Goal: Information Seeking & Learning: Find specific fact

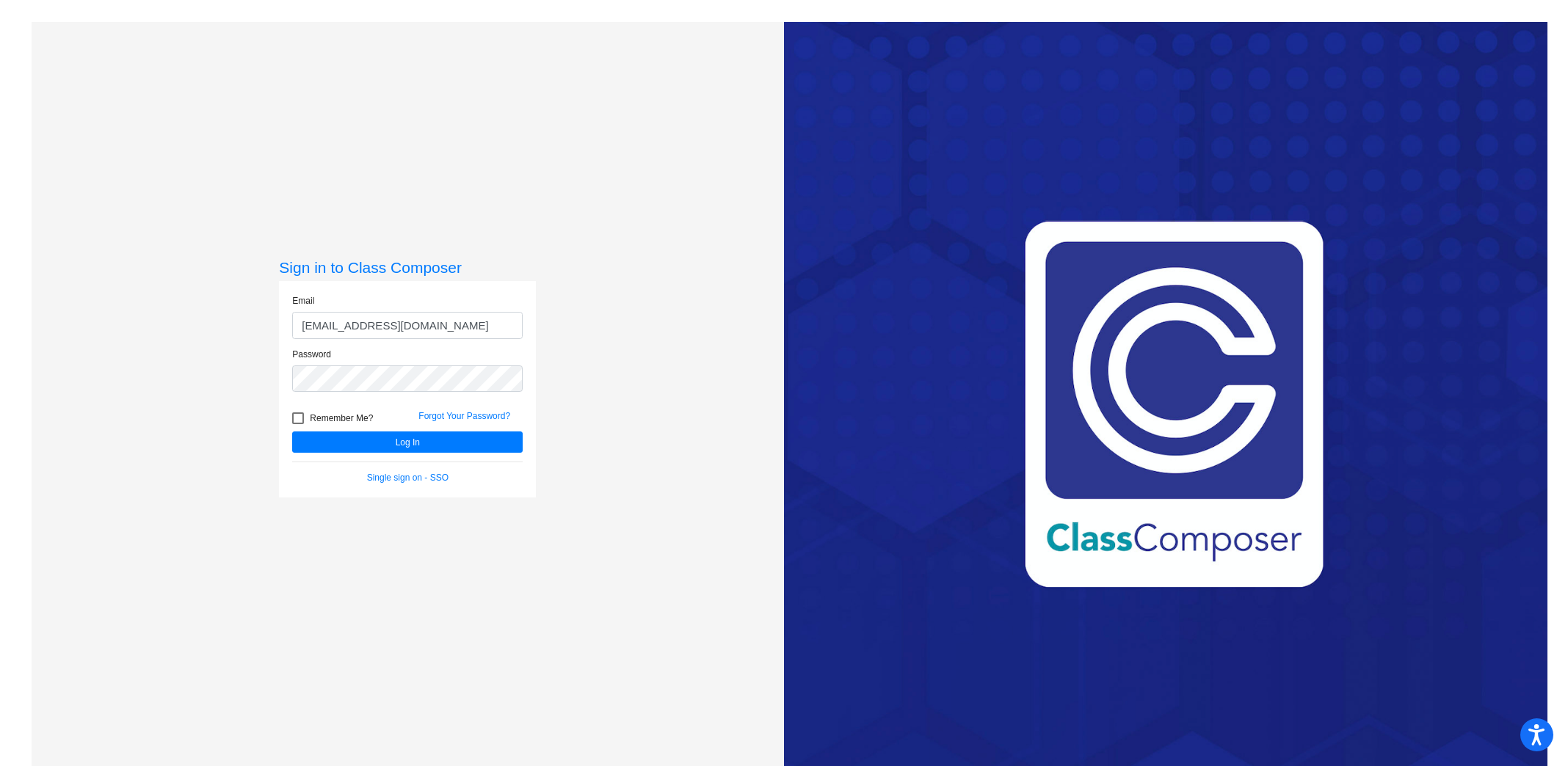
type input "[EMAIL_ADDRESS][DOMAIN_NAME]"
click at [292, 431] on button "Log In" at bounding box center [407, 442] width 230 height 22
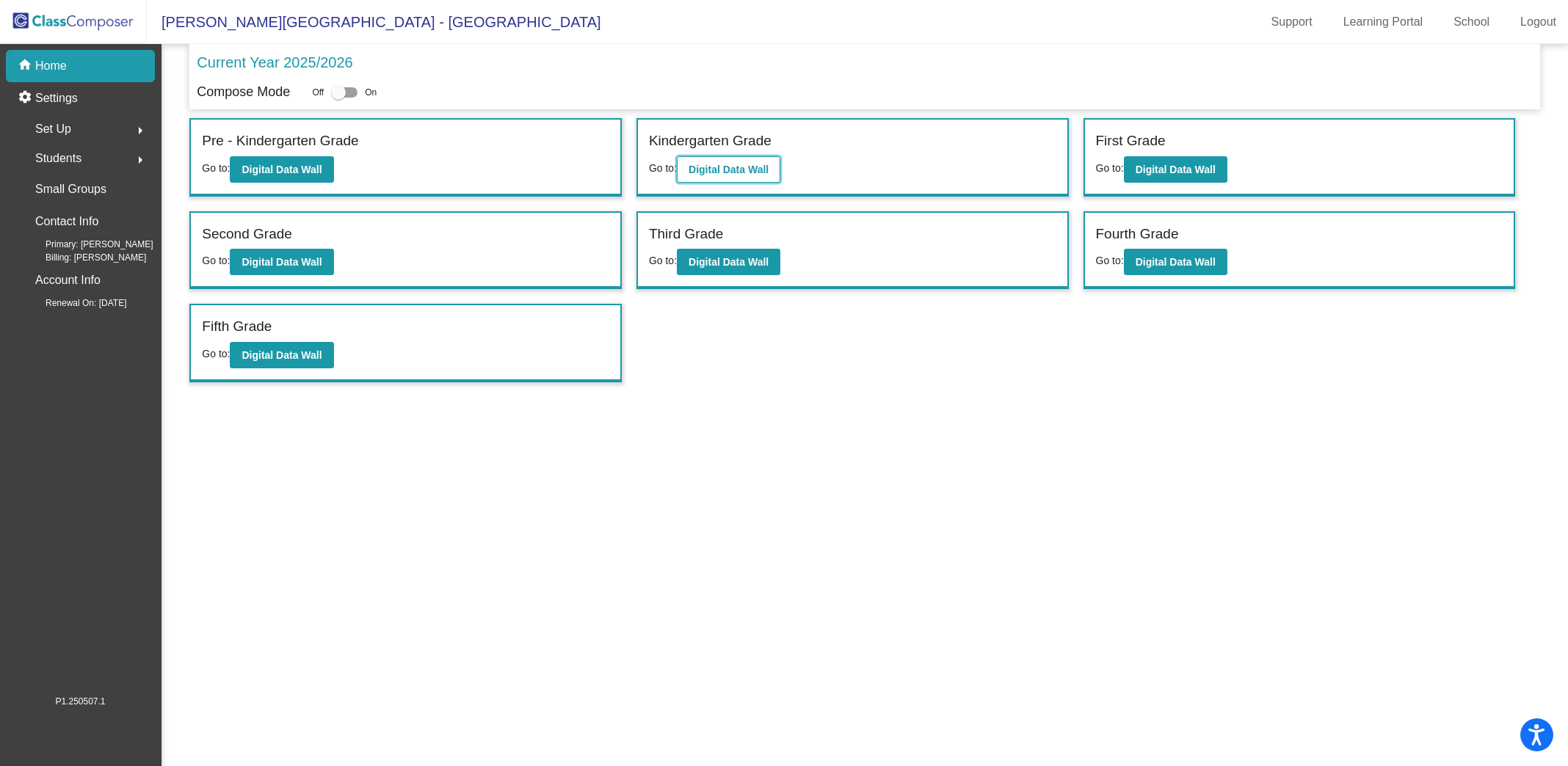
click at [743, 163] on b "Digital Data Wall" at bounding box center [729, 169] width 80 height 12
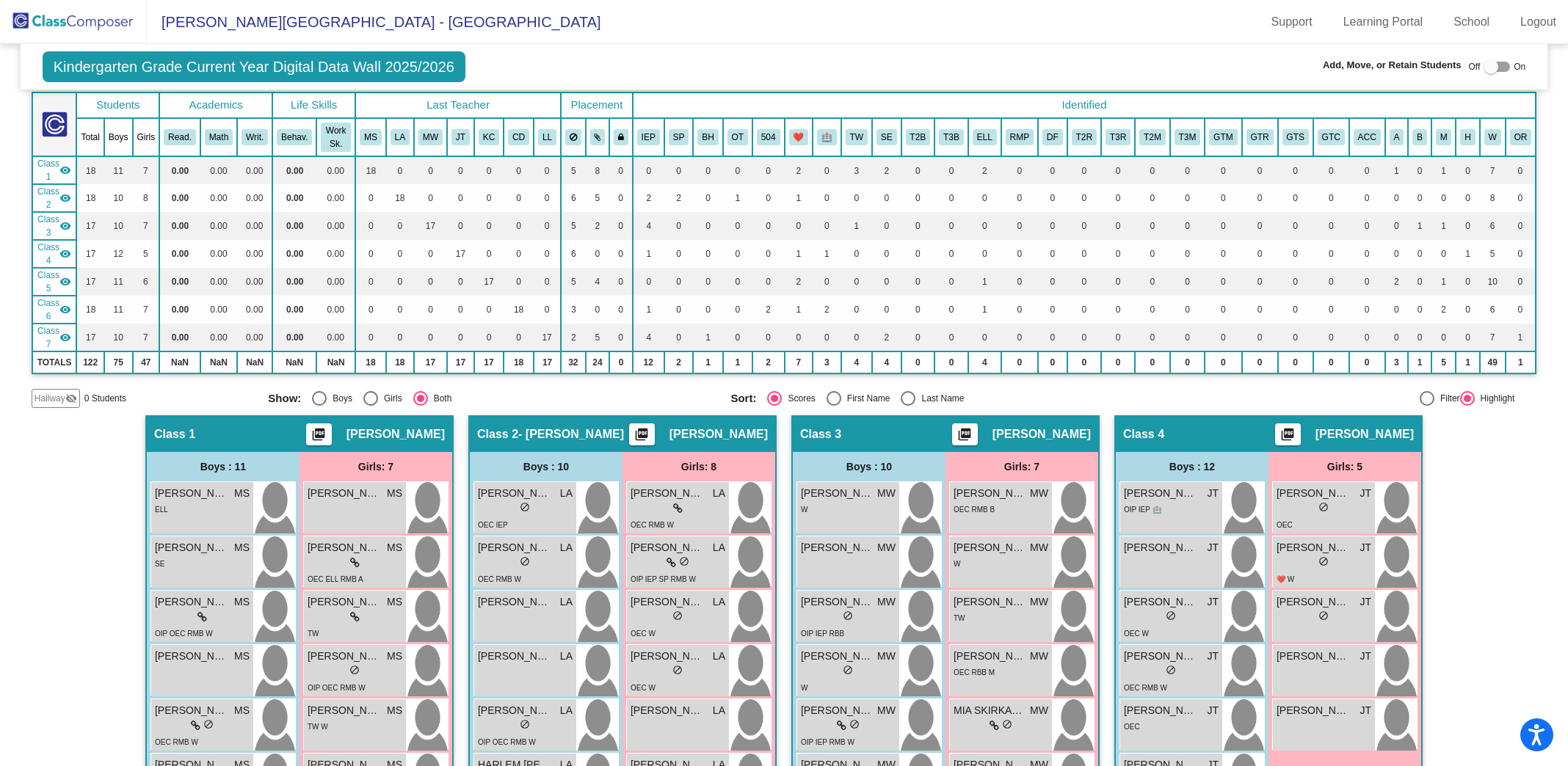
scroll to position [76, 0]
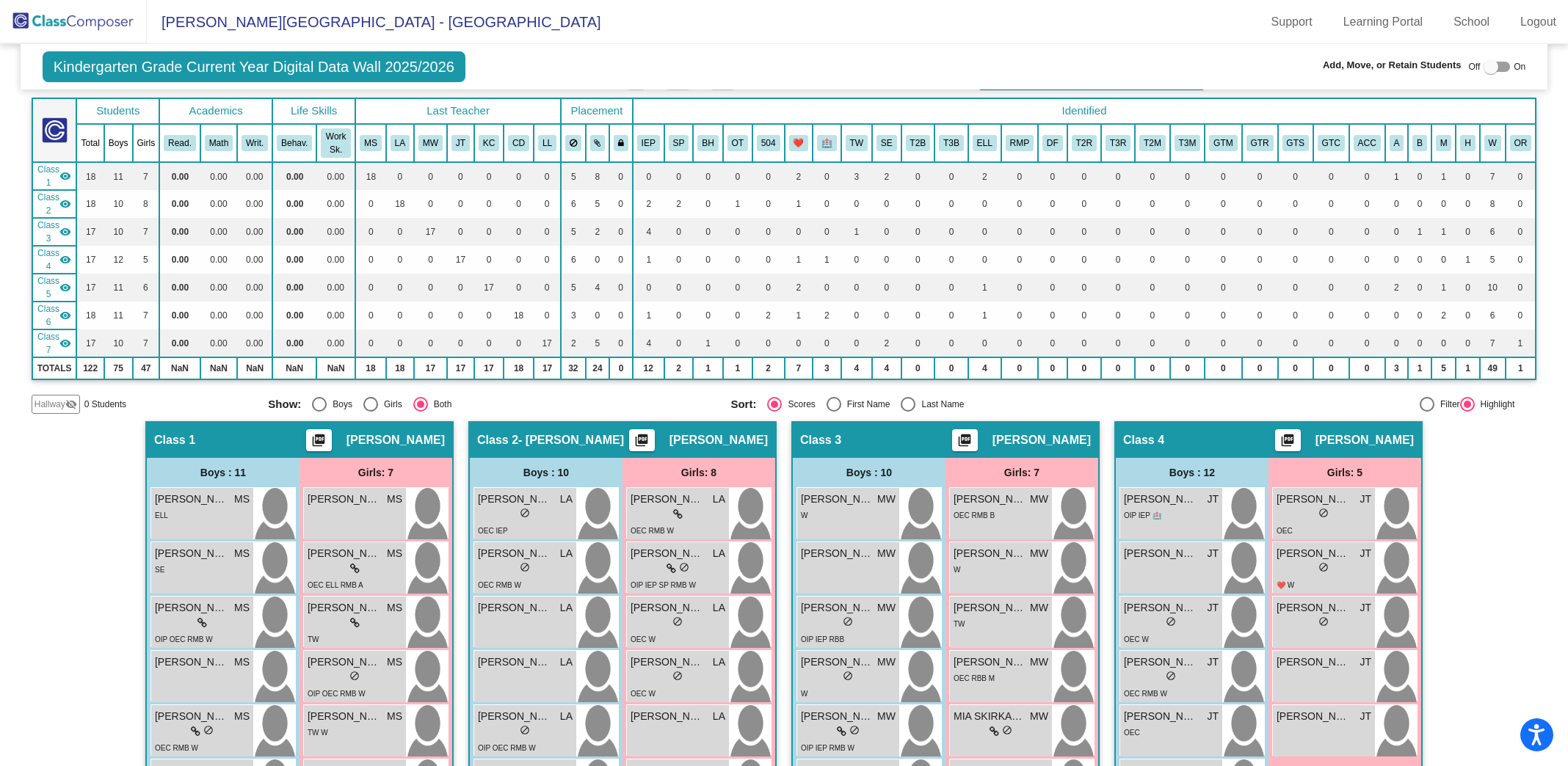
click at [68, 33] on img at bounding box center [73, 22] width 147 height 43
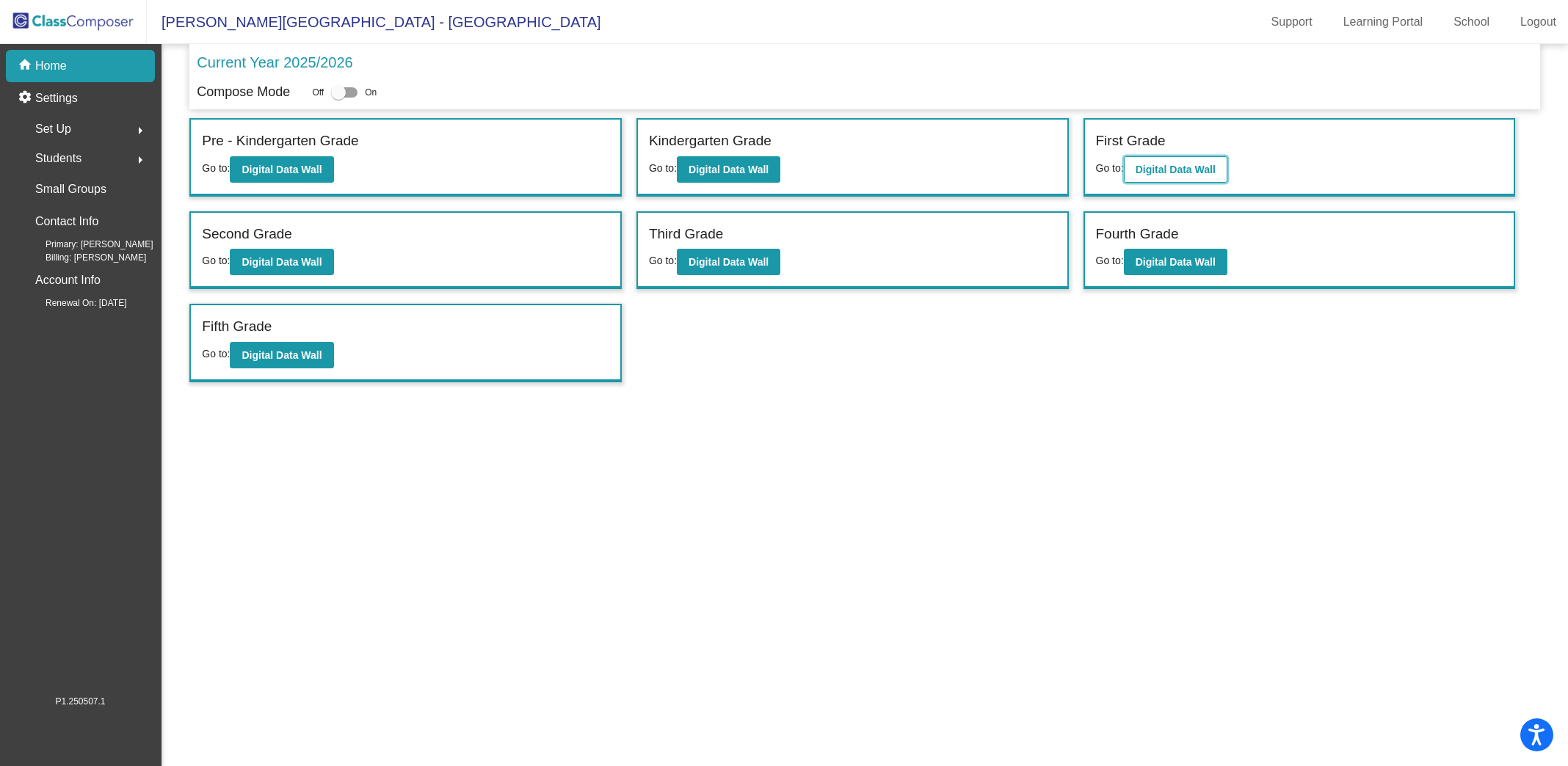
click at [1221, 167] on button "Digital Data Wall" at bounding box center [1176, 169] width 104 height 26
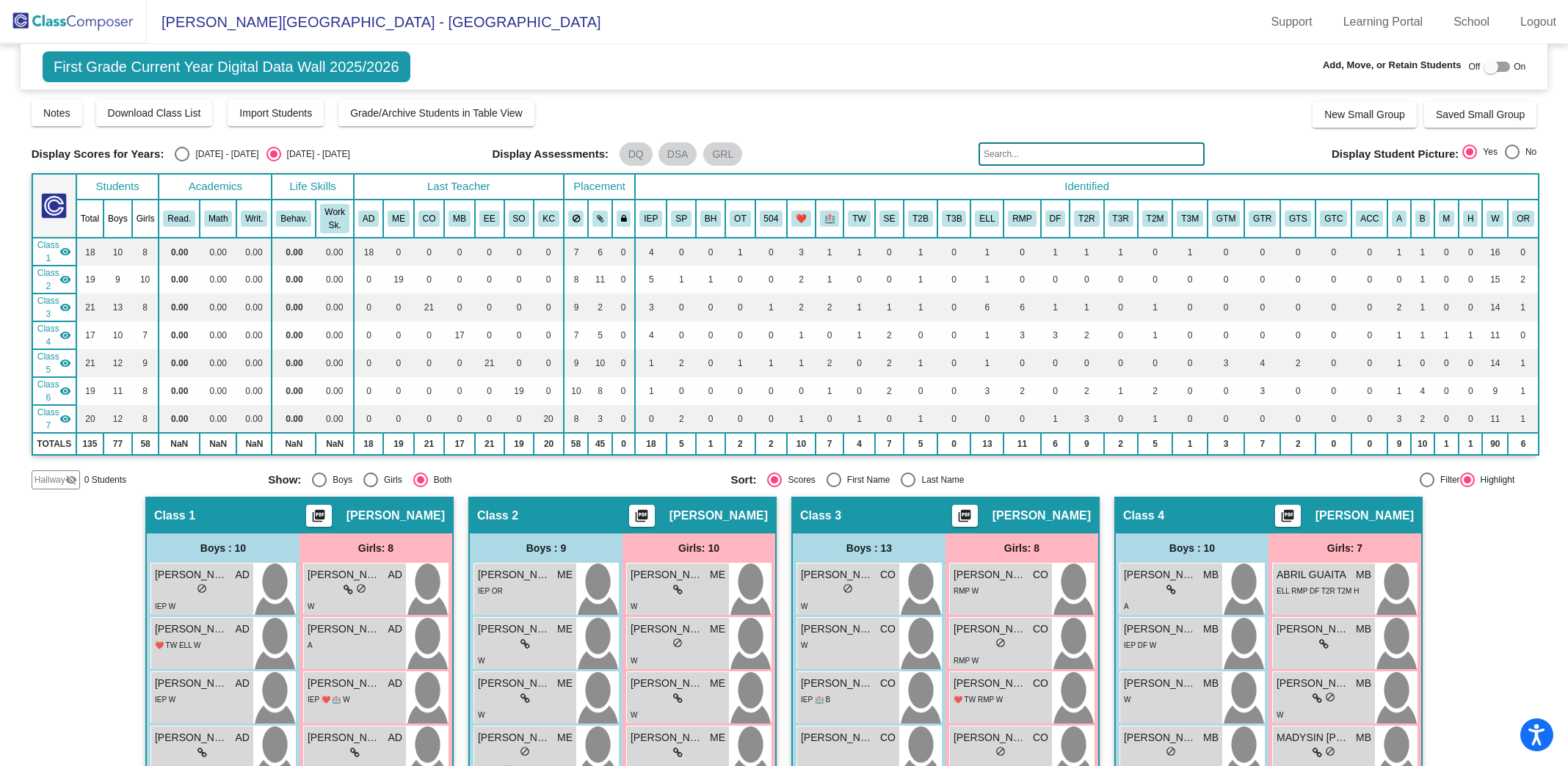
click at [1129, 158] on input "text" at bounding box center [1091, 154] width 226 height 23
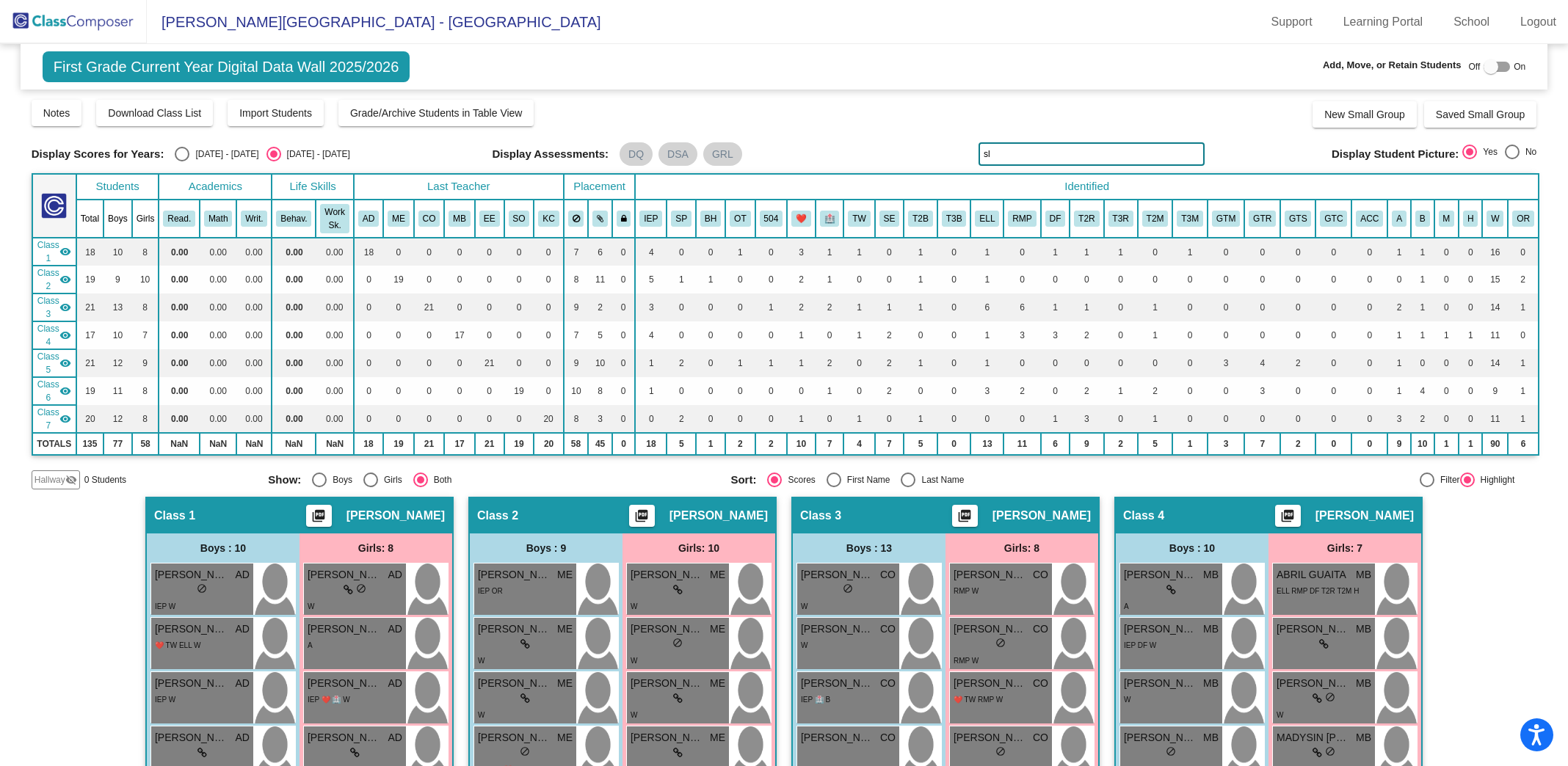
type input "s"
drag, startPoint x: 1008, startPoint y: 157, endPoint x: 848, endPoint y: 136, distance: 161.4
click at [852, 136] on div "Display Scores for Years: [DATE] - [DATE] [DATE] - [DATE] Grade/Archive Student…" at bounding box center [784, 293] width 1506 height 391
drag, startPoint x: 1009, startPoint y: 156, endPoint x: 832, endPoint y: 112, distance: 182.4
click at [832, 112] on div "Display Scores for Years: [DATE] - [DATE] [DATE] - [DATE] Grade/Archive Student…" at bounding box center [784, 293] width 1506 height 391
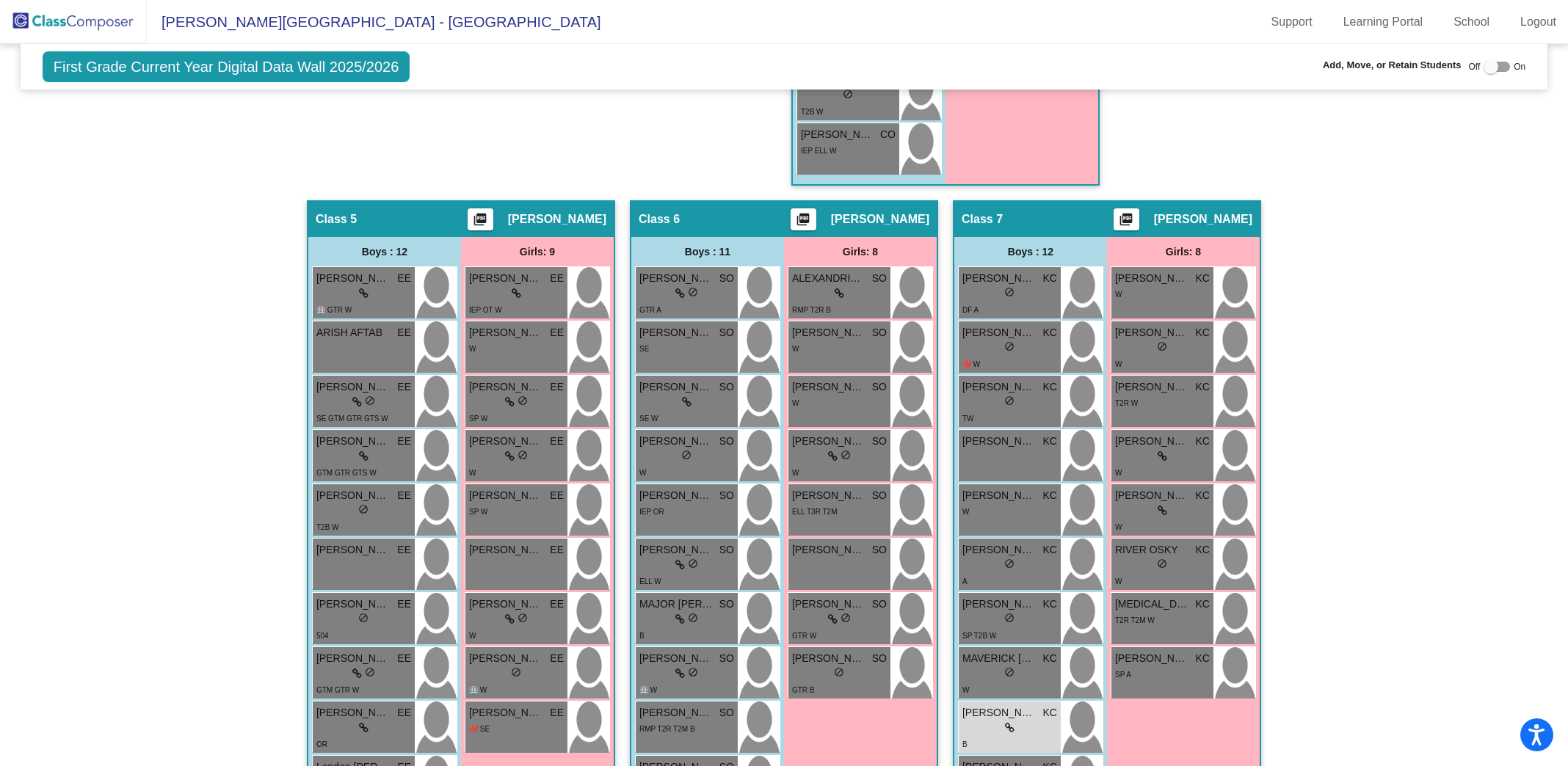
scroll to position [1095, 0]
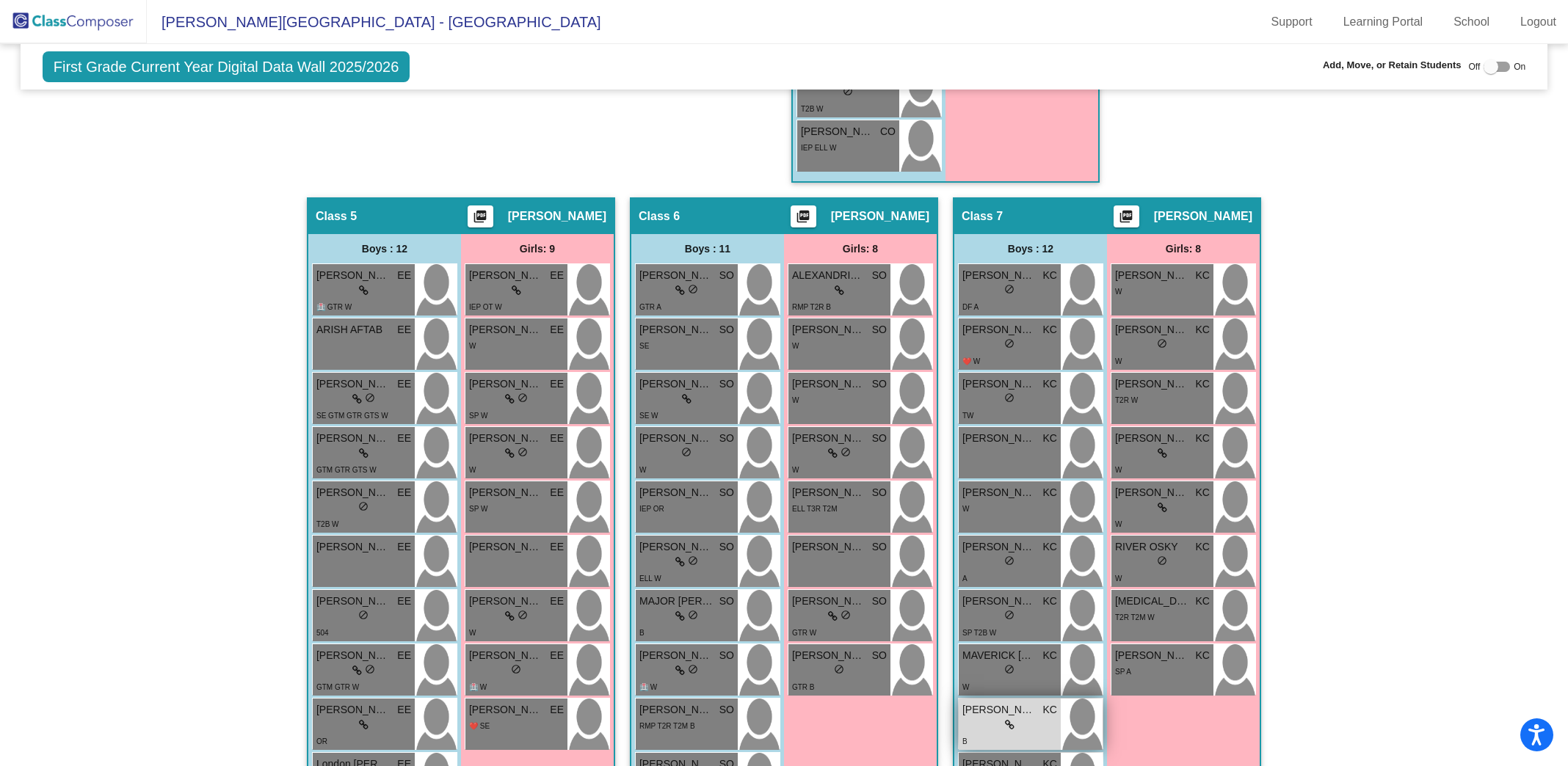
click at [978, 733] on div "B" at bounding box center [1009, 740] width 95 height 15
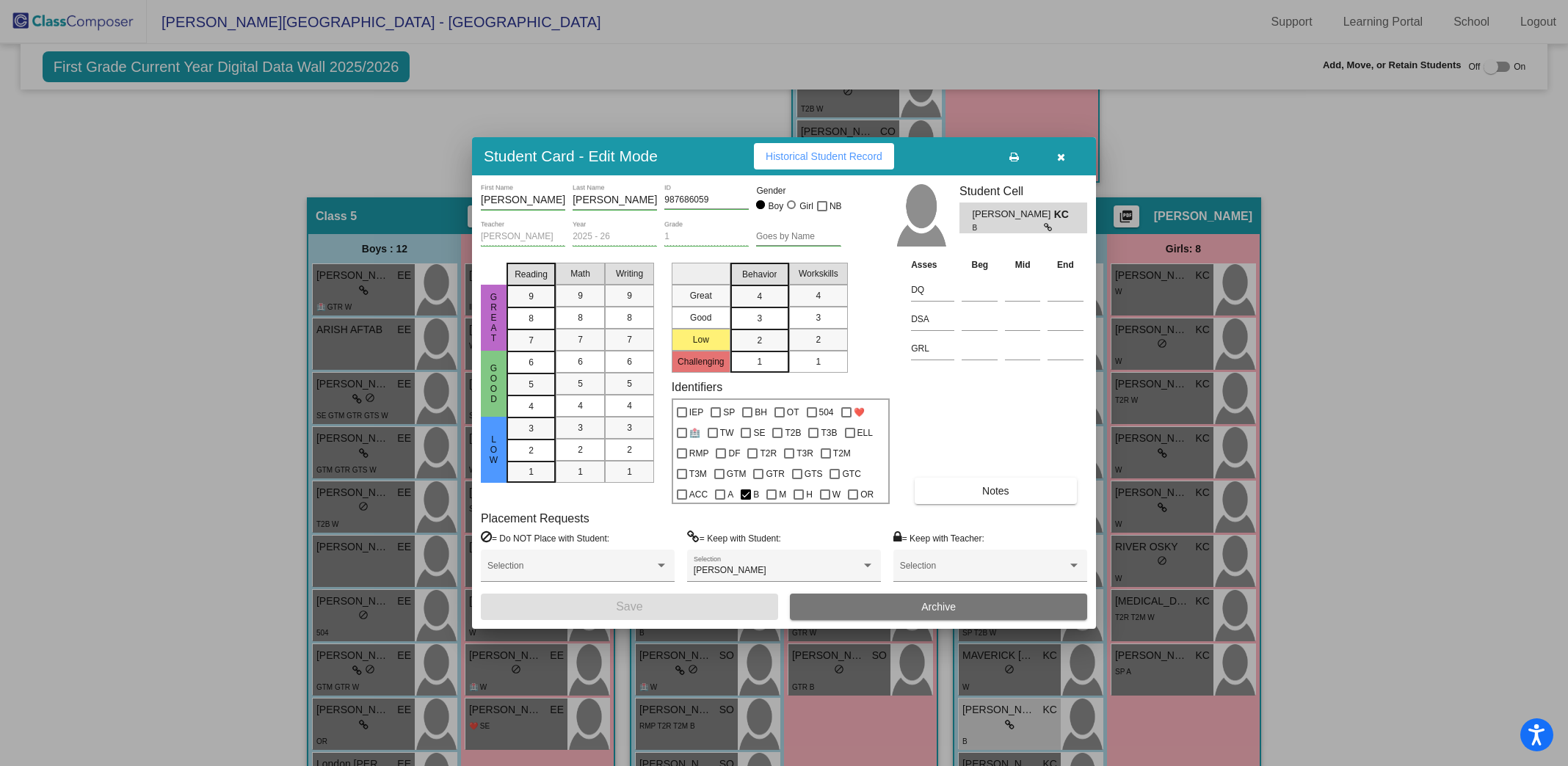
click at [1058, 159] on icon "button" at bounding box center [1061, 157] width 8 height 10
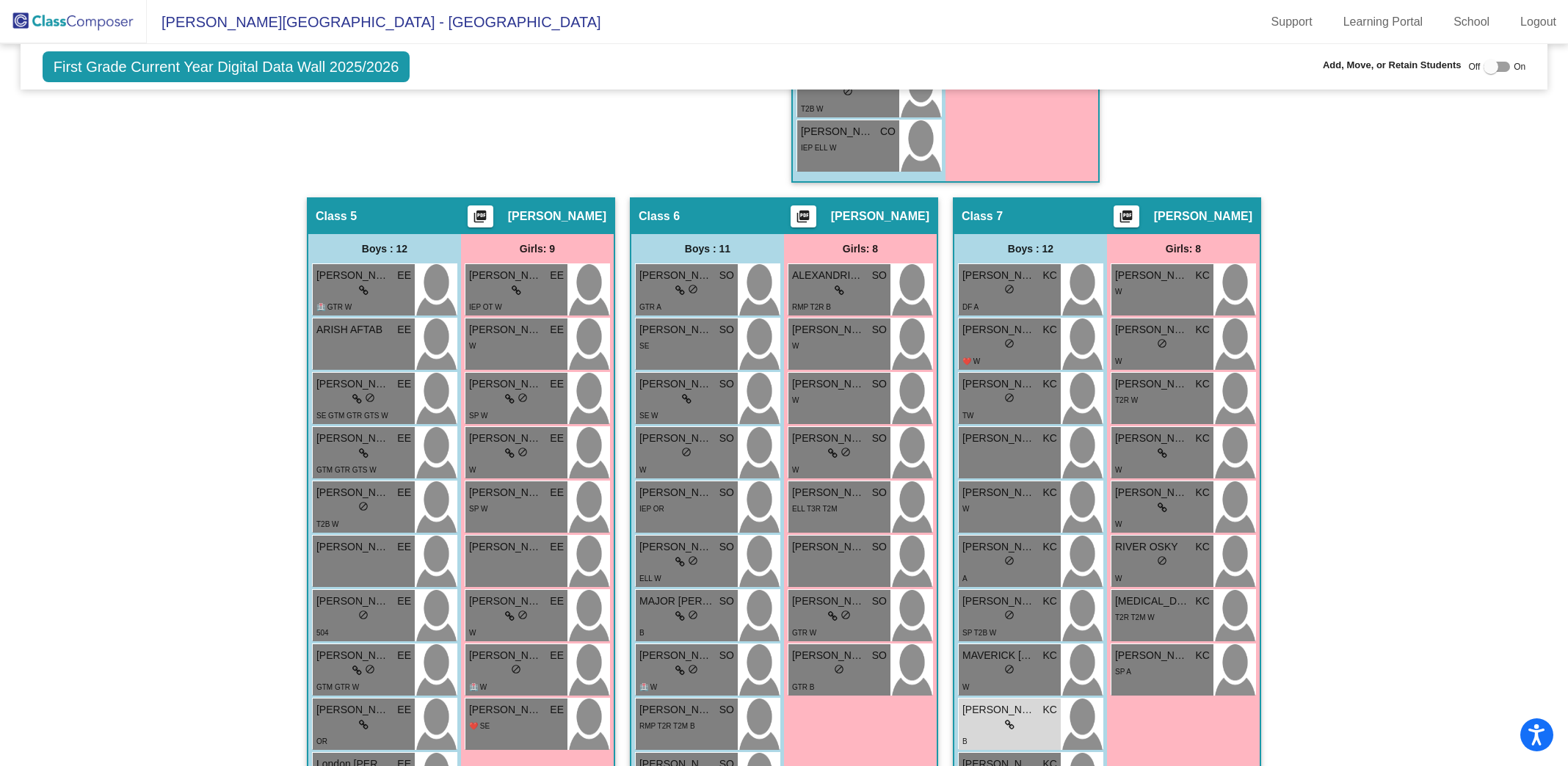
scroll to position [0, 0]
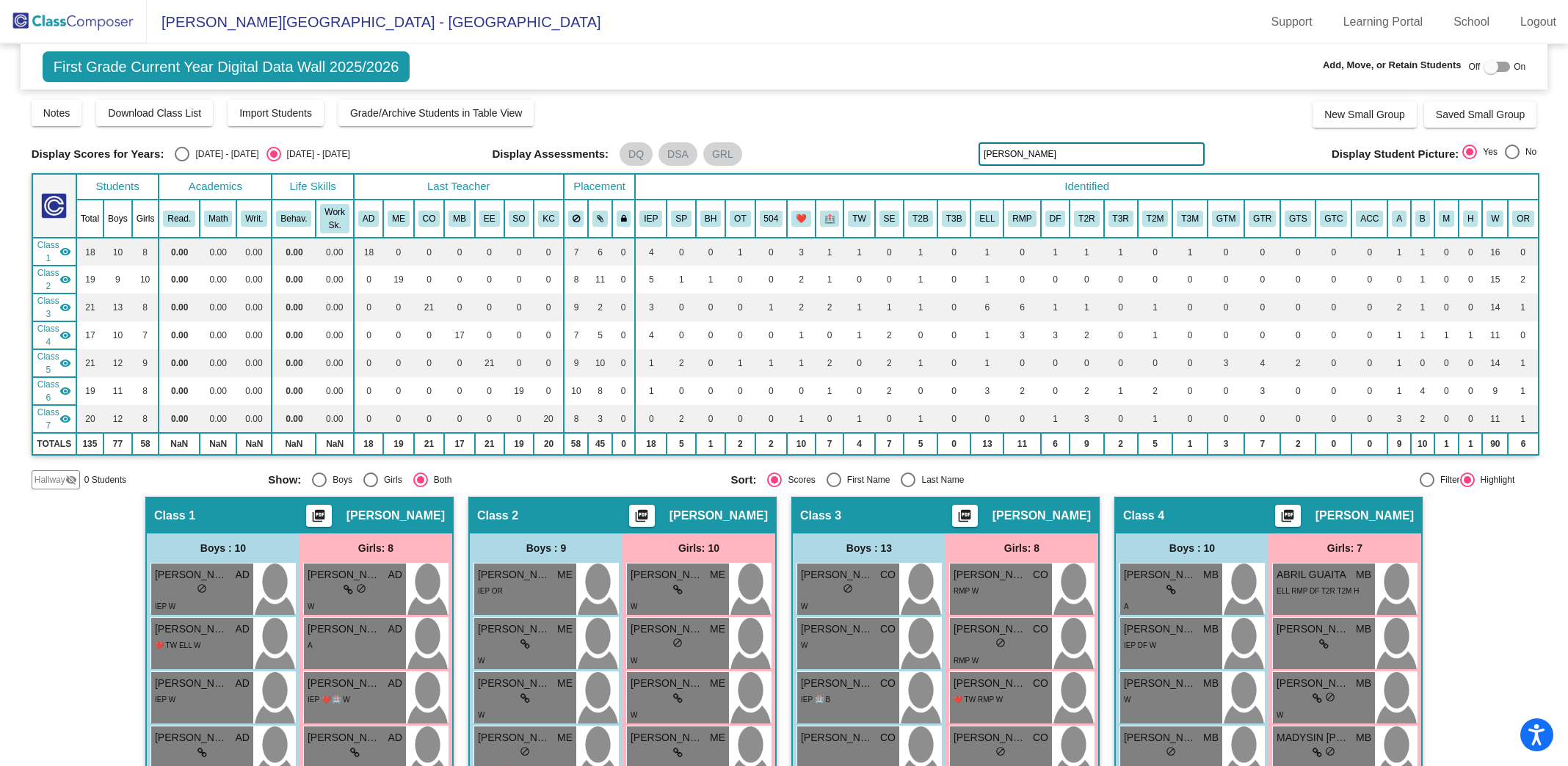
drag, startPoint x: 1050, startPoint y: 162, endPoint x: 914, endPoint y: 126, distance: 140.7
click at [914, 126] on div "Display Scores for Years: [DATE] - [DATE] [DATE] - [DATE] Grade/Archive Student…" at bounding box center [784, 293] width 1506 height 391
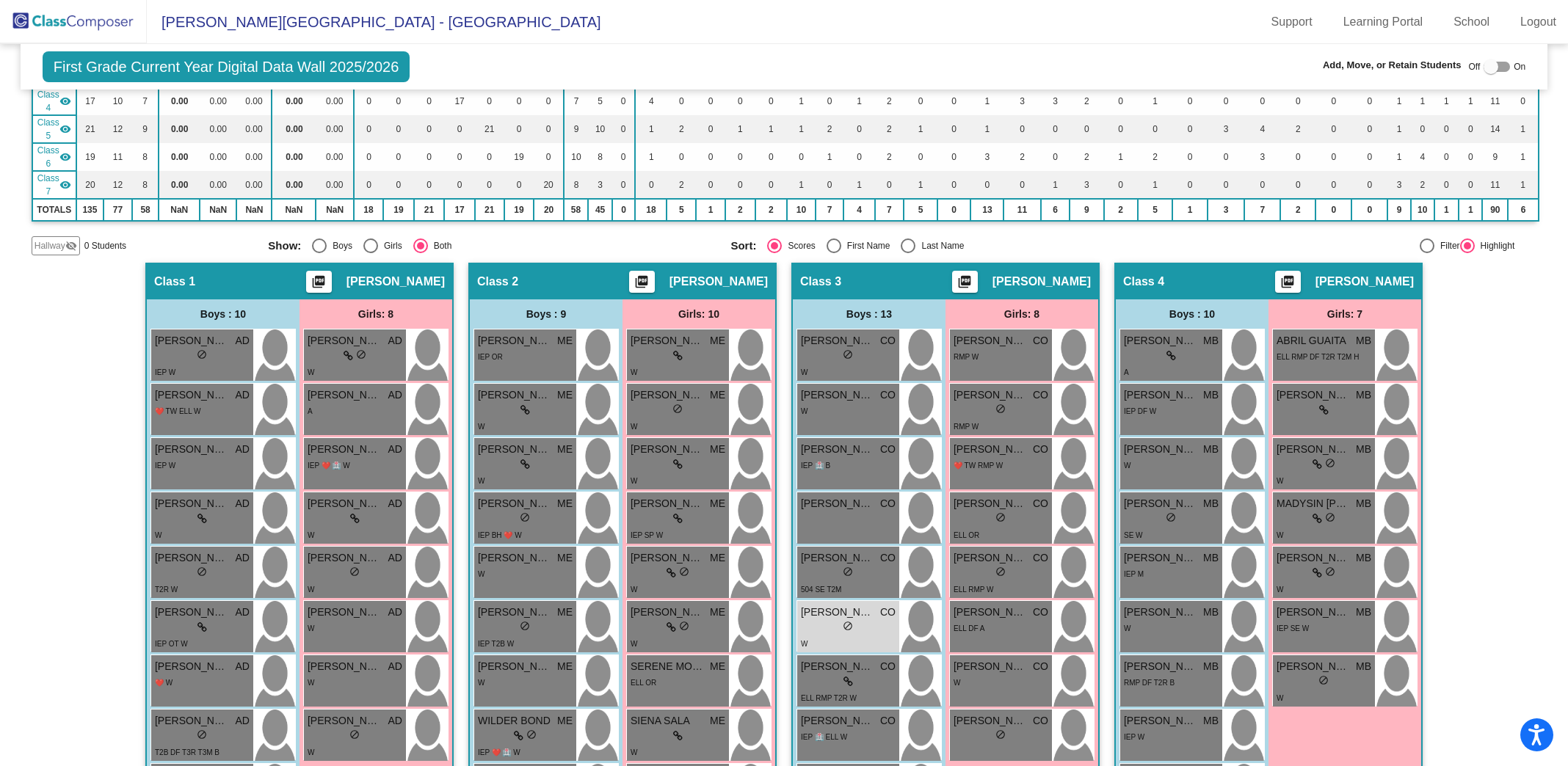
scroll to position [236, 0]
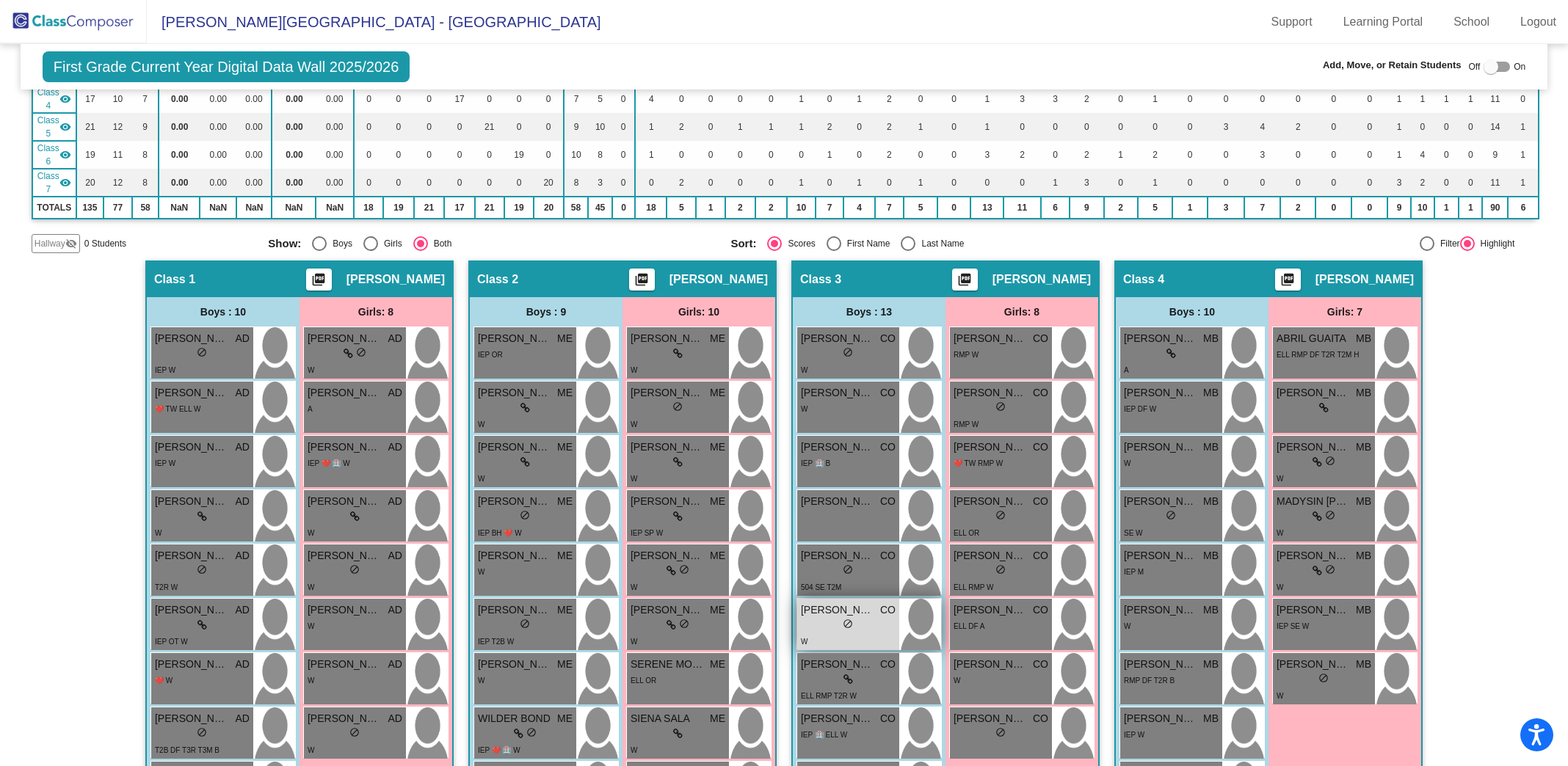
click at [850, 634] on div "W" at bounding box center [848, 641] width 95 height 15
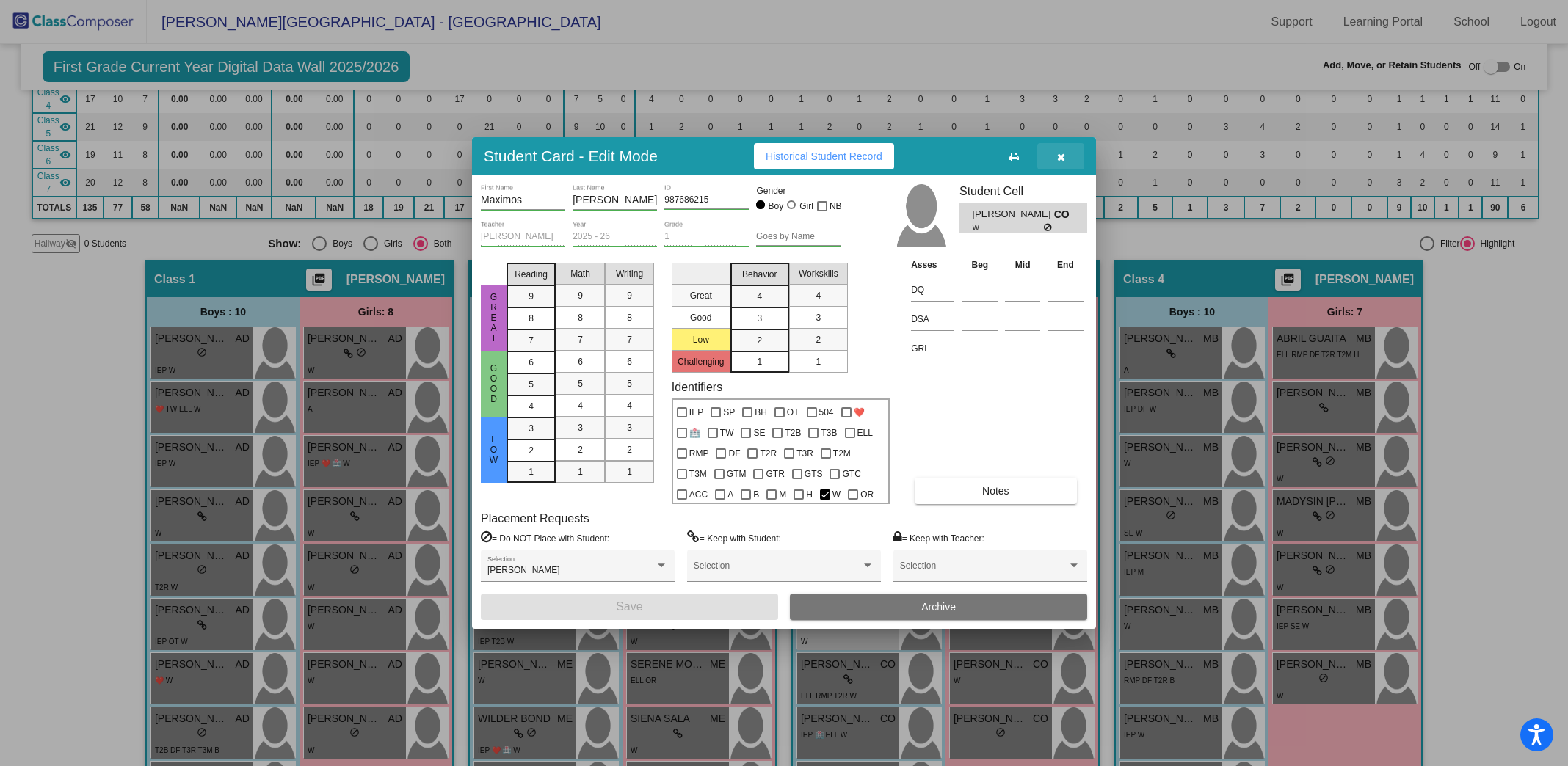
click at [1061, 153] on icon "button" at bounding box center [1061, 157] width 8 height 10
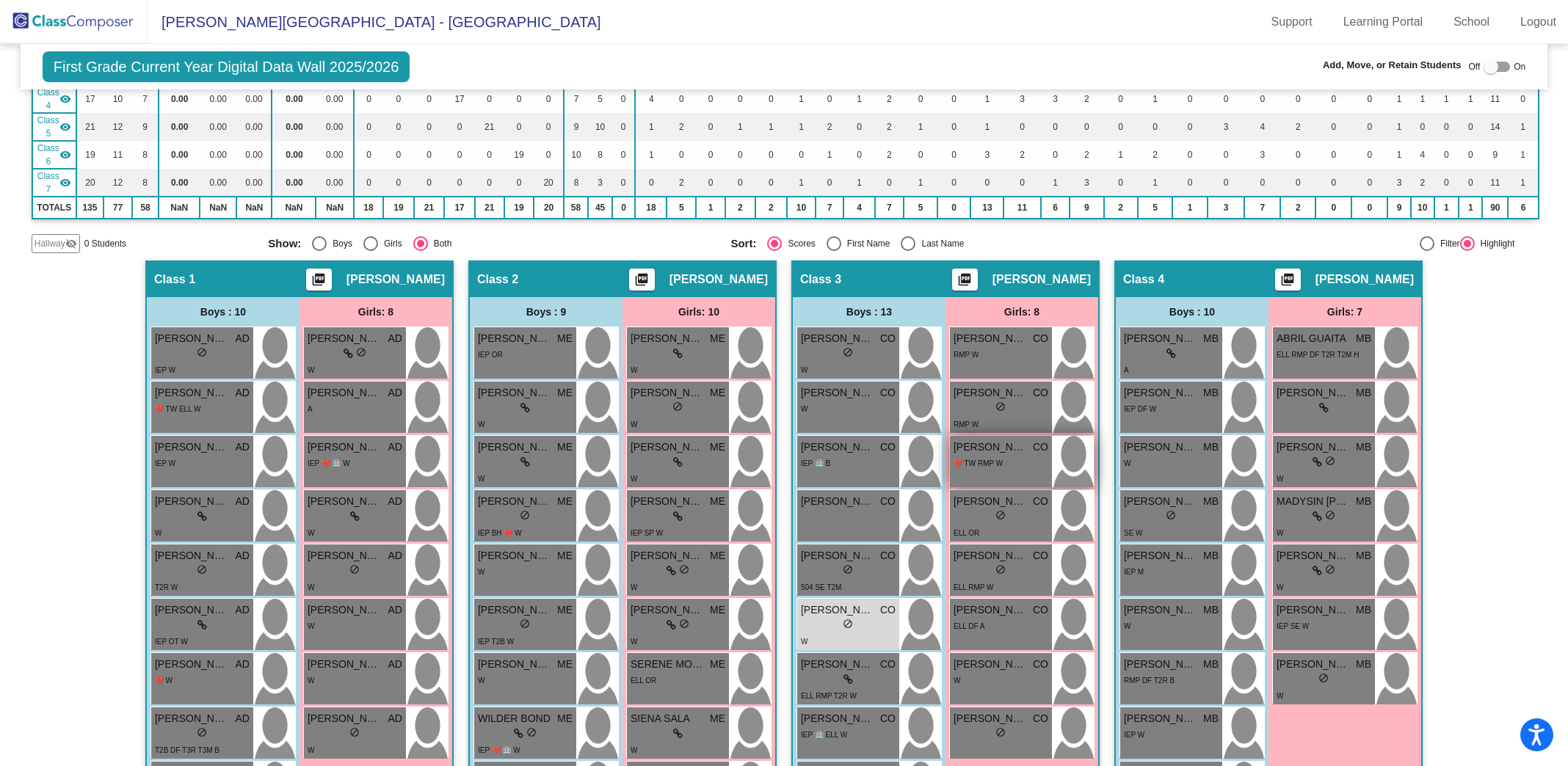
scroll to position [0, 0]
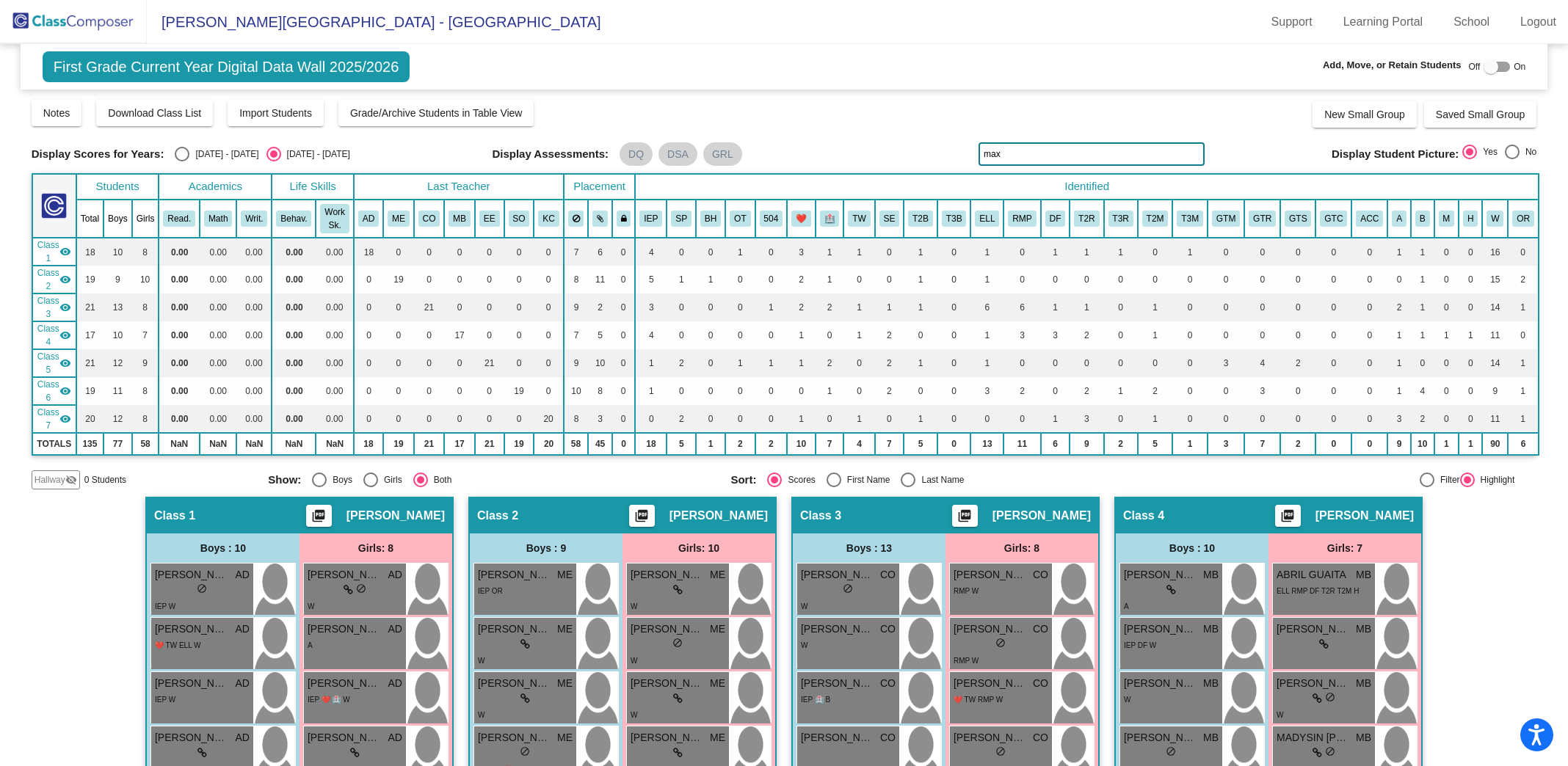
drag, startPoint x: 1006, startPoint y: 156, endPoint x: 931, endPoint y: 150, distance: 75.2
click at [931, 150] on div "Display Scores for Years: [DATE] - [DATE] [DATE] - [DATE] Display Assessments: …" at bounding box center [784, 154] width 1506 height 23
drag, startPoint x: 1036, startPoint y: 153, endPoint x: 840, endPoint y: 119, distance: 198.9
click at [840, 119] on div "Display Scores for Years: [DATE] - [DATE] [DATE] - [DATE] Grade/Archive Student…" at bounding box center [784, 293] width 1506 height 391
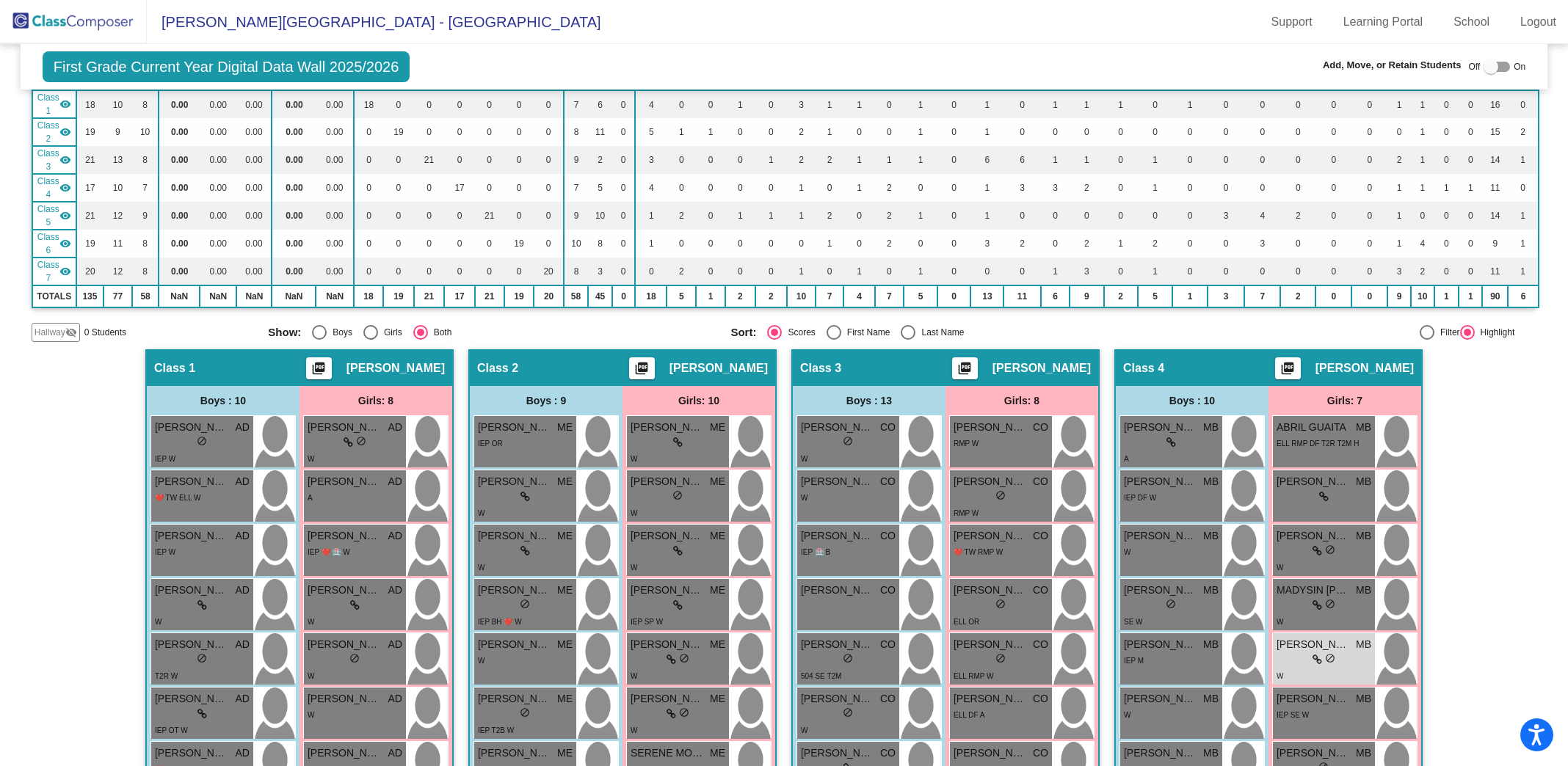
scroll to position [167, 0]
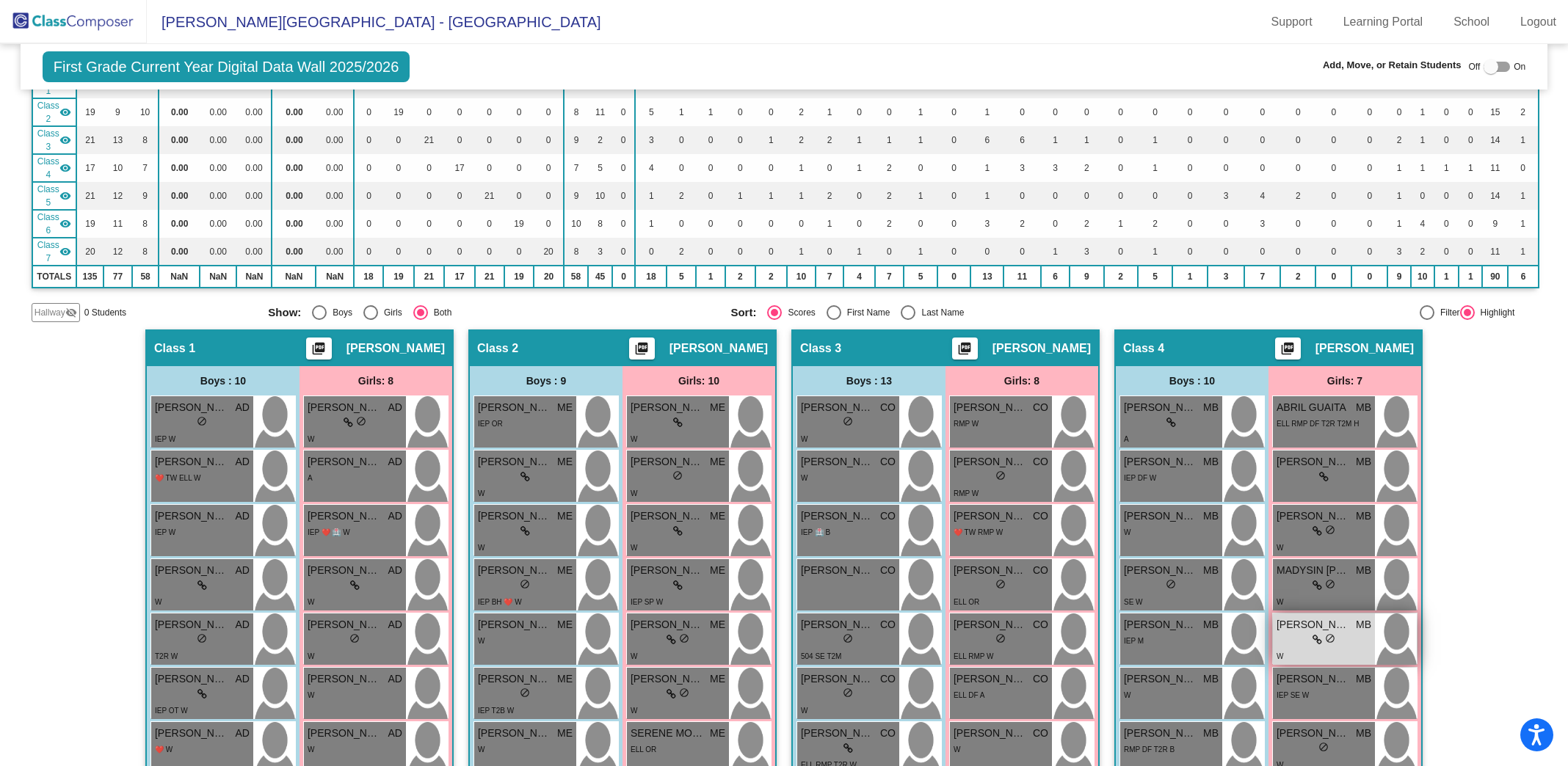
click at [1308, 617] on span "[PERSON_NAME]" at bounding box center [1313, 624] width 73 height 15
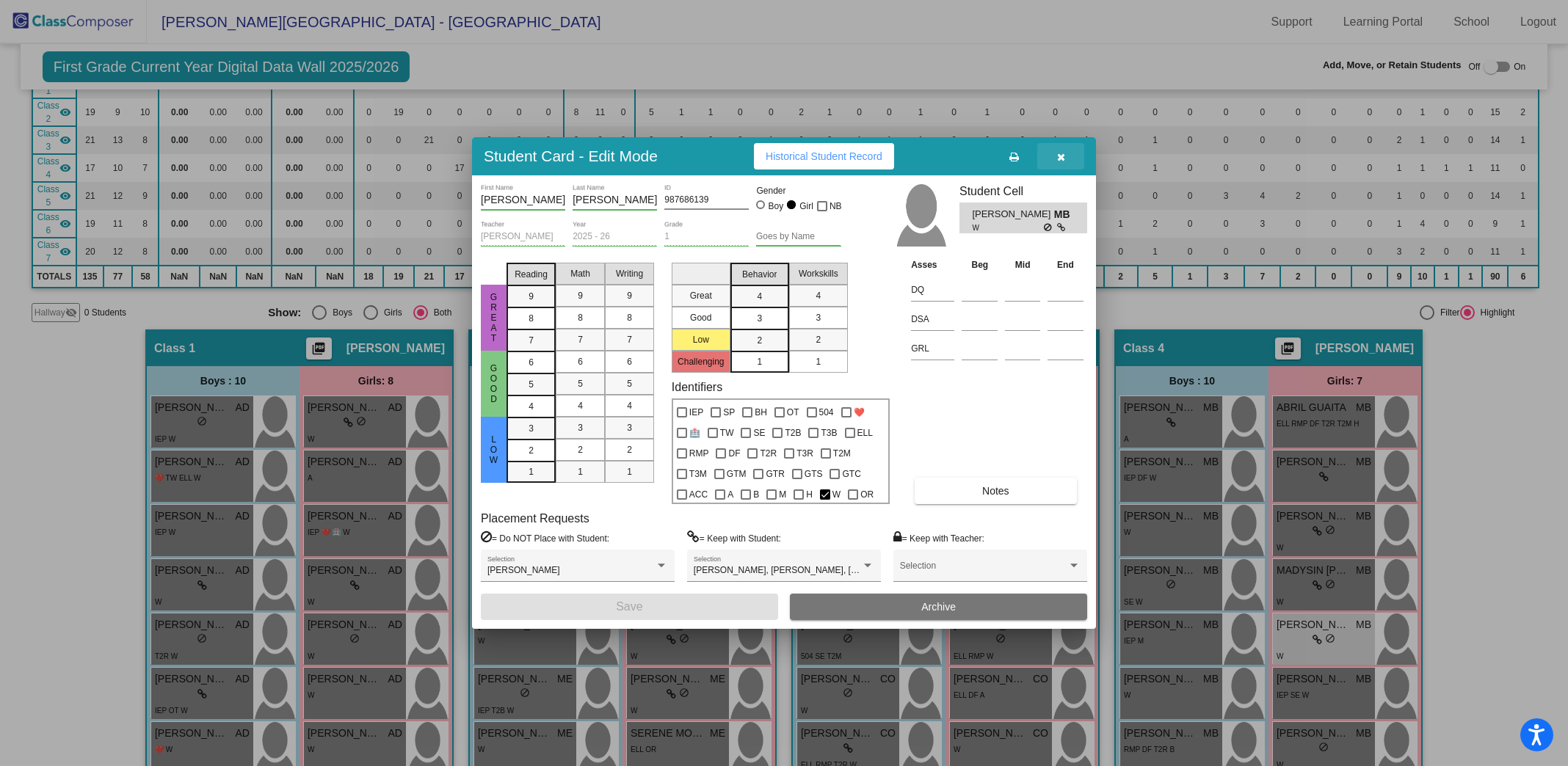
click at [1063, 156] on icon "button" at bounding box center [1061, 157] width 8 height 10
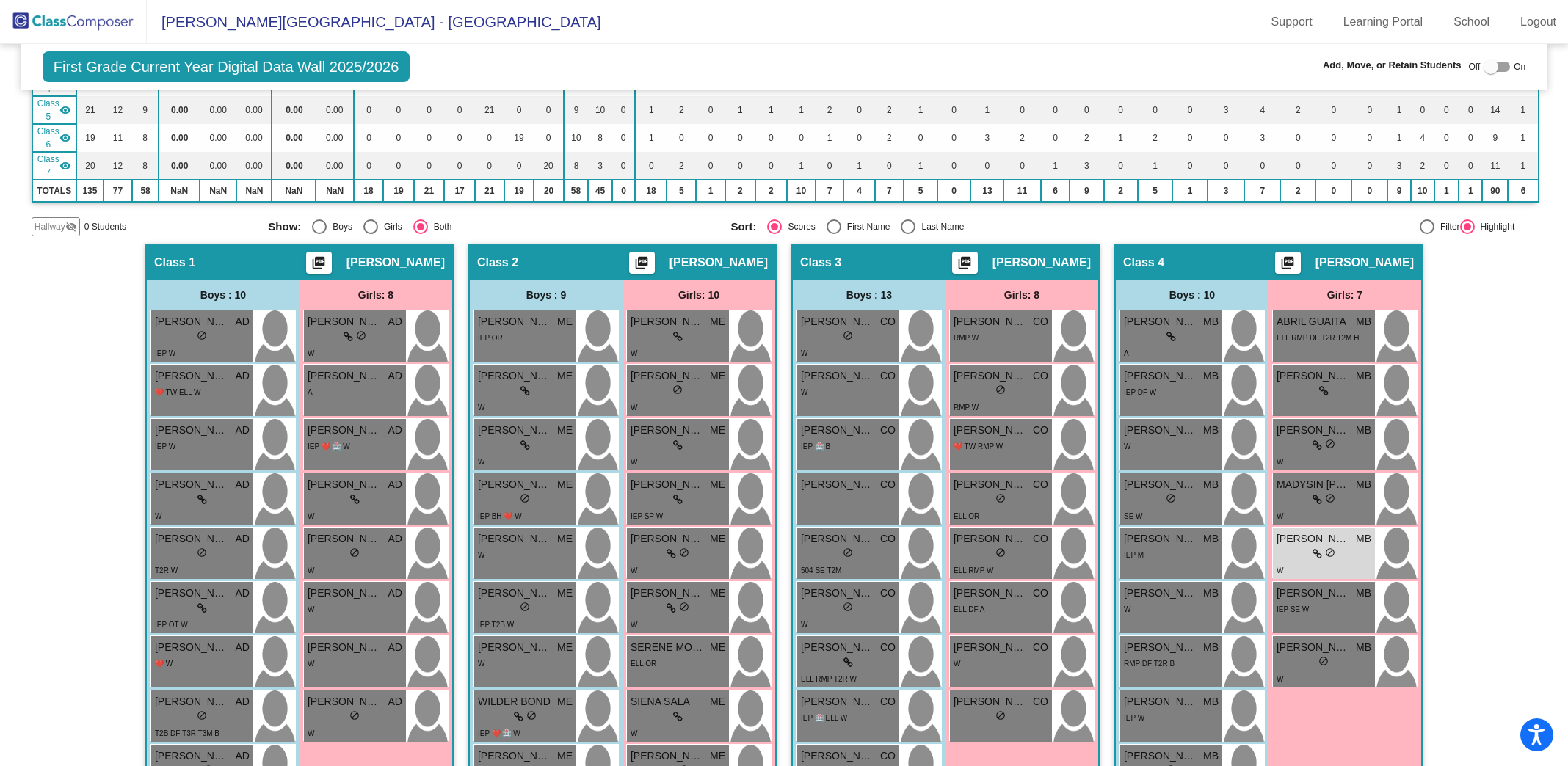
scroll to position [0, 0]
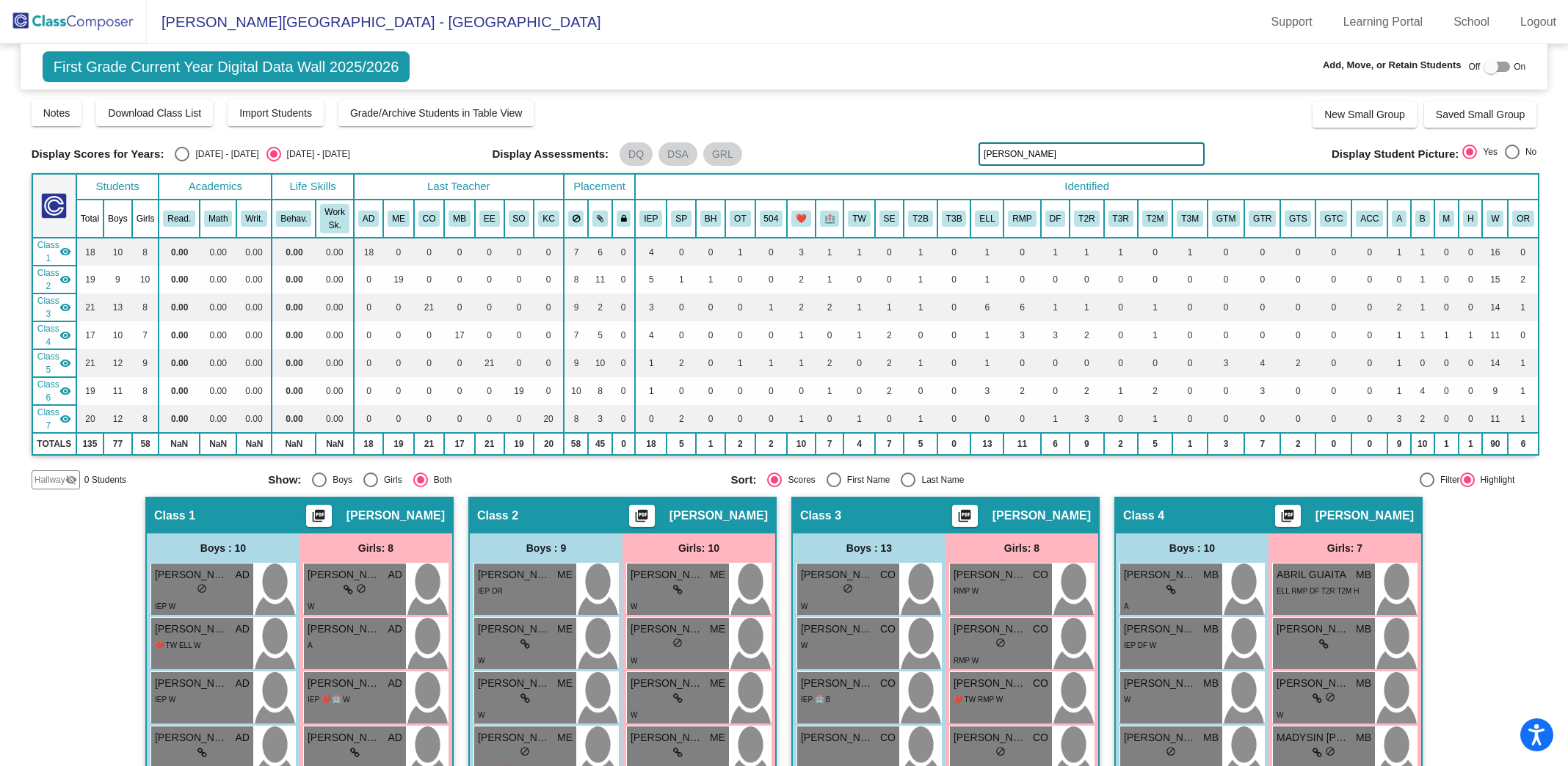
drag, startPoint x: 1019, startPoint y: 156, endPoint x: 941, endPoint y: 134, distance: 81.0
click at [941, 136] on div "Display Scores for Years: [DATE] - [DATE] [DATE] - [DATE] Grade/Archive Student…" at bounding box center [784, 293] width 1506 height 391
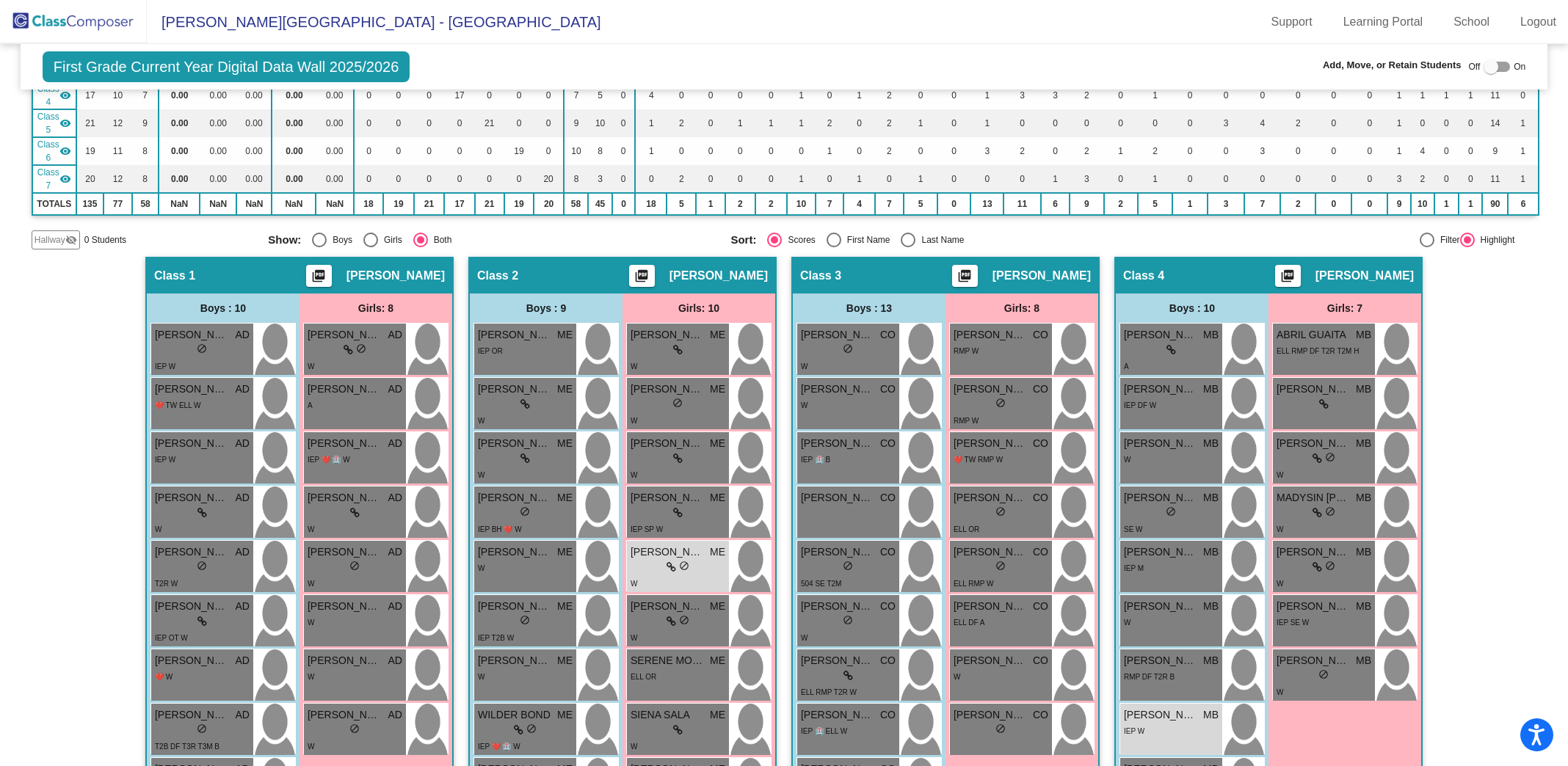
scroll to position [249, 0]
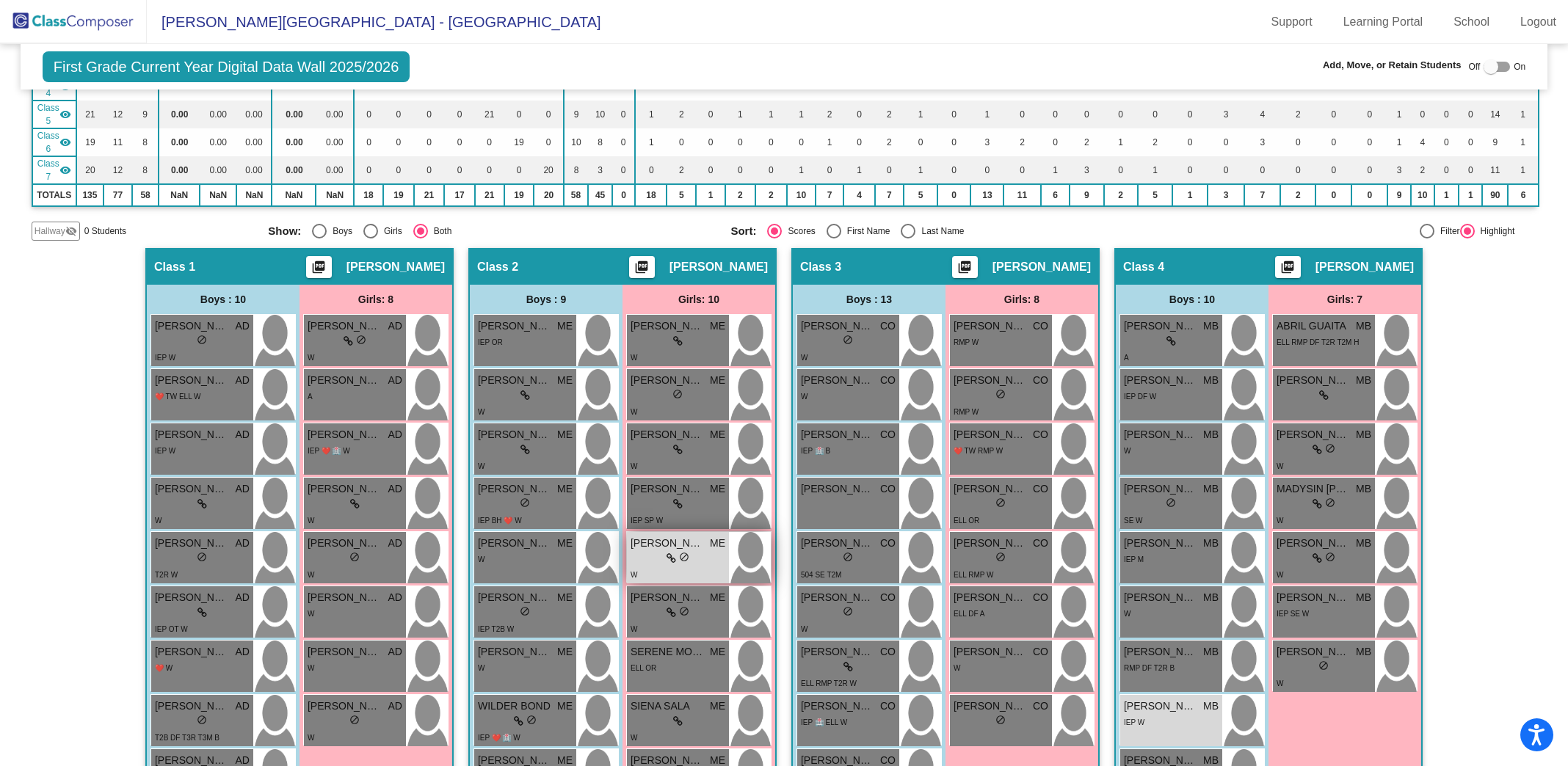
click at [657, 567] on div "W" at bounding box center [678, 574] width 95 height 15
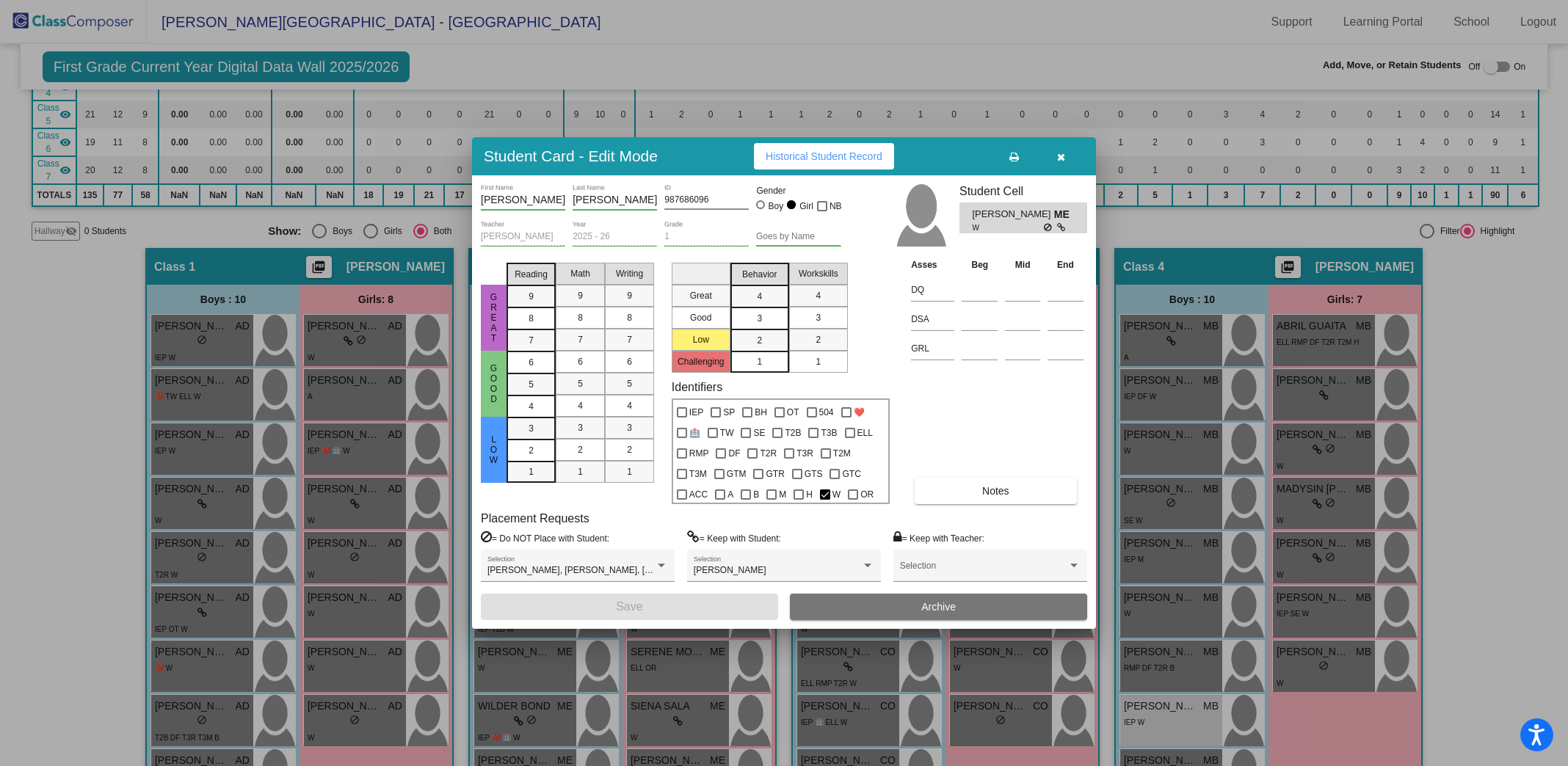
click at [1062, 155] on icon "button" at bounding box center [1061, 157] width 8 height 10
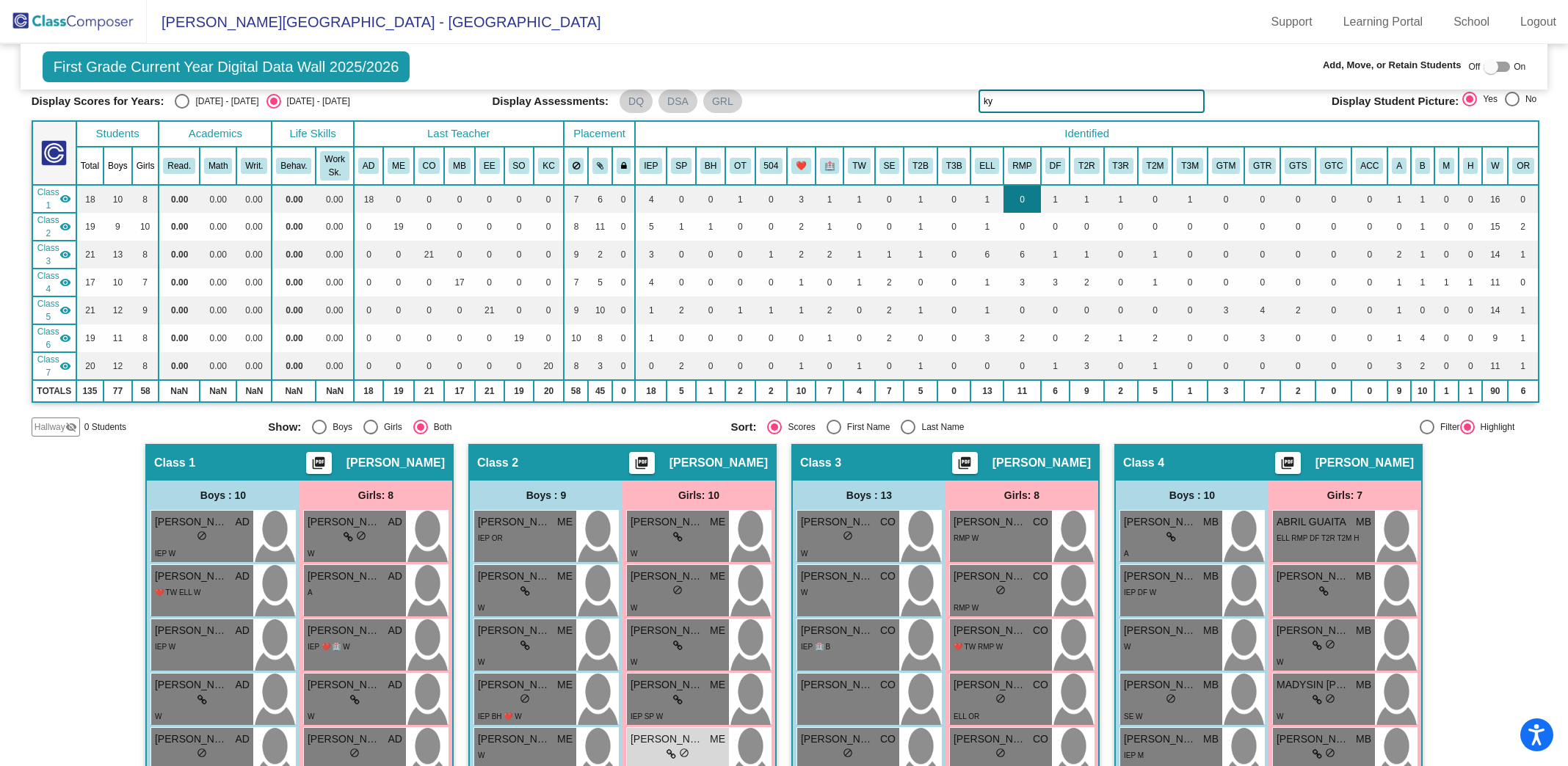
scroll to position [51, 0]
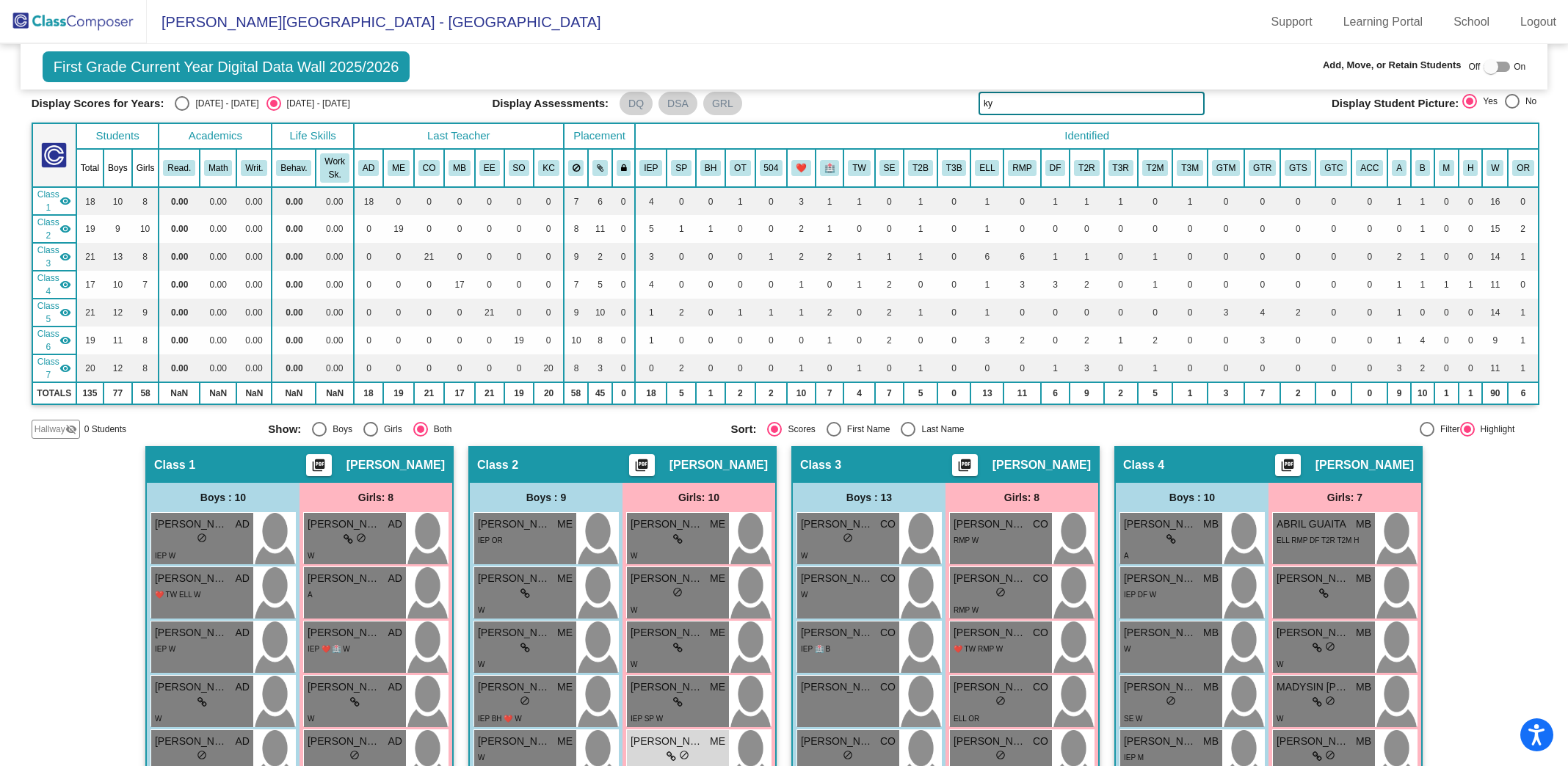
drag, startPoint x: 1008, startPoint y: 107, endPoint x: 951, endPoint y: 103, distance: 57.1
click at [951, 103] on div "Display Scores for Years: [DATE] - [DATE] [DATE] - [DATE] Display Assessments: …" at bounding box center [784, 103] width 1506 height 23
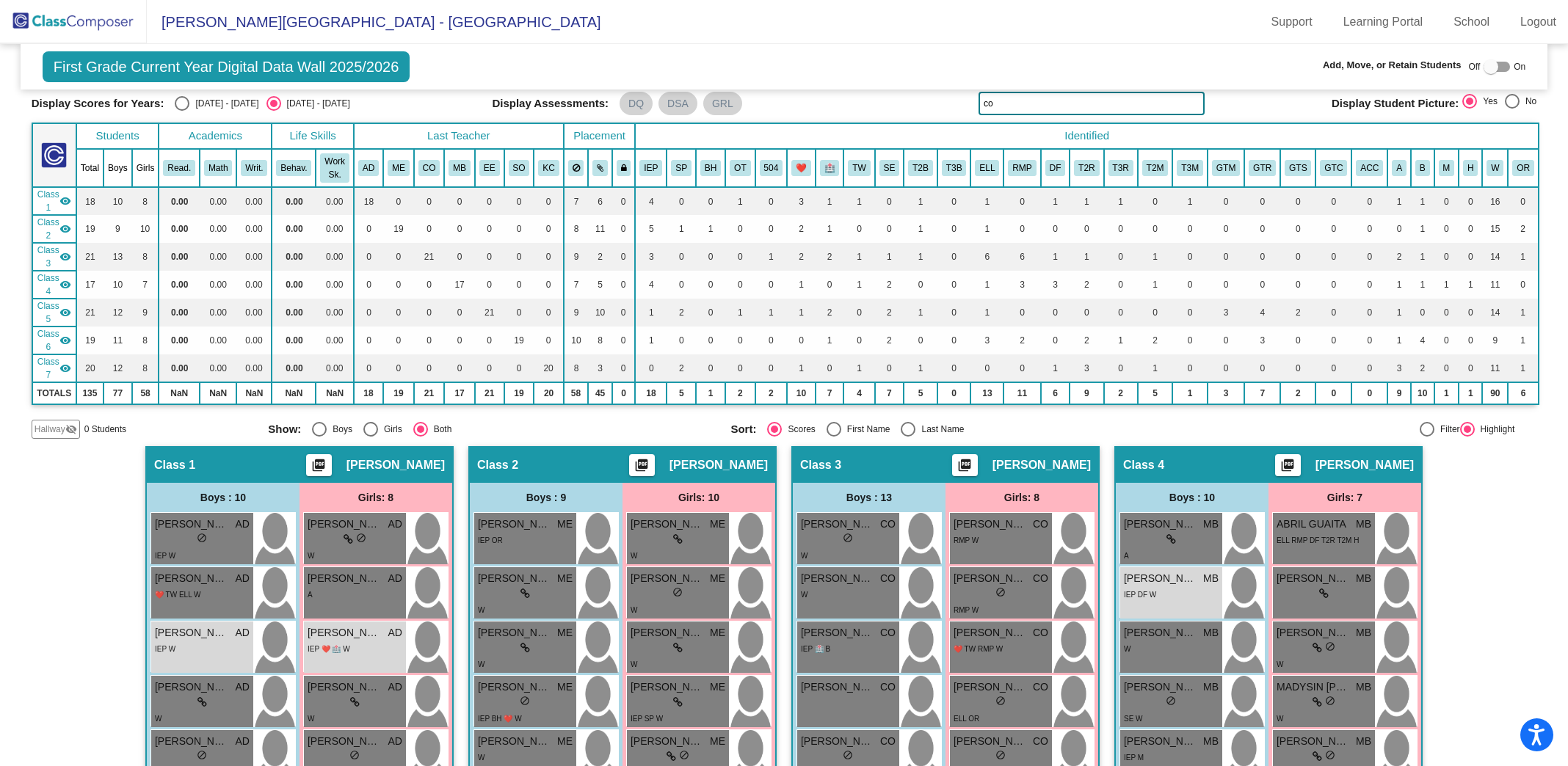
type input "c"
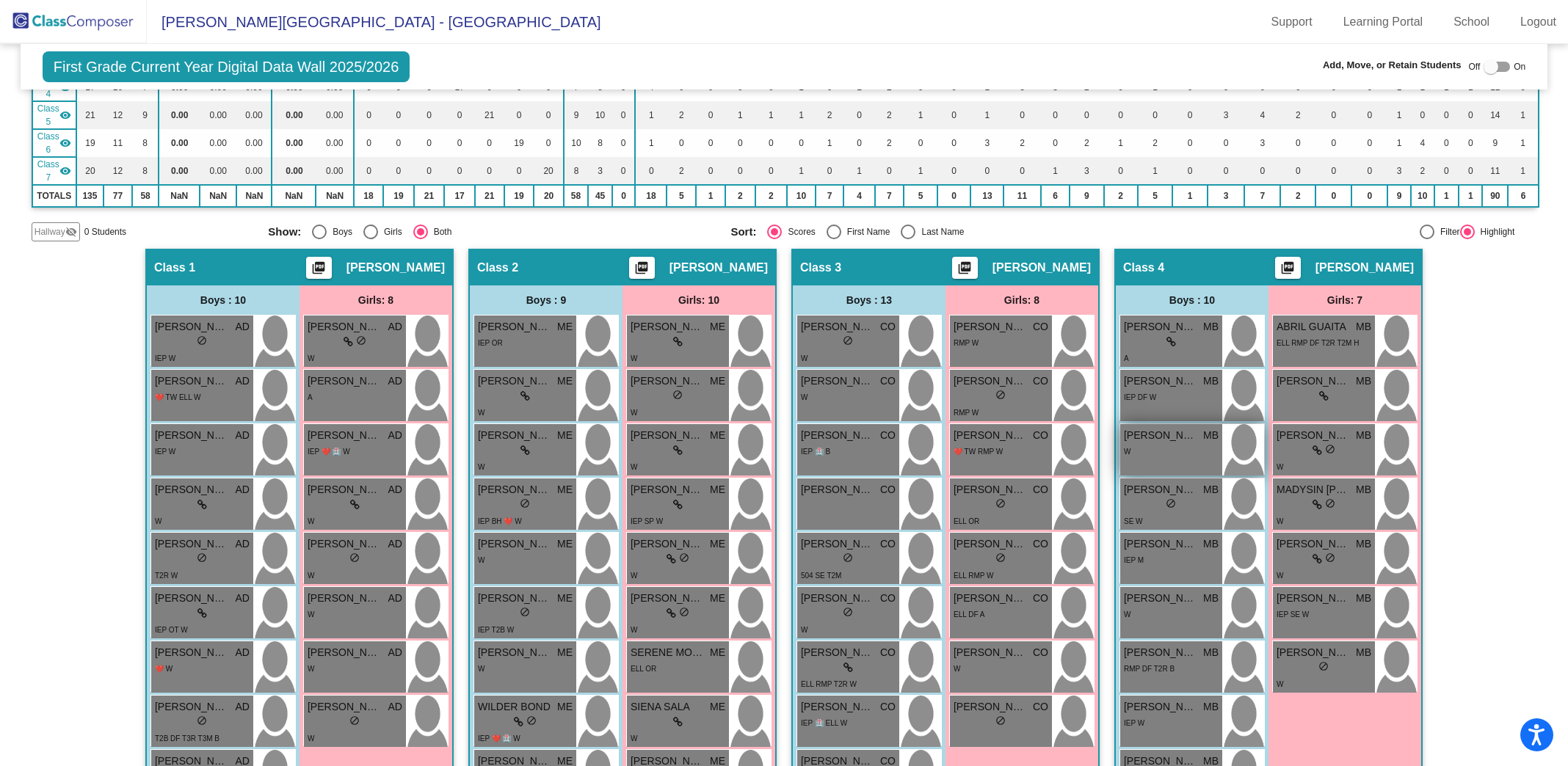
scroll to position [0, 0]
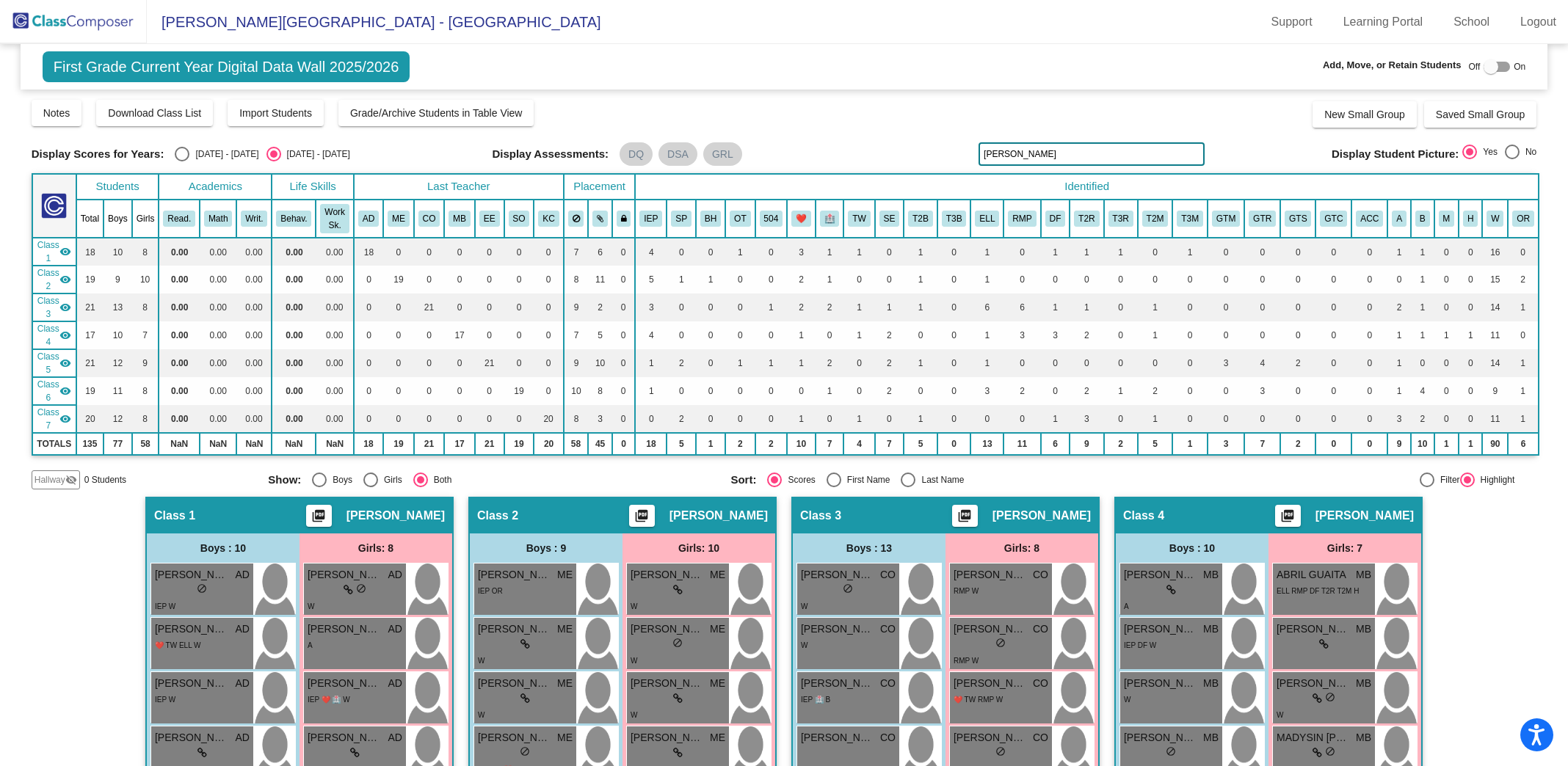
drag, startPoint x: 1104, startPoint y: 163, endPoint x: 857, endPoint y: 93, distance: 256.7
drag, startPoint x: 1041, startPoint y: 158, endPoint x: 838, endPoint y: 128, distance: 205.2
click at [839, 135] on div "Display Scores for Years: [DATE] - [DATE] [DATE] - [DATE] Grade/Archive Student…" at bounding box center [784, 293] width 1506 height 391
drag, startPoint x: 1087, startPoint y: 153, endPoint x: 831, endPoint y: 90, distance: 263.6
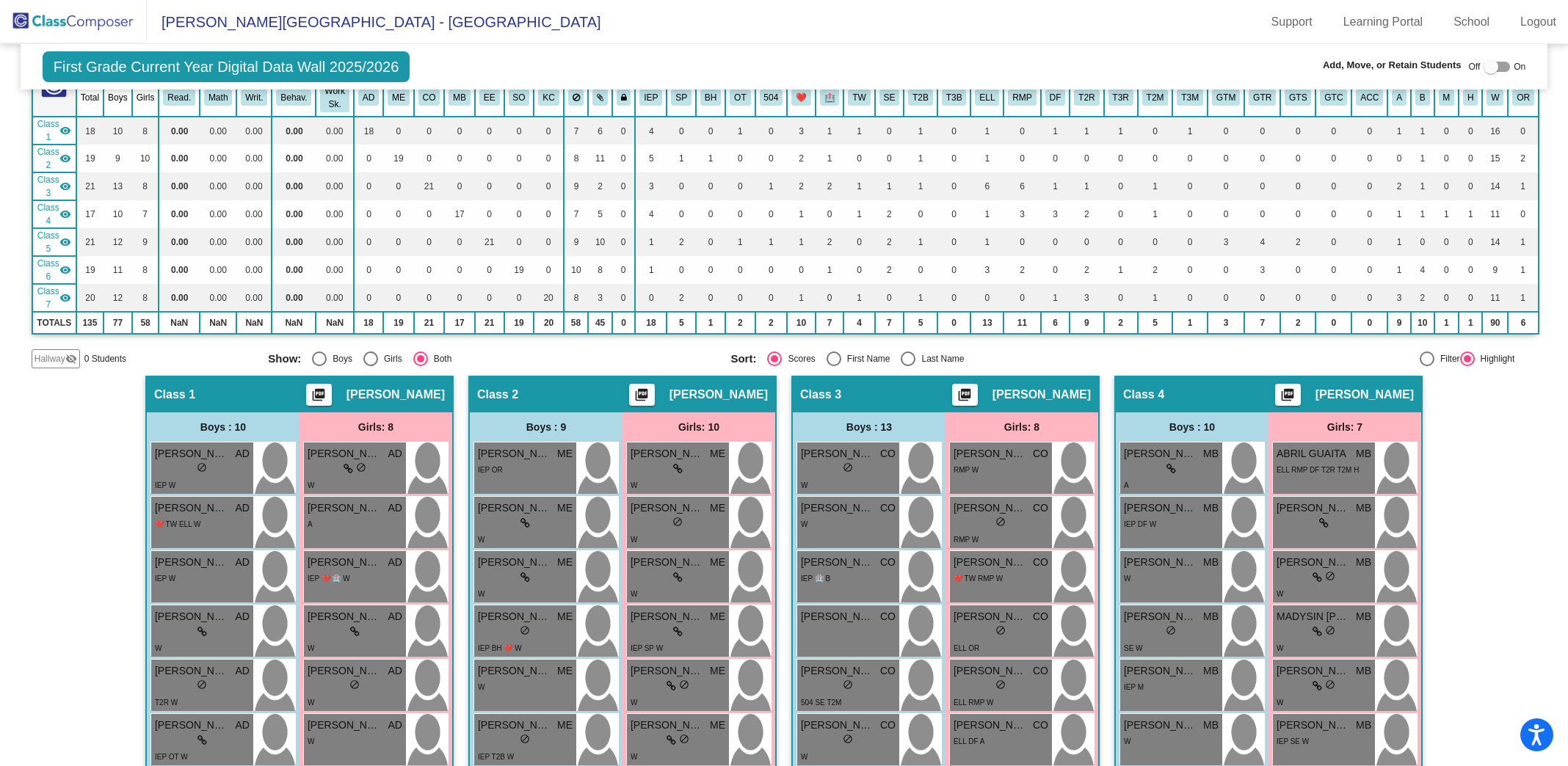
scroll to position [14, 0]
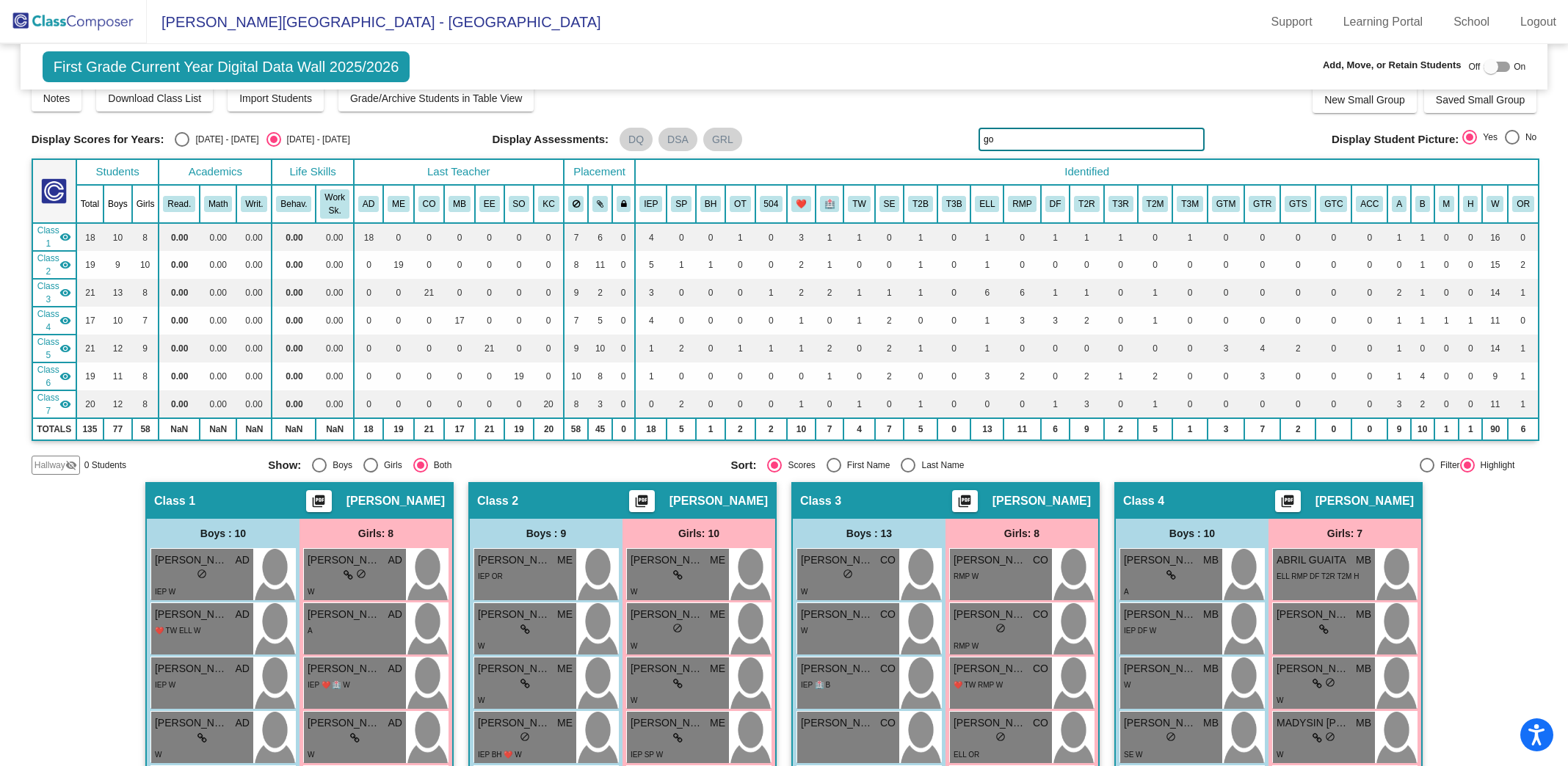
type input "g"
type input "h"
type input "w"
type input "h"
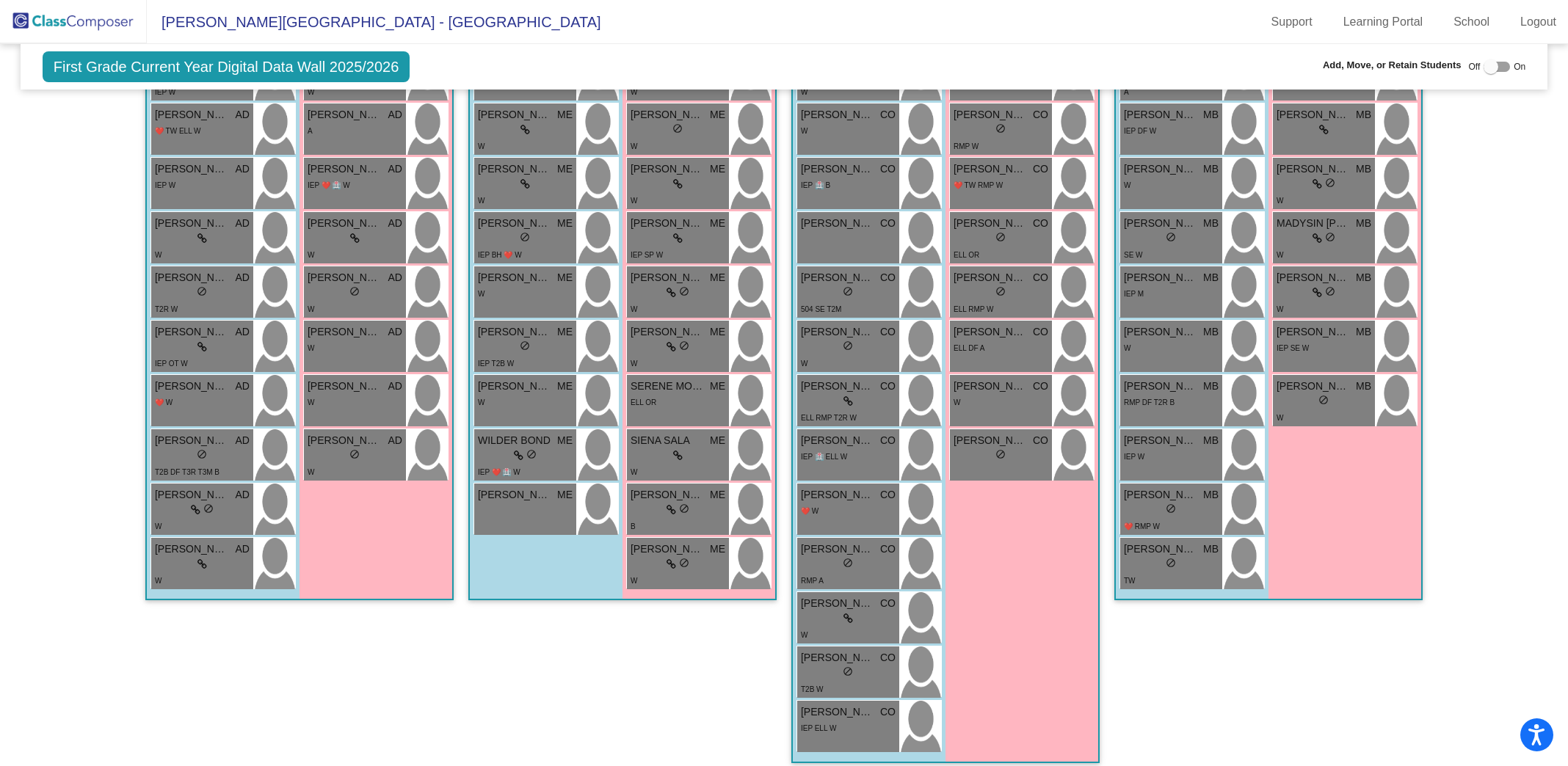
scroll to position [0, 0]
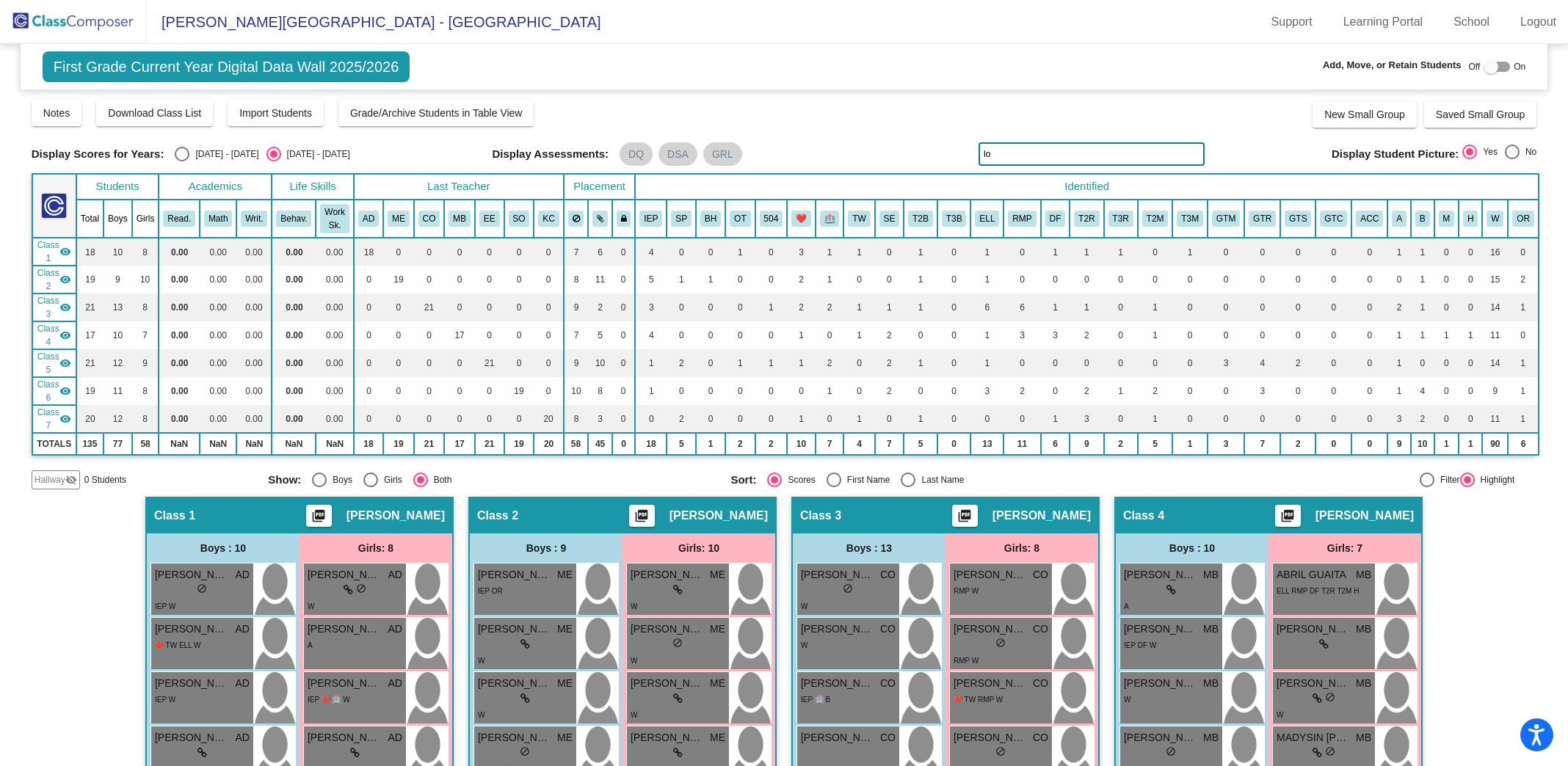
type input "l"
click at [1009, 157] on input "arv" at bounding box center [1091, 154] width 226 height 23
drag, startPoint x: 1004, startPoint y: 151, endPoint x: 895, endPoint y: 114, distance: 115.1
click at [895, 114] on div "Display Scores for Years: [DATE] - [DATE] [DATE] - [DATE] Grade/Archive Student…" at bounding box center [784, 293] width 1506 height 391
drag, startPoint x: 1015, startPoint y: 153, endPoint x: 902, endPoint y: 140, distance: 113.7
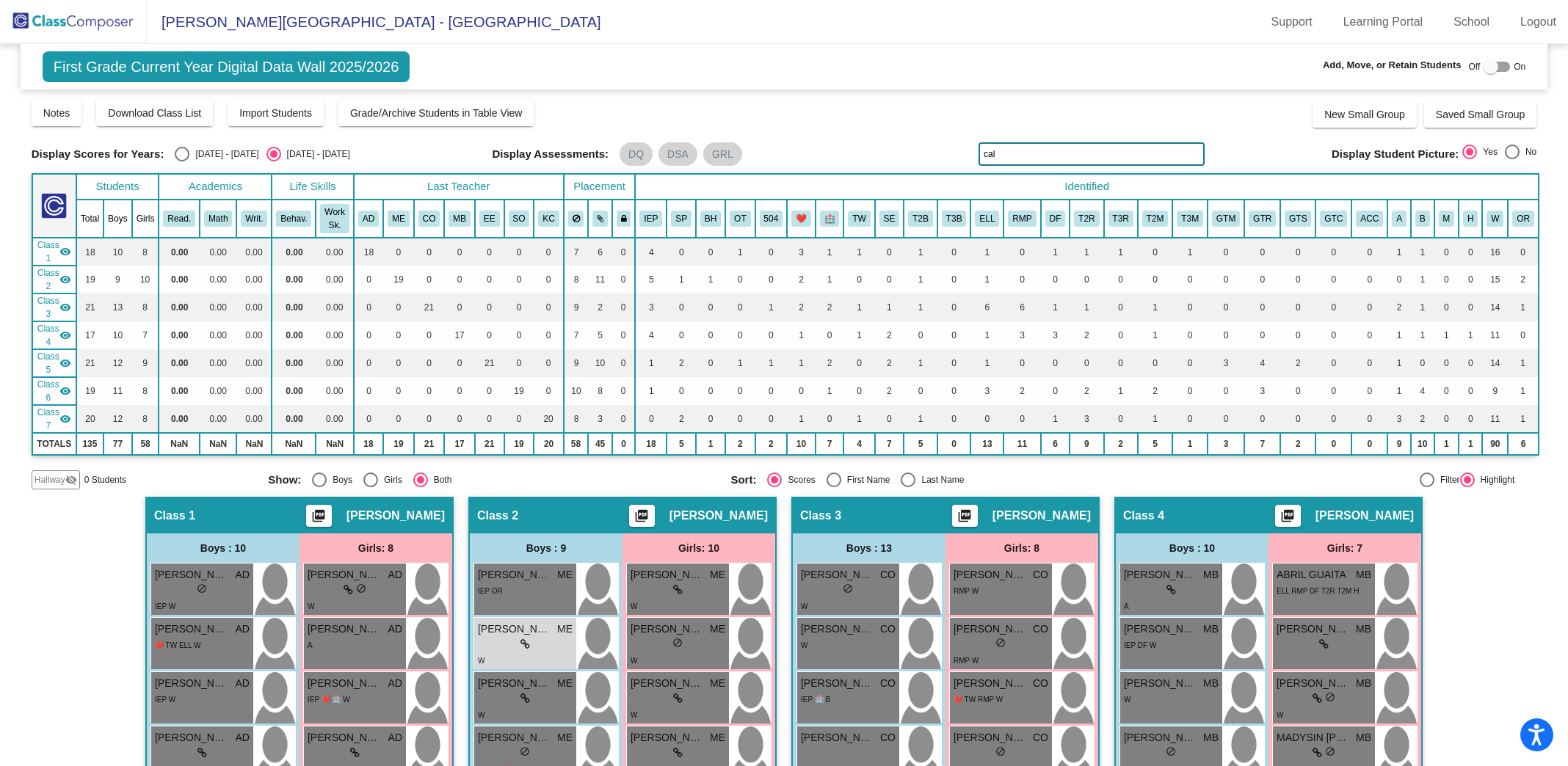
click at [902, 140] on div "Display Scores for Years: [DATE] - [DATE] [DATE] - [DATE] Grade/Archive Student…" at bounding box center [784, 293] width 1506 height 391
type input "s"
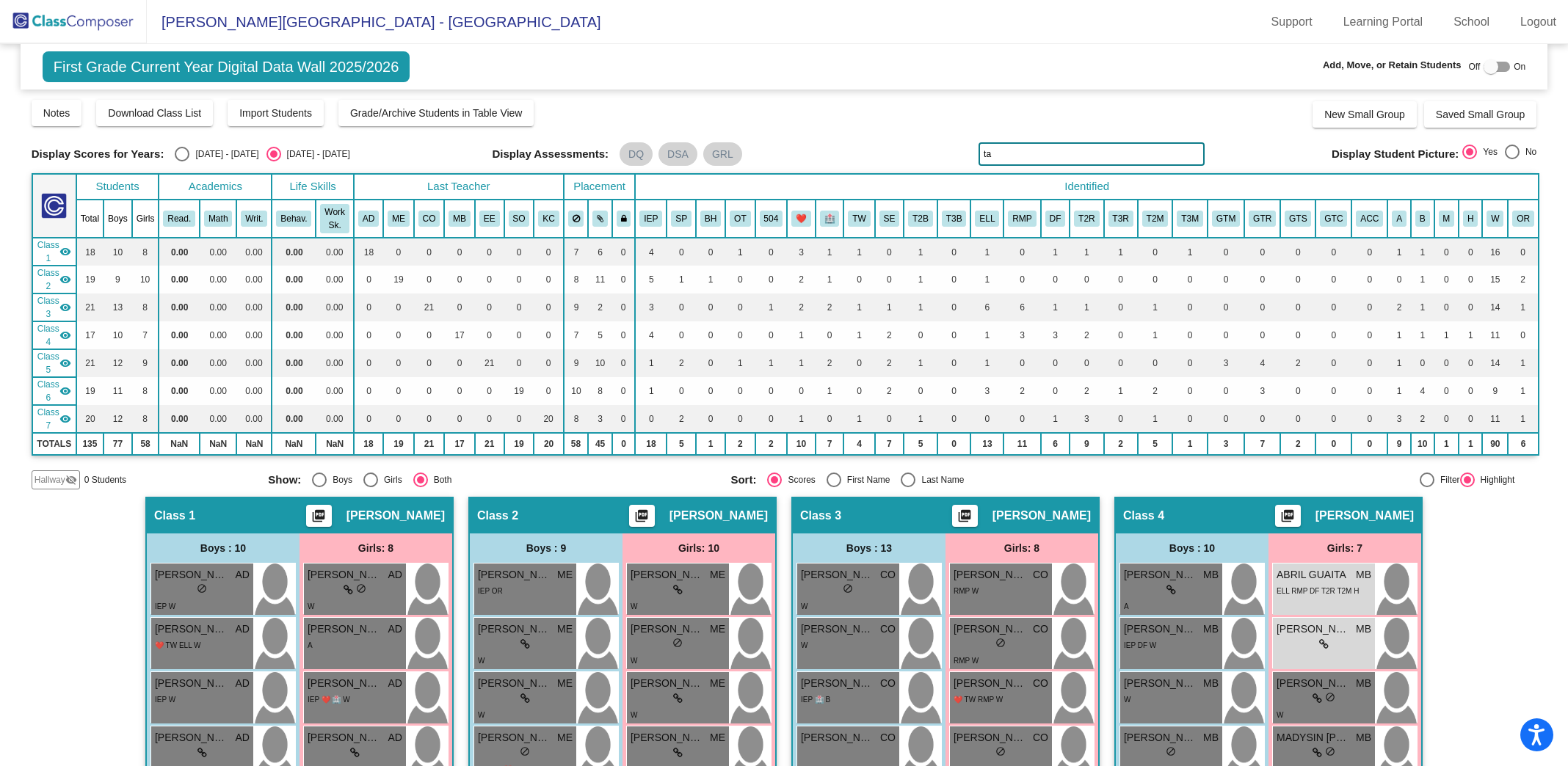
type input "t"
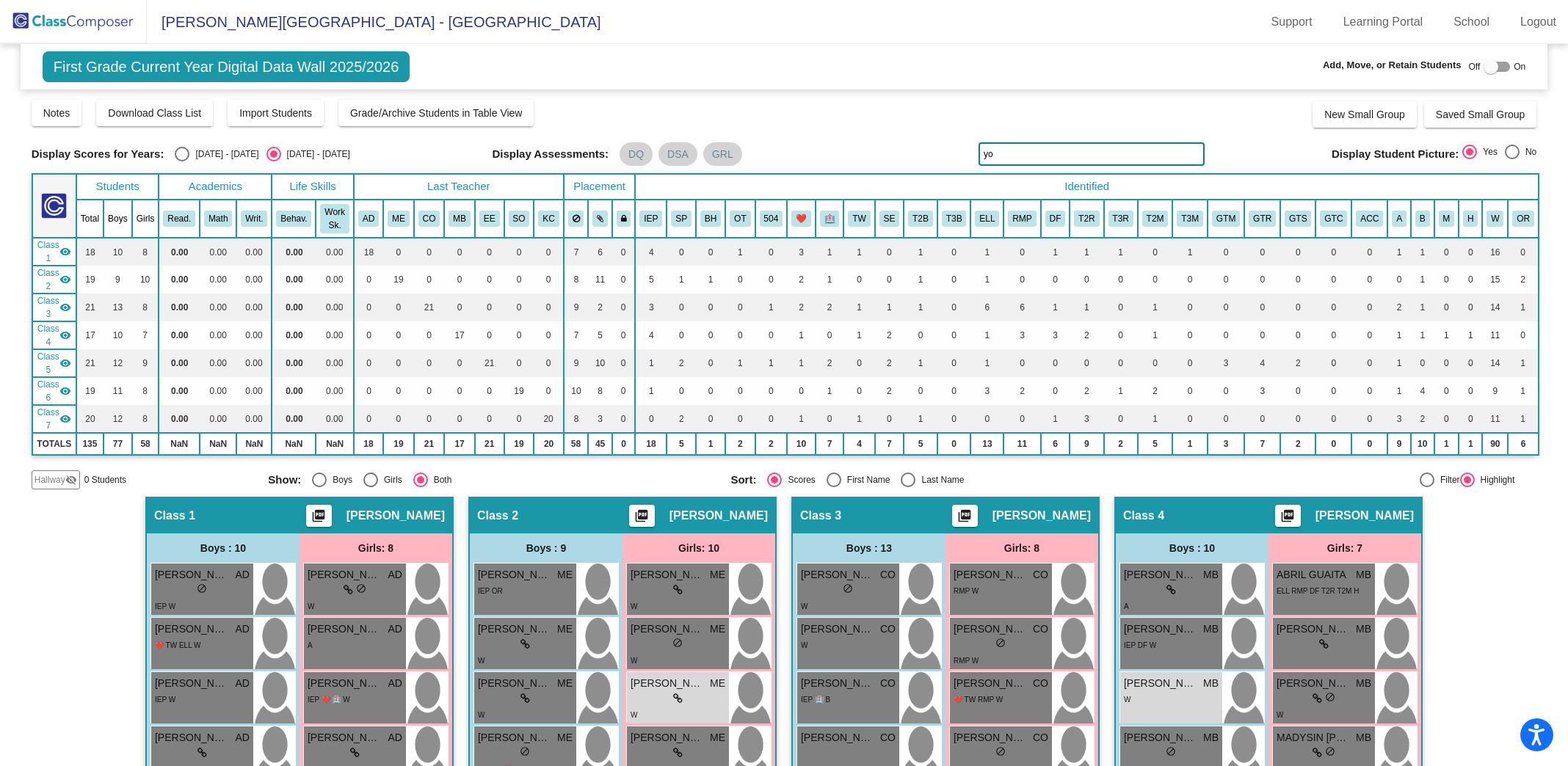
type input "y"
drag, startPoint x: 1033, startPoint y: 151, endPoint x: 910, endPoint y: 144, distance: 123.2
click at [910, 145] on div "Display Scores for Years: [DATE] - [DATE] [DATE] - [DATE] Display Assessments: …" at bounding box center [784, 154] width 1506 height 23
drag, startPoint x: 1015, startPoint y: 158, endPoint x: 921, endPoint y: 156, distance: 94.0
click at [920, 156] on div "Display Scores for Years: [DATE] - [DATE] [DATE] - [DATE] Display Assessments: …" at bounding box center [784, 154] width 1506 height 23
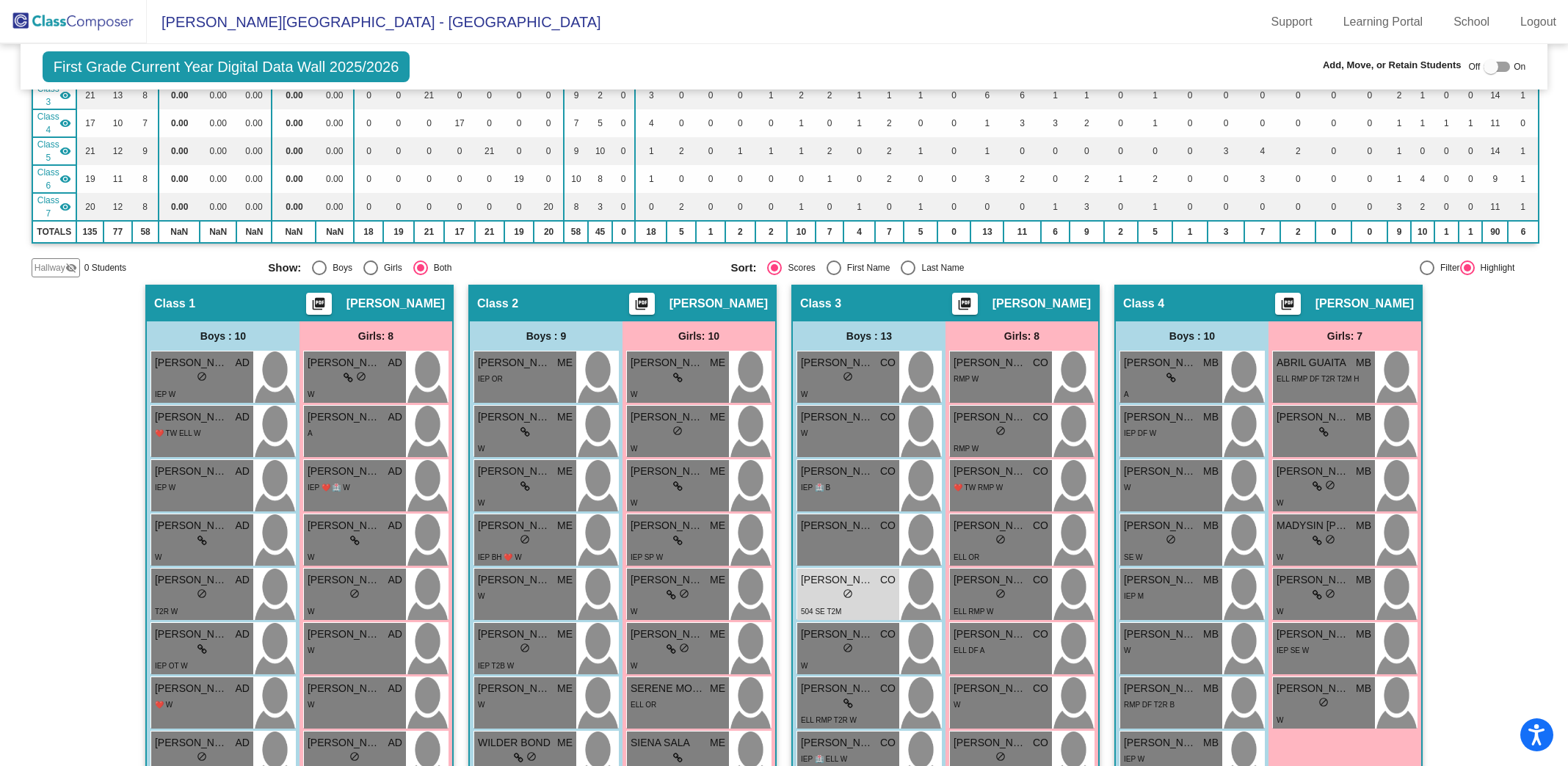
scroll to position [53, 0]
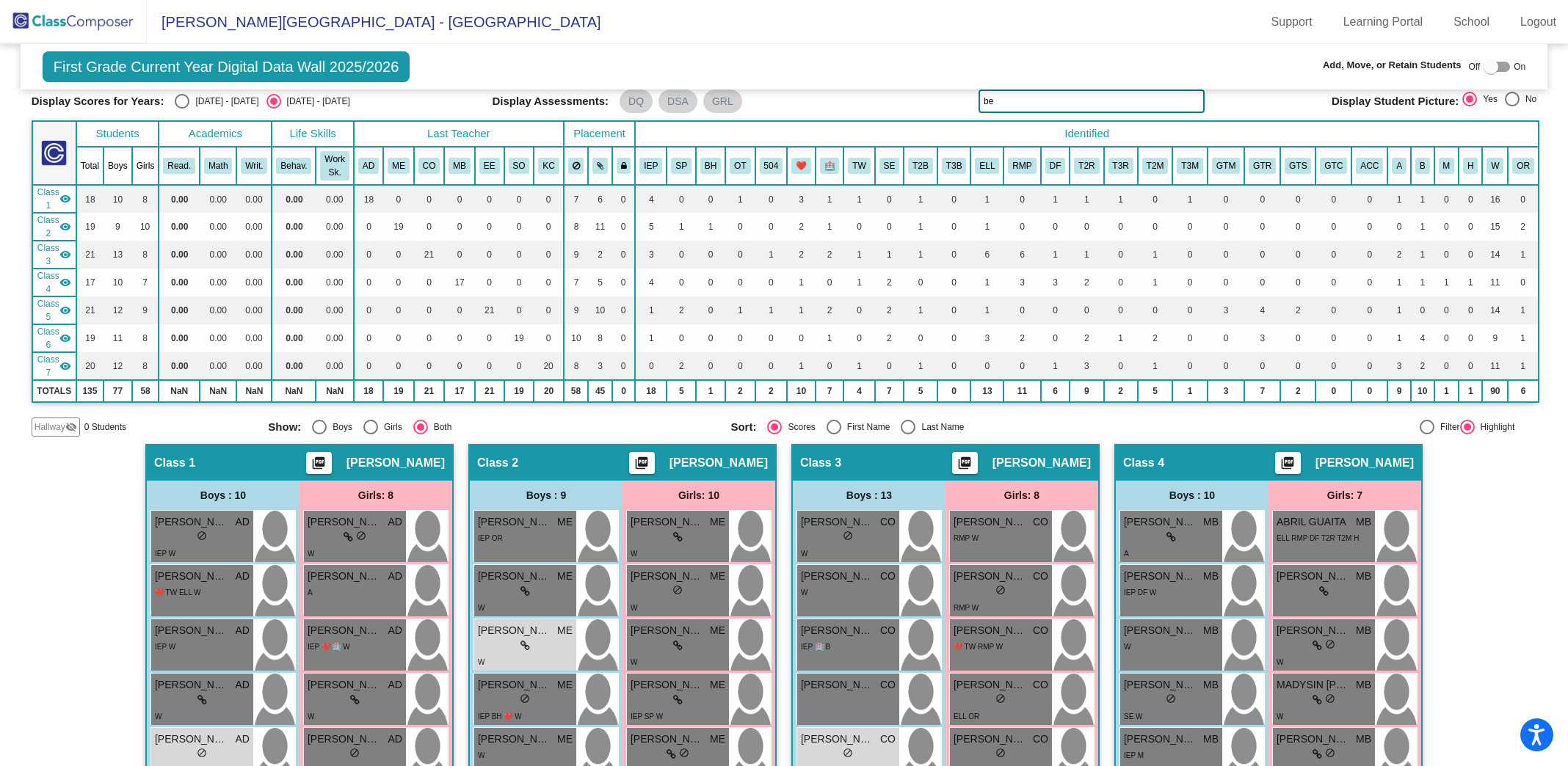
type input "b"
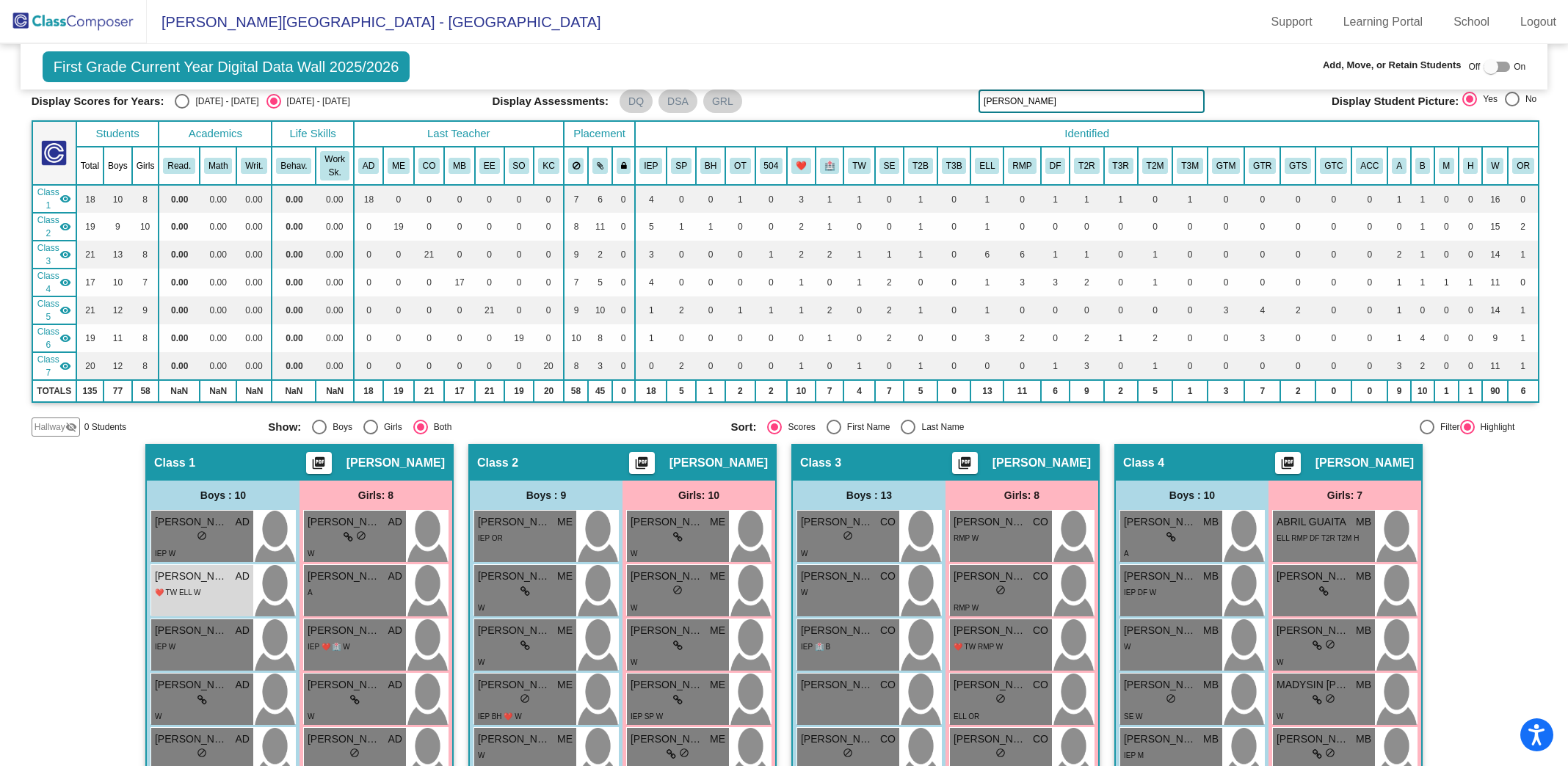
drag, startPoint x: 1045, startPoint y: 101, endPoint x: 743, endPoint y: 45, distance: 307.1
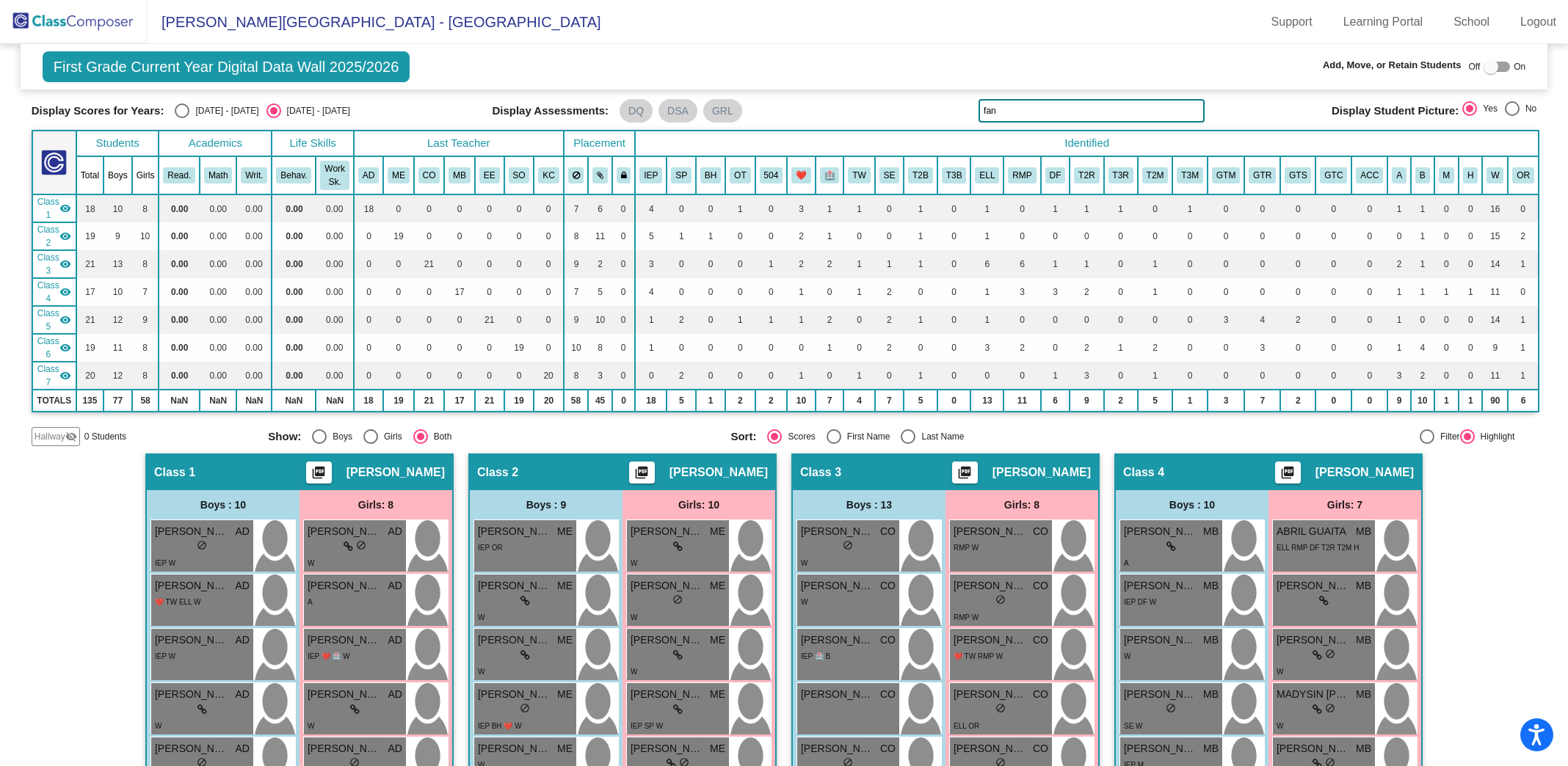
type input "fana"
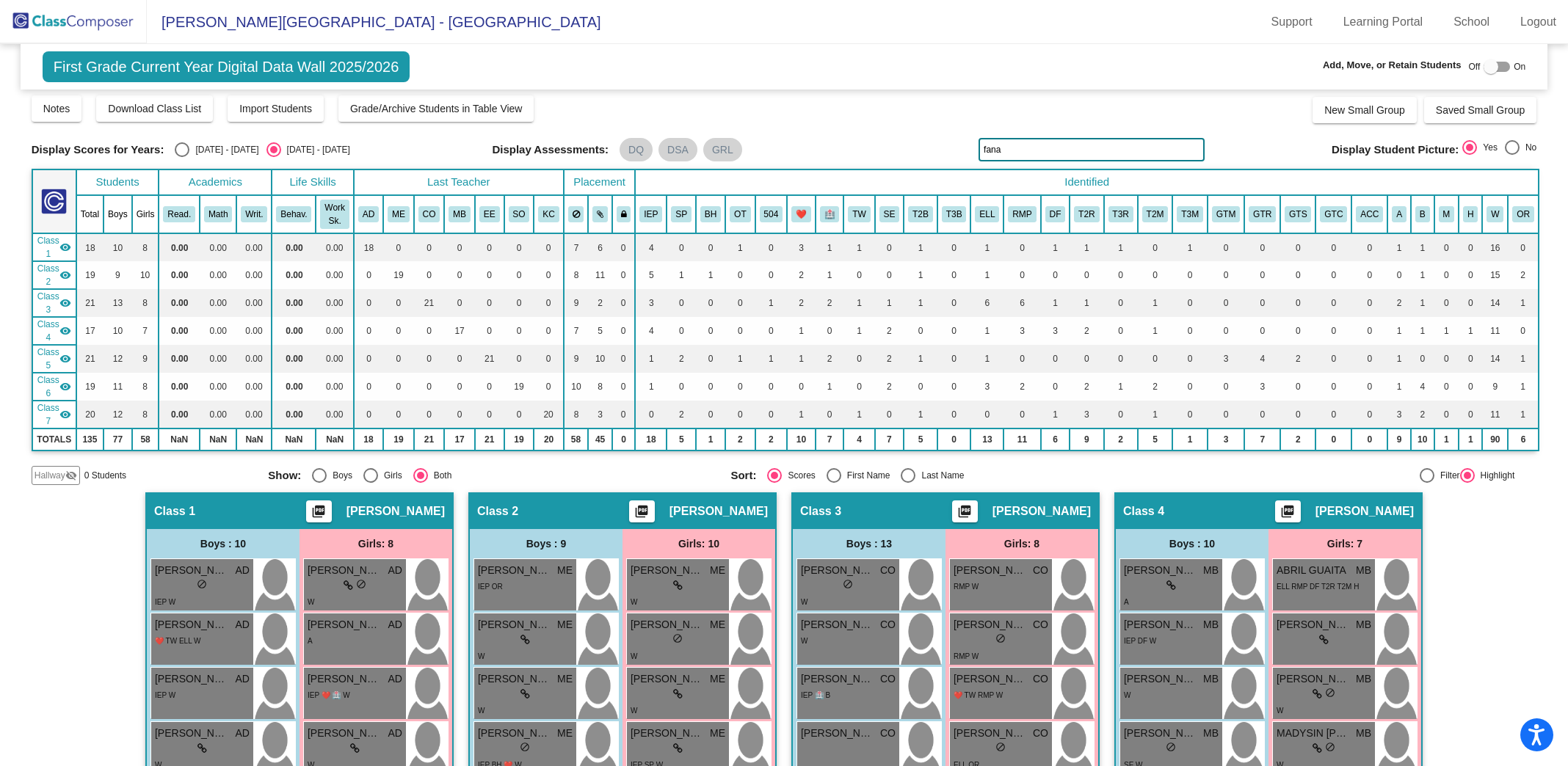
scroll to position [0, 0]
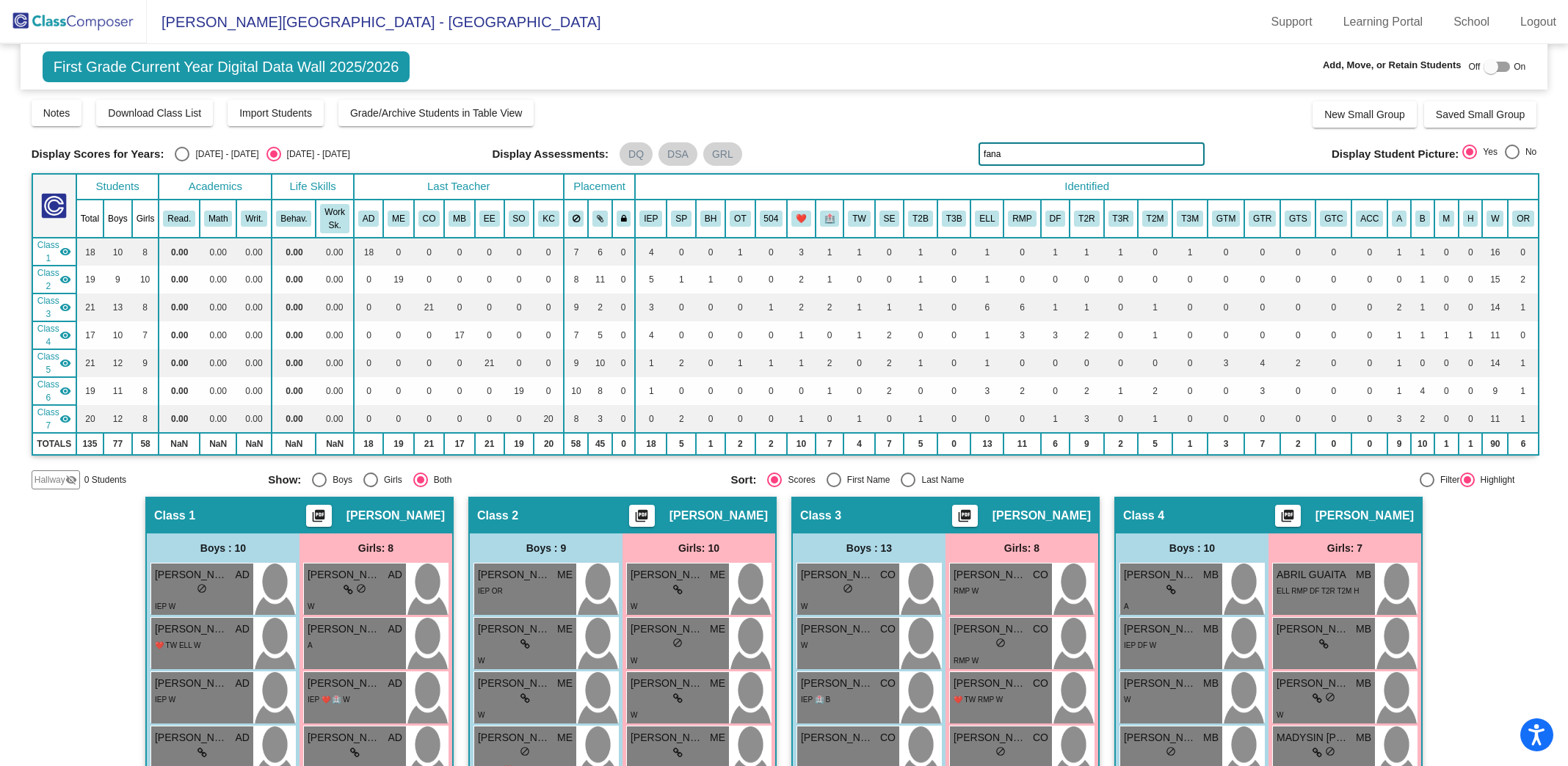
drag, startPoint x: 1024, startPoint y: 154, endPoint x: 848, endPoint y: 131, distance: 177.5
click at [848, 131] on div "Display Scores for Years: [DATE] - [DATE] [DATE] - [DATE] Grade/Archive Student…" at bounding box center [784, 293] width 1506 height 391
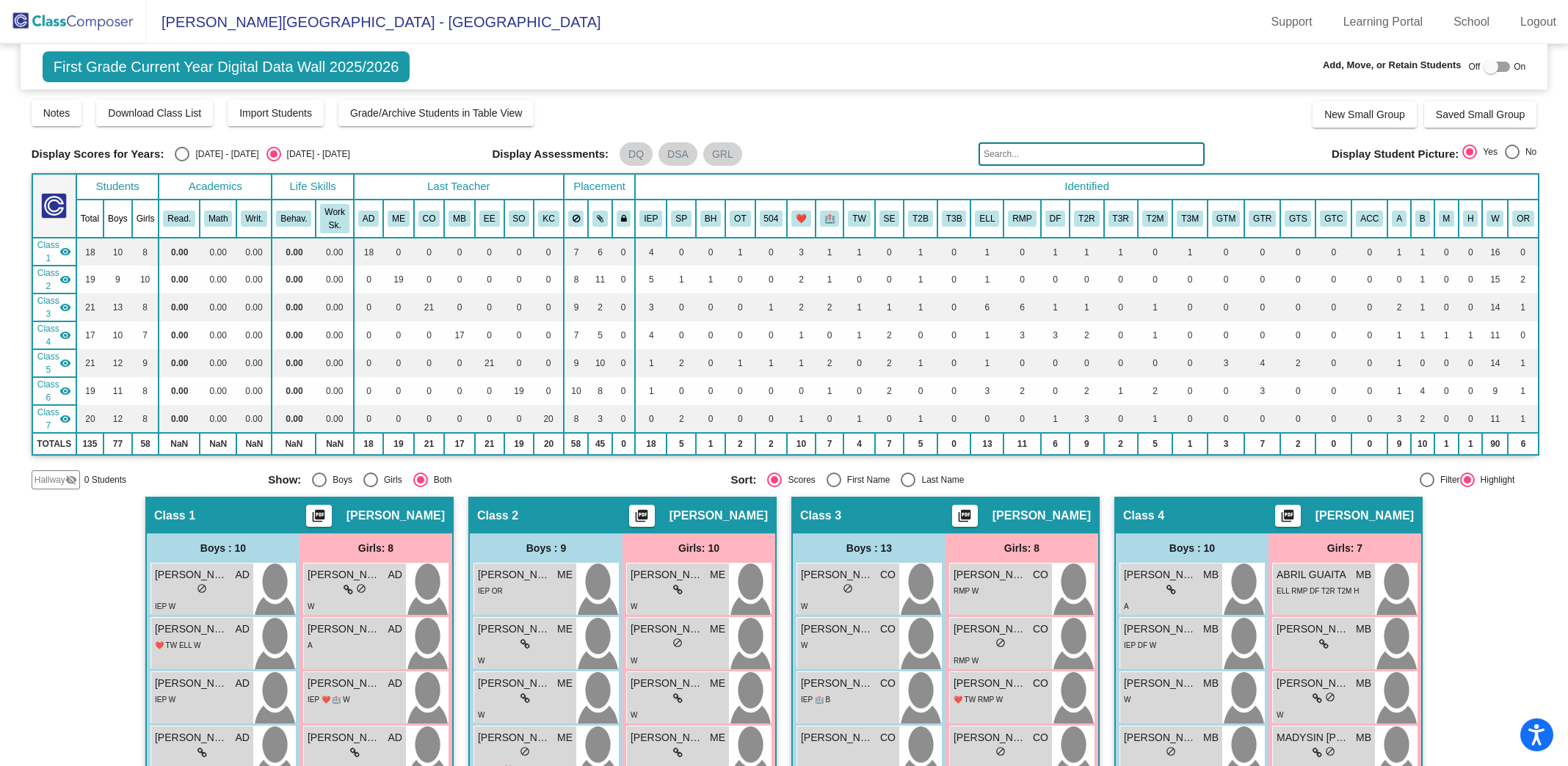
click at [1018, 150] on input "text" at bounding box center [1091, 154] width 226 height 23
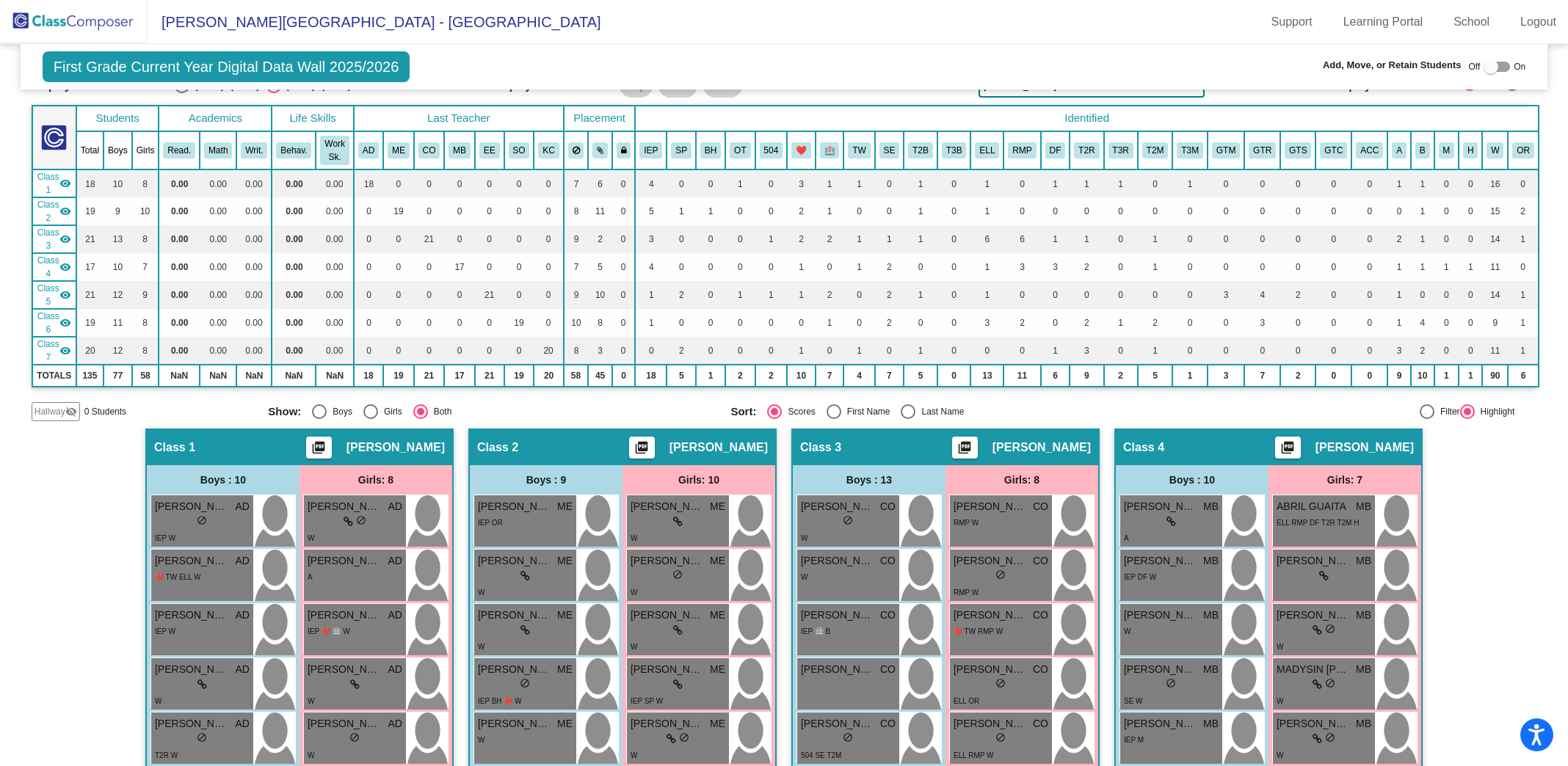
scroll to position [53, 0]
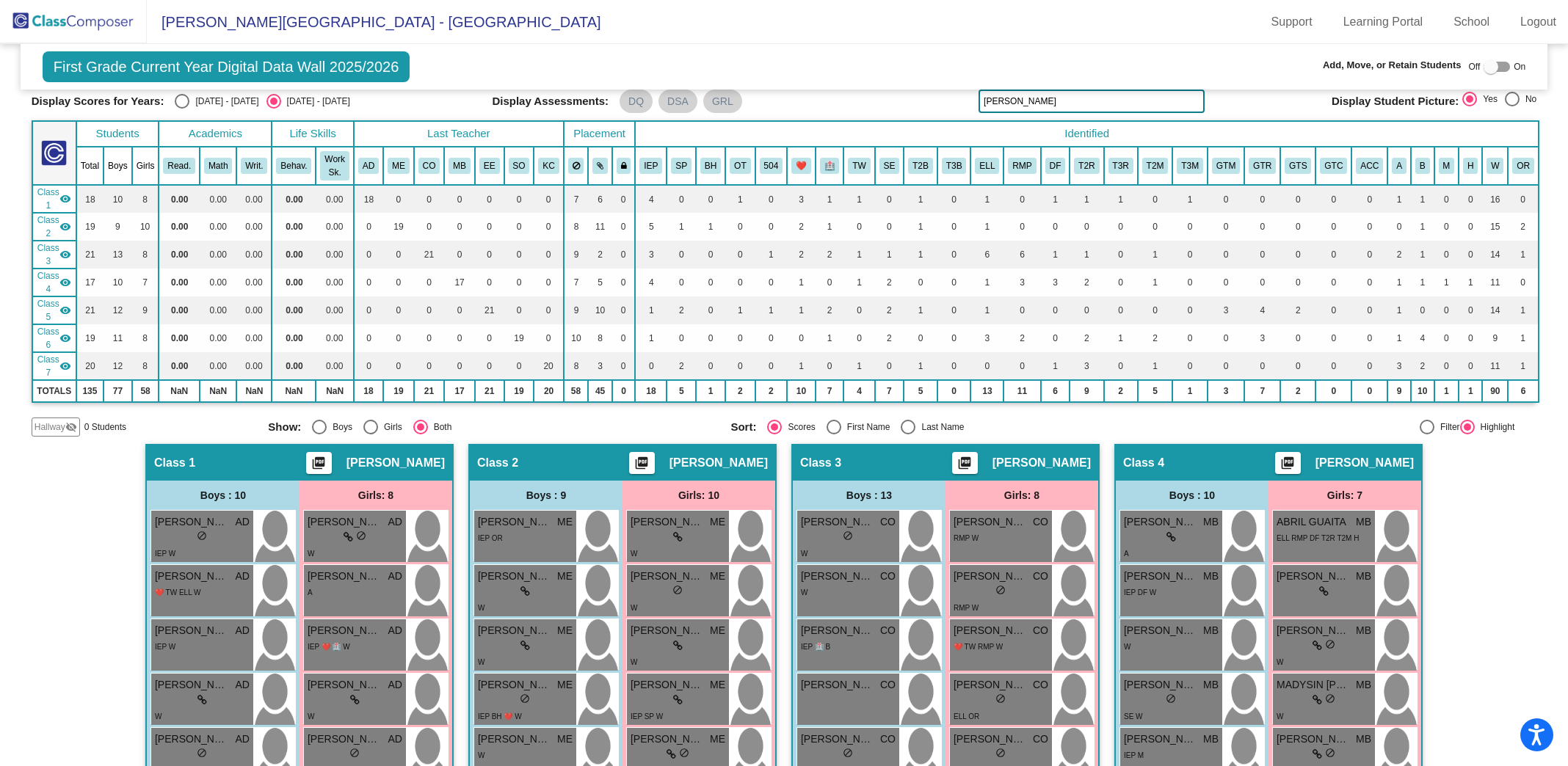
drag, startPoint x: 1074, startPoint y: 105, endPoint x: 899, endPoint y: 85, distance: 176.1
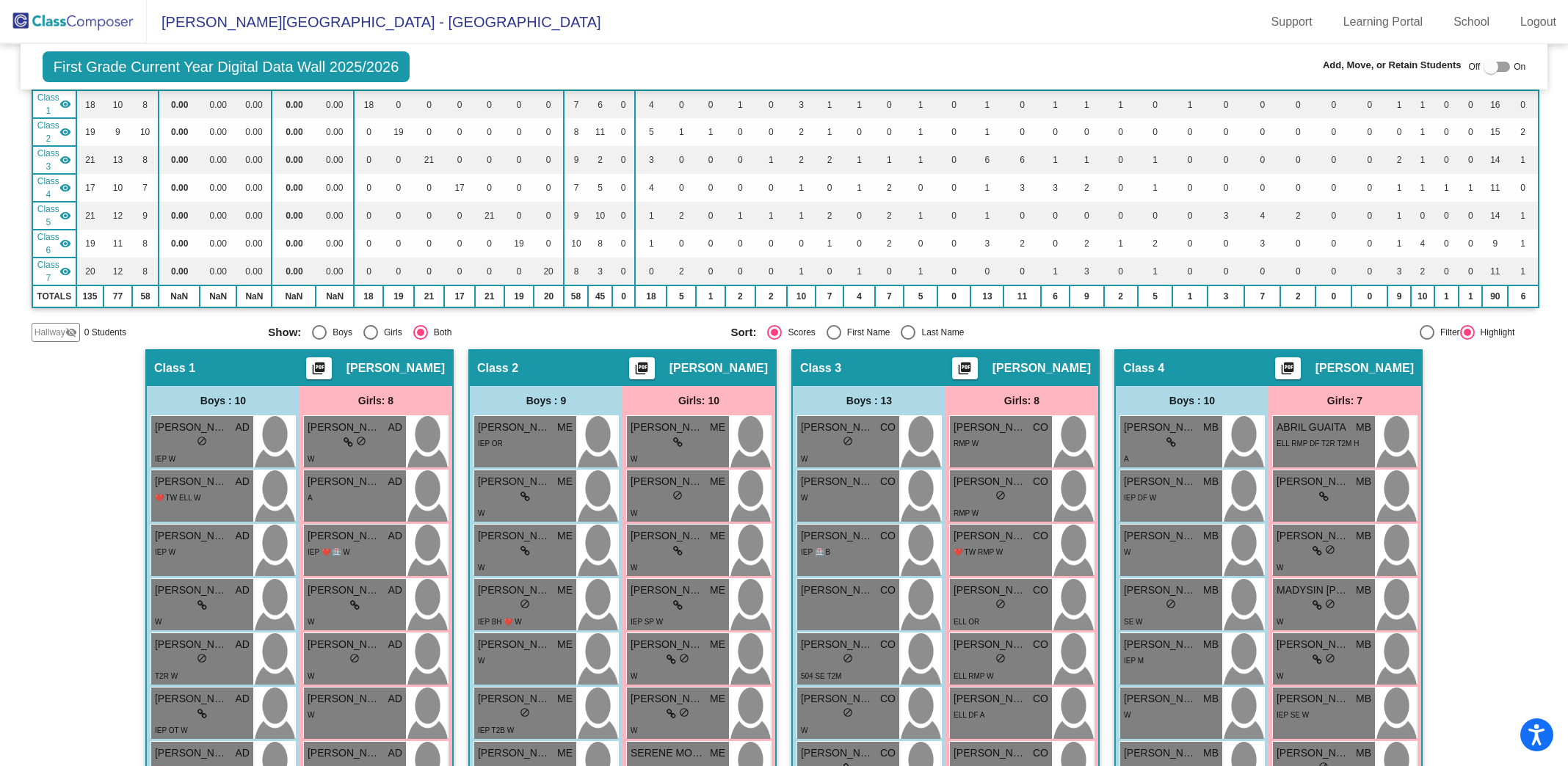
scroll to position [0, 0]
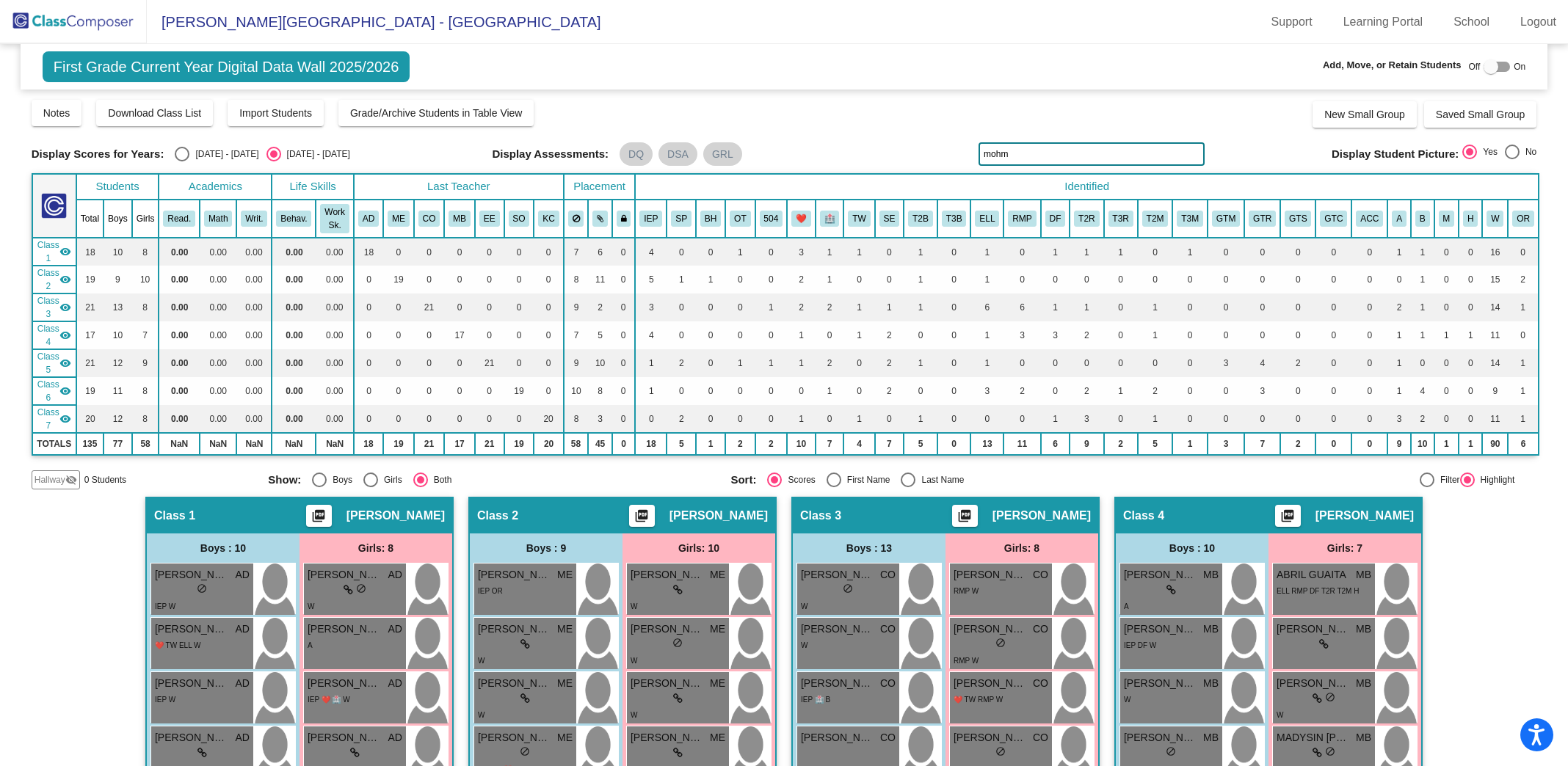
drag, startPoint x: 1079, startPoint y: 155, endPoint x: 895, endPoint y: 129, distance: 185.8
click at [895, 129] on div "Display Scores for Years: [DATE] - [DATE] [DATE] - [DATE] Grade/Archive Student…" at bounding box center [784, 293] width 1506 height 391
drag, startPoint x: 1014, startPoint y: 155, endPoint x: 872, endPoint y: 122, distance: 145.8
click at [872, 122] on div "Display Scores for Years: [DATE] - [DATE] [DATE] - [DATE] Grade/Archive Student…" at bounding box center [784, 293] width 1506 height 391
drag, startPoint x: 1009, startPoint y: 157, endPoint x: 925, endPoint y: 129, distance: 88.5
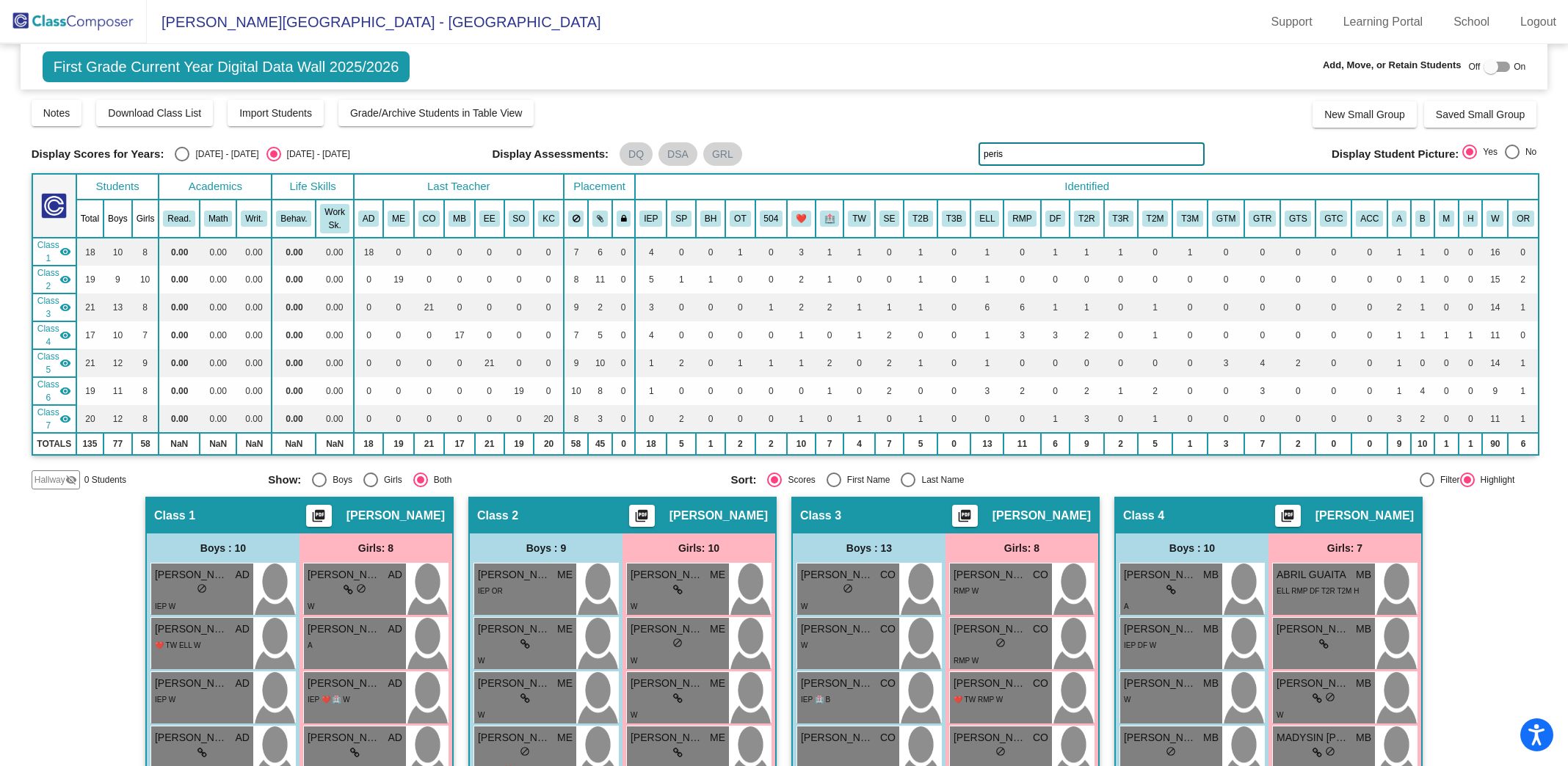
click at [925, 129] on div "Display Scores for Years: [DATE] - [DATE] [DATE] - [DATE] Grade/Archive Student…" at bounding box center [784, 293] width 1506 height 391
click at [1026, 144] on input "[PERSON_NAME]" at bounding box center [1091, 154] width 226 height 23
drag, startPoint x: 1016, startPoint y: 158, endPoint x: 882, endPoint y: 142, distance: 135.0
click at [882, 143] on div "Display Scores for Years: [DATE] - [DATE] [DATE] - [DATE] Display Assessments: …" at bounding box center [784, 154] width 1506 height 23
drag, startPoint x: 1018, startPoint y: 155, endPoint x: 916, endPoint y: 146, distance: 102.4
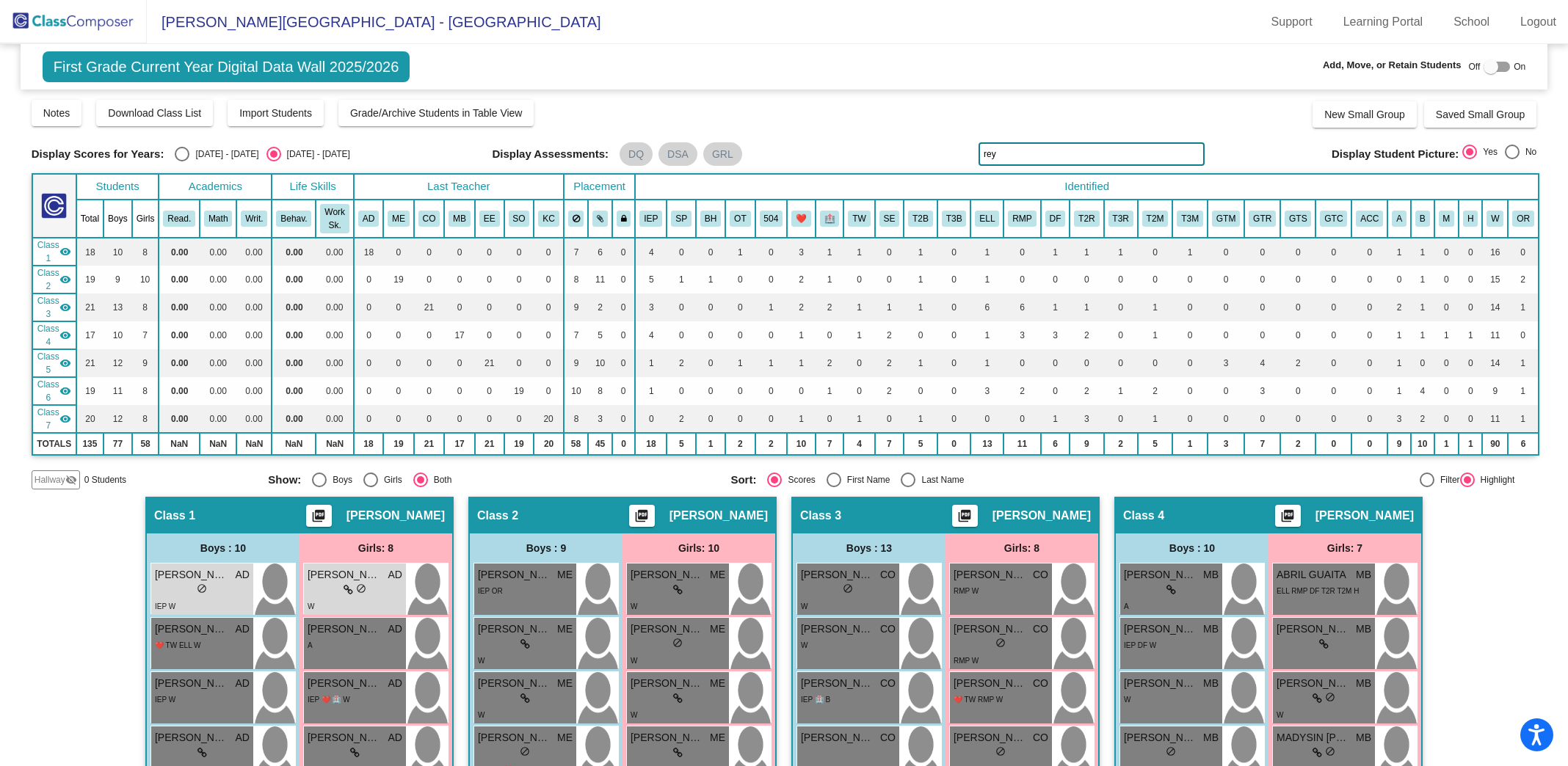
click at [916, 146] on div "Display Scores for Years: [DATE] - [DATE] [DATE] - [DATE] Display Assessments: …" at bounding box center [784, 154] width 1506 height 23
drag, startPoint x: 1056, startPoint y: 159, endPoint x: 916, endPoint y: 147, distance: 140.5
click at [917, 147] on div "Display Scores for Years: [DATE] - [DATE] [DATE] - [DATE] Display Assessments: …" at bounding box center [784, 154] width 1506 height 23
drag, startPoint x: 1012, startPoint y: 158, endPoint x: 852, endPoint y: 147, distance: 160.4
click at [854, 147] on div "Display Scores for Years: [DATE] - [DATE] [DATE] - [DATE] Display Assessments: …" at bounding box center [784, 154] width 1506 height 23
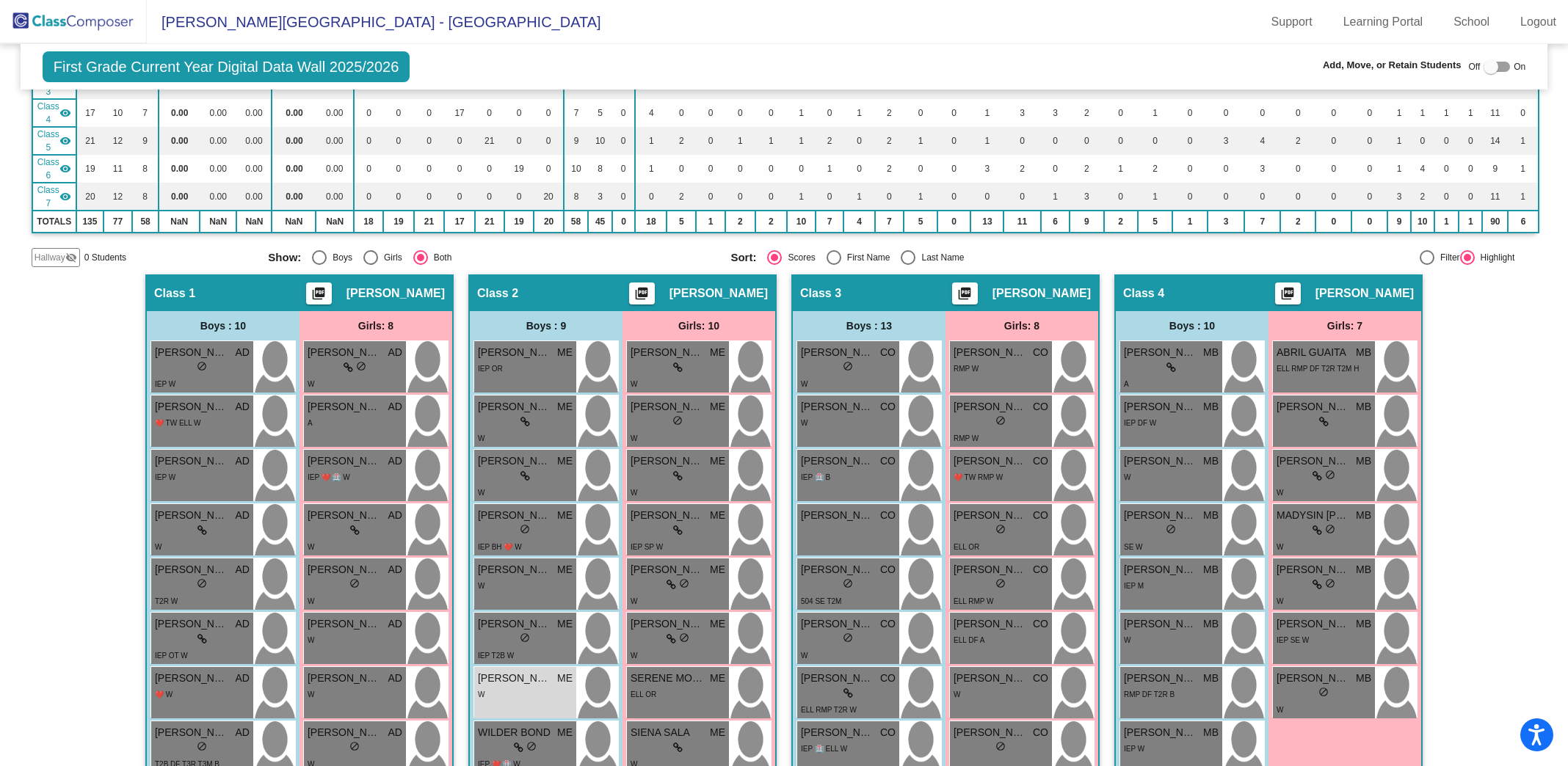
scroll to position [256, 0]
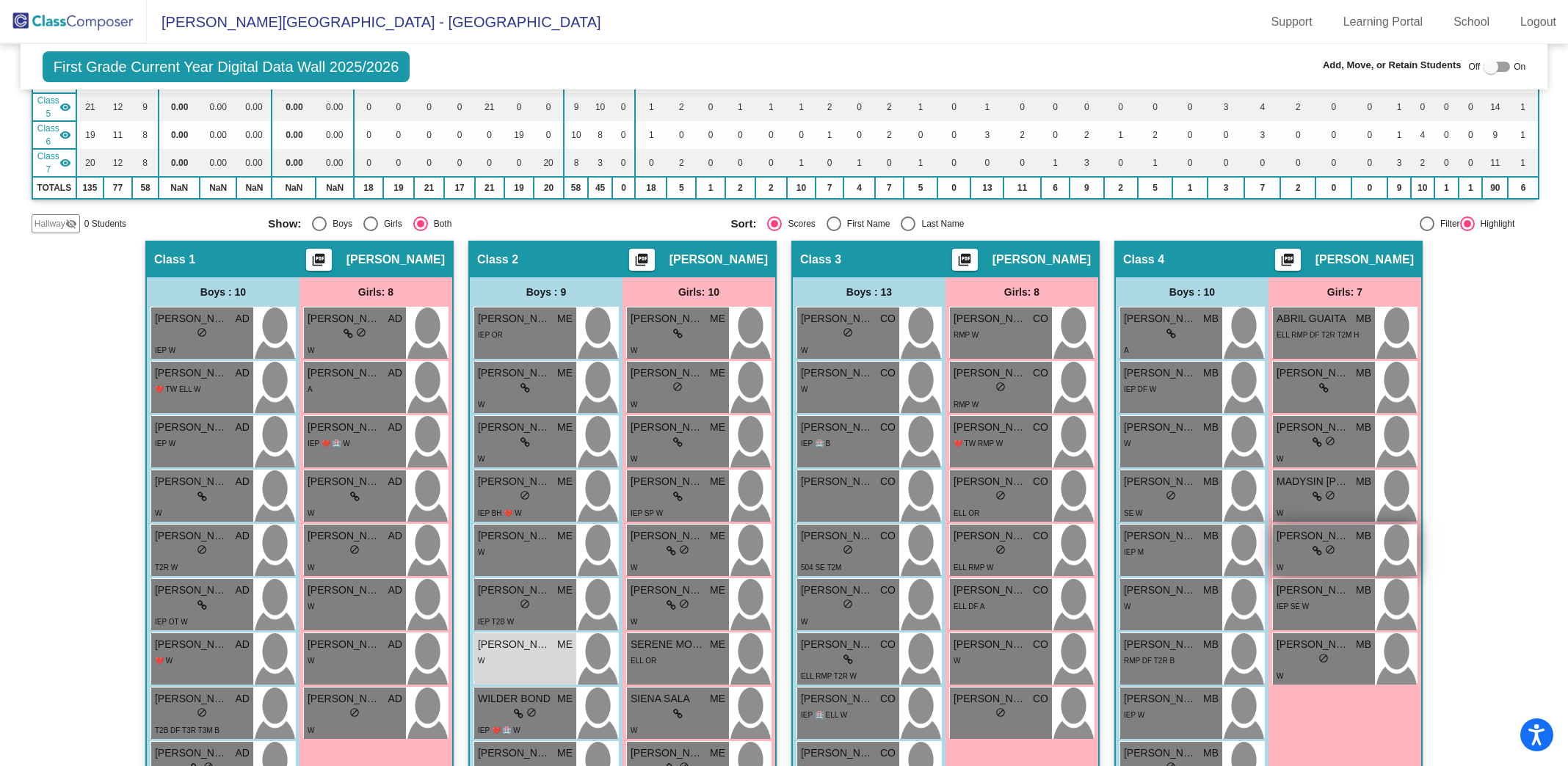
click at [1354, 544] on div "lock do_not_disturb_alt" at bounding box center [1323, 551] width 95 height 15
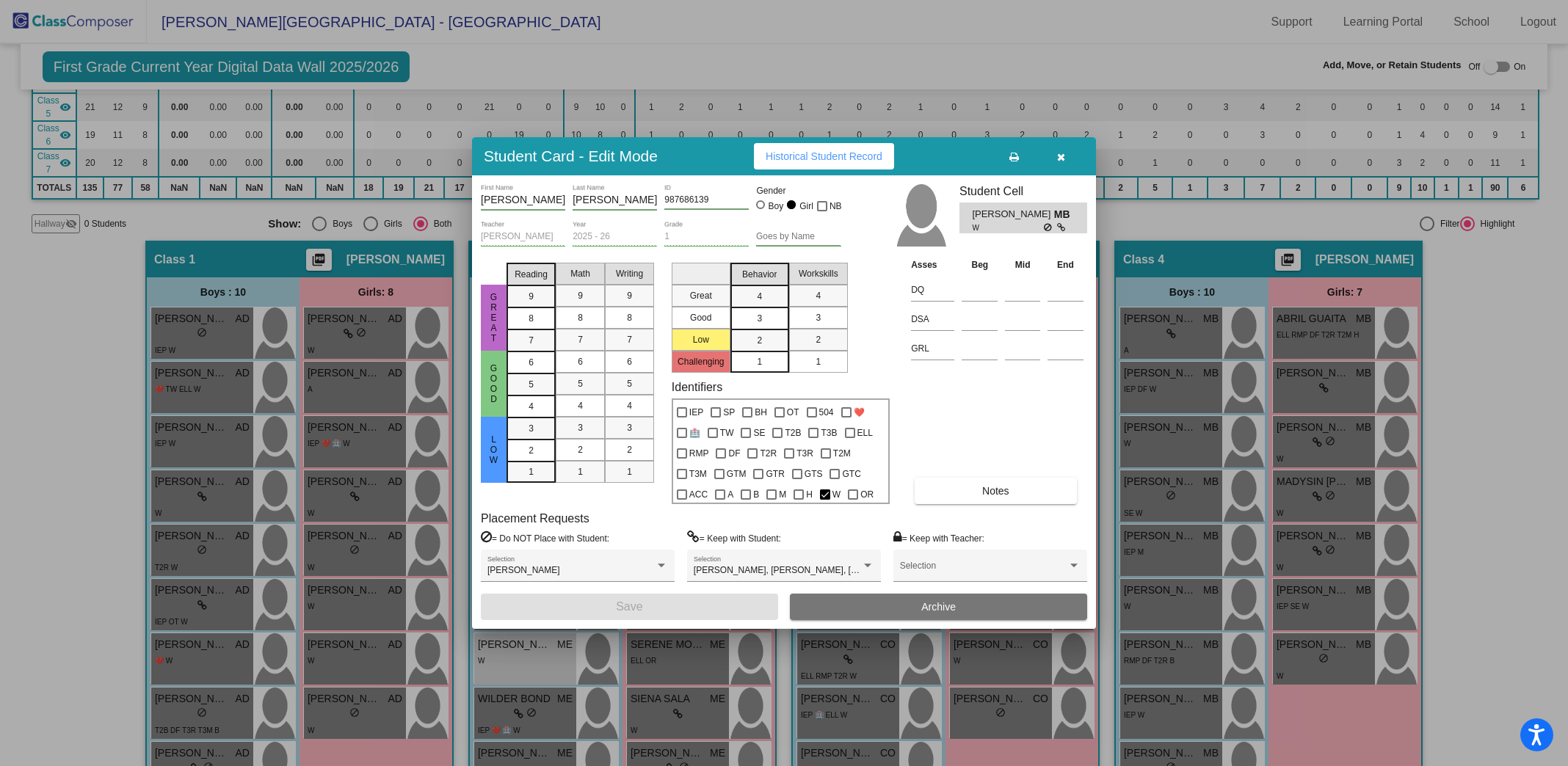
click at [1059, 164] on button "button" at bounding box center [1060, 156] width 47 height 26
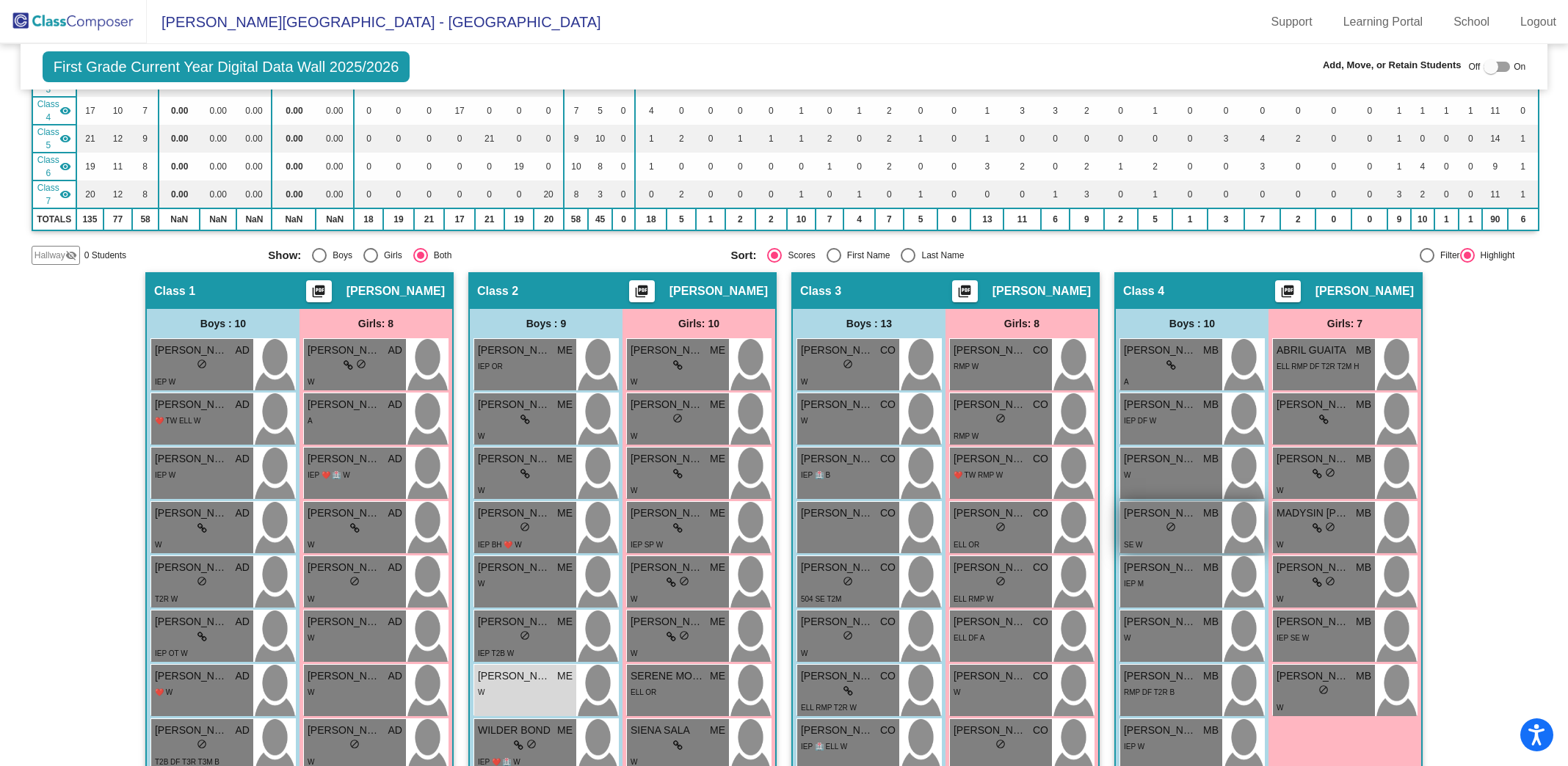
scroll to position [226, 0]
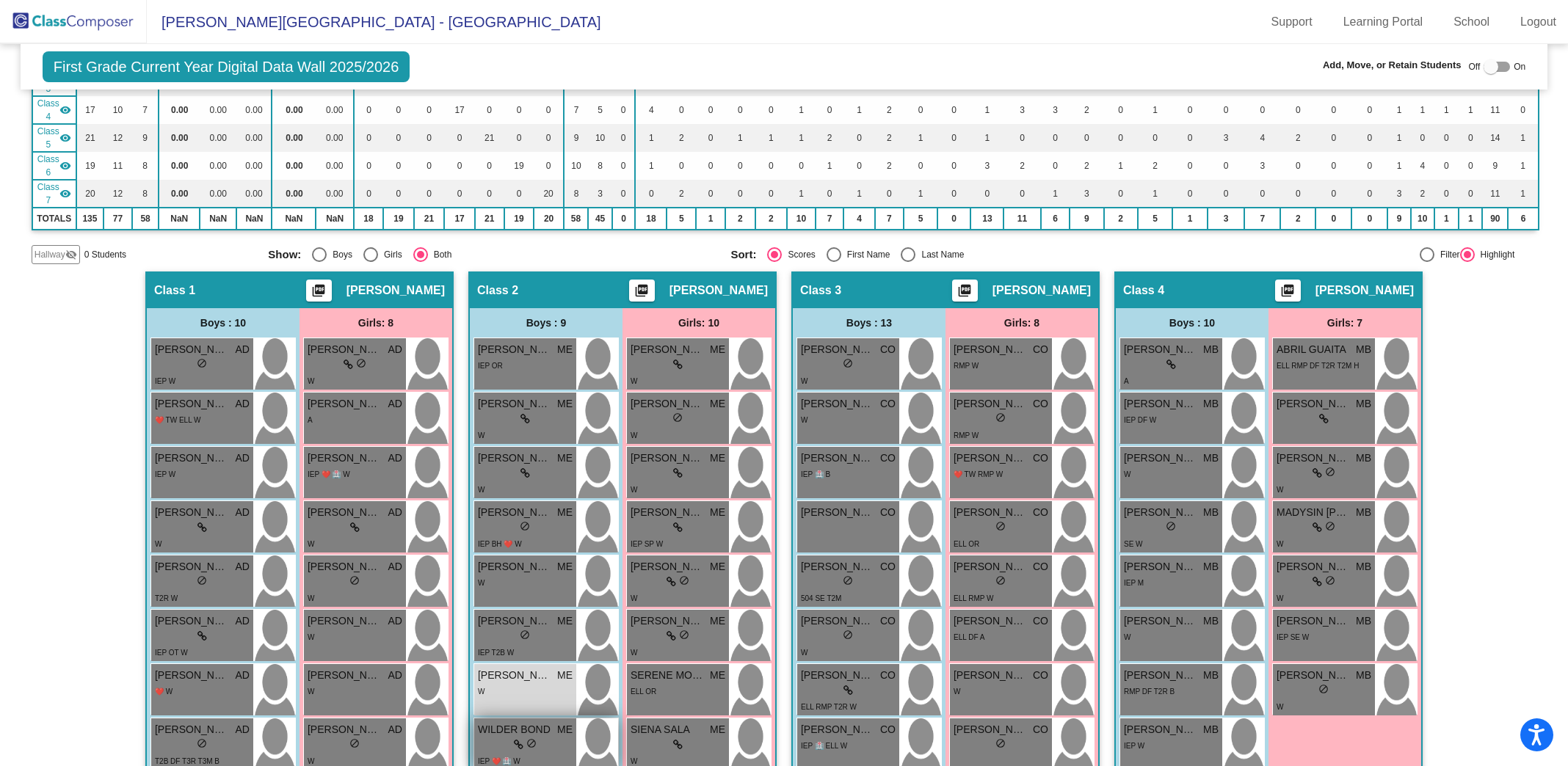
click at [552, 737] on div "lock do_not_disturb_alt" at bounding box center [525, 744] width 95 height 15
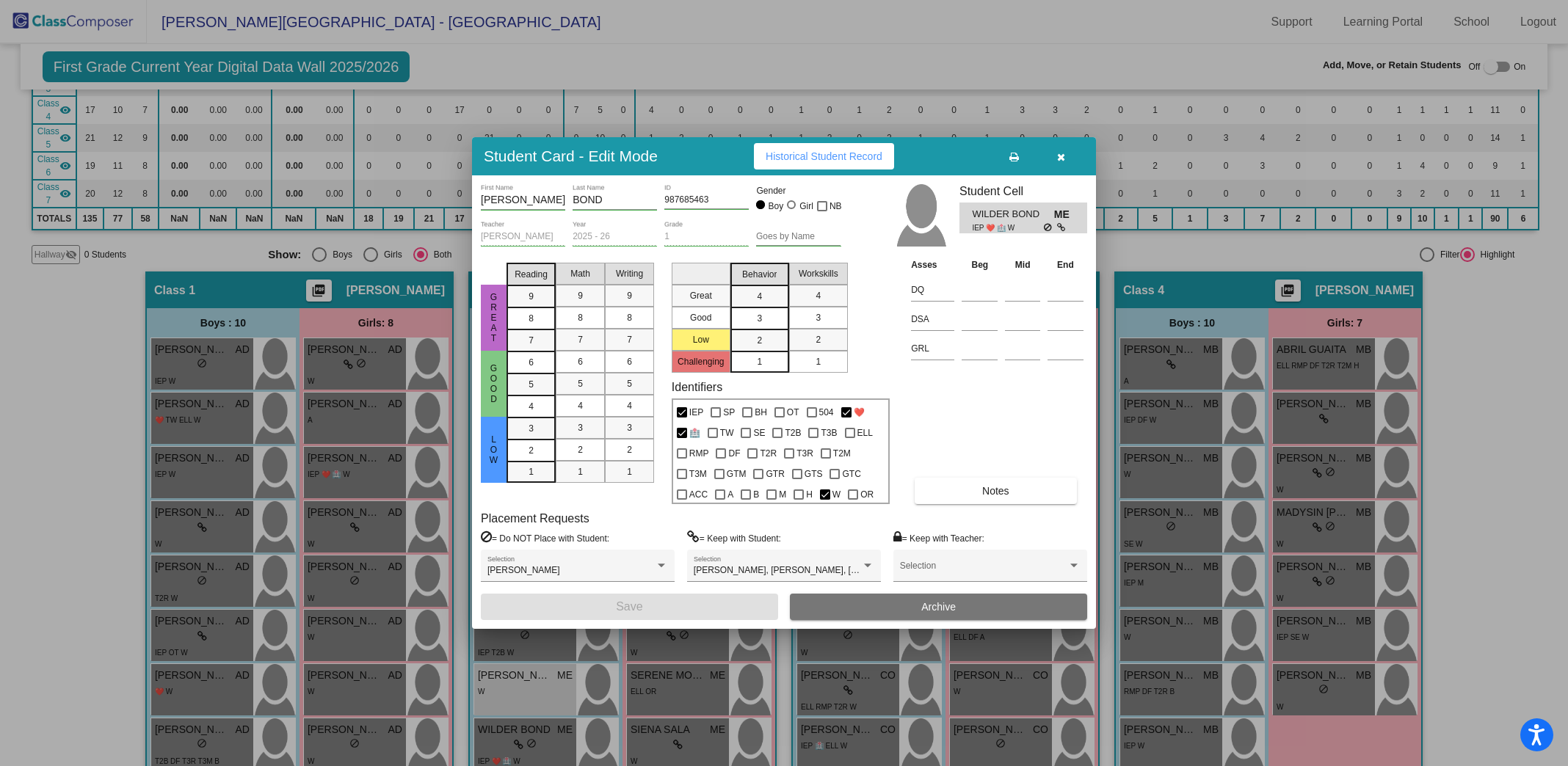
click at [1062, 159] on icon "button" at bounding box center [1061, 157] width 8 height 10
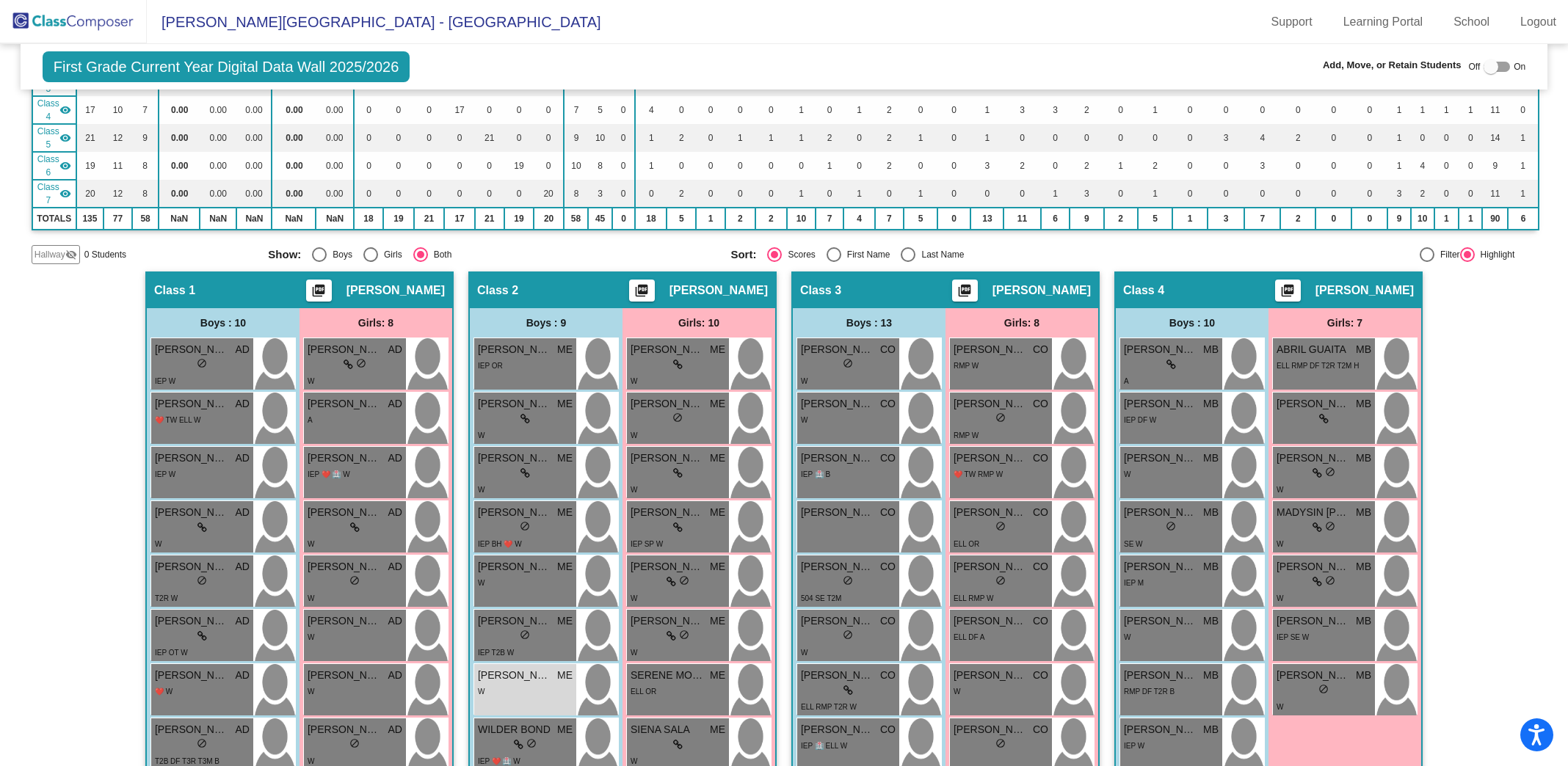
scroll to position [0, 0]
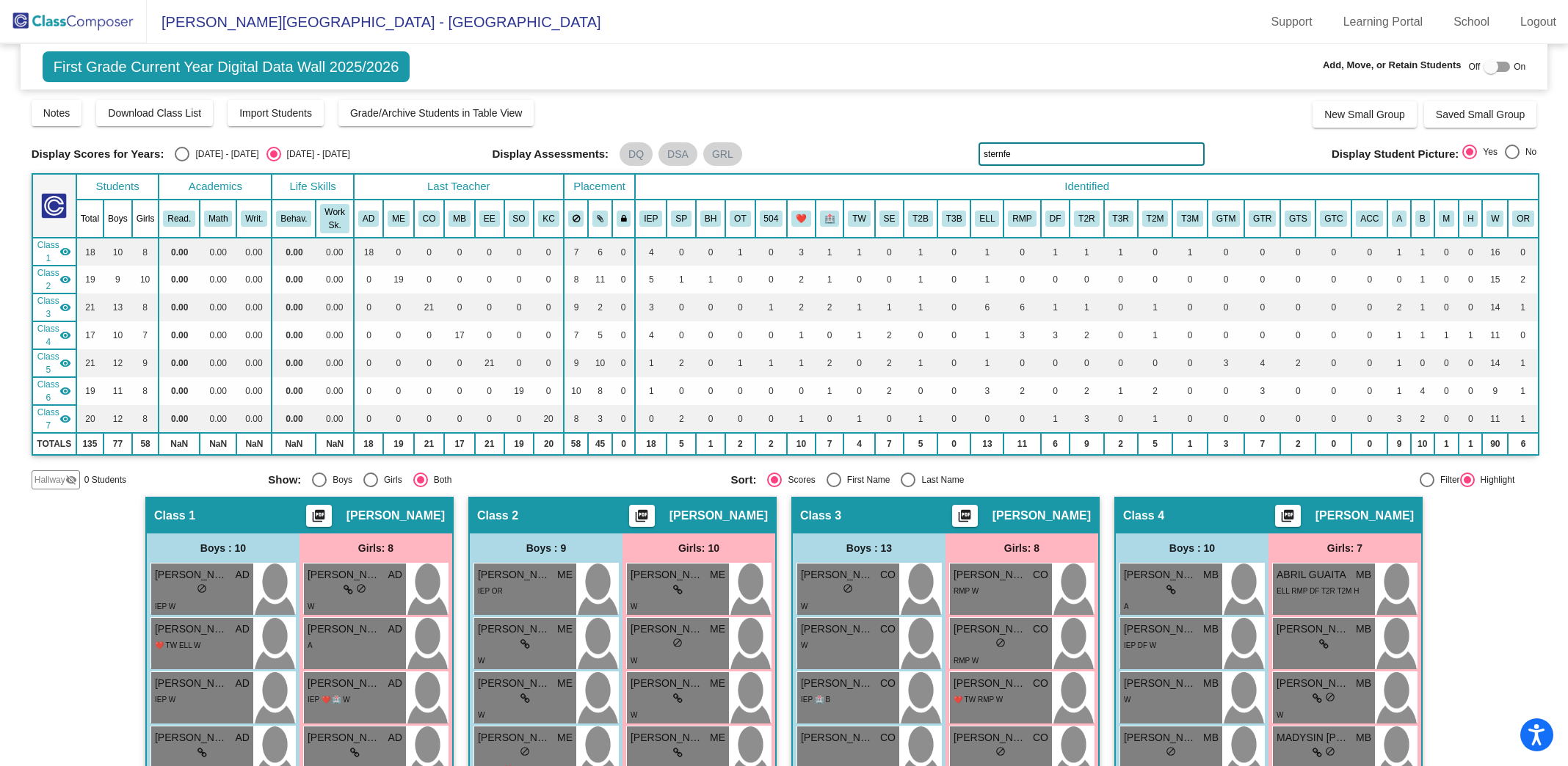
drag, startPoint x: 1064, startPoint y: 157, endPoint x: 917, endPoint y: 141, distance: 147.9
click at [917, 141] on div "Display Scores for Years: [DATE] - [DATE] [DATE] - [DATE] Grade/Archive Student…" at bounding box center [784, 293] width 1506 height 391
click at [1051, 152] on input "sternfe" at bounding box center [1091, 154] width 226 height 23
drag, startPoint x: 1032, startPoint y: 161, endPoint x: 925, endPoint y: 146, distance: 108.0
click at [925, 147] on div "Display Scores for Years: [DATE] - [DATE] [DATE] - [DATE] Display Assessments: …" at bounding box center [784, 154] width 1506 height 23
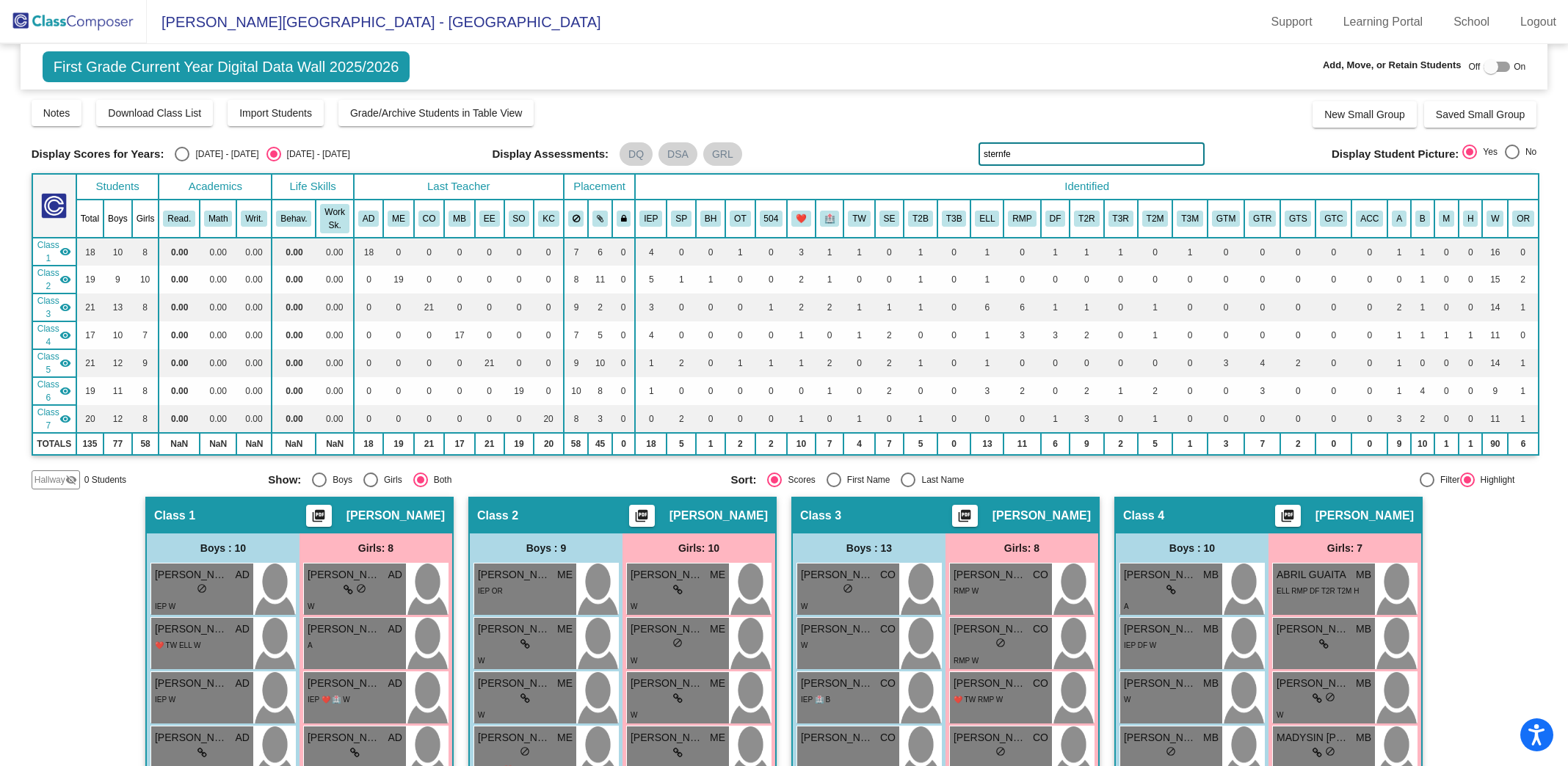
paste input "LAMPARYK"
drag, startPoint x: 1051, startPoint y: 156, endPoint x: 868, endPoint y: 100, distance: 191.4
click at [870, 100] on div "Display Scores for Years: [DATE] - [DATE] [DATE] - [DATE] Grade/Archive Student…" at bounding box center [784, 293] width 1506 height 391
type input "lamp"
click at [690, 746] on div "lock do_not_disturb_alt" at bounding box center [678, 753] width 95 height 15
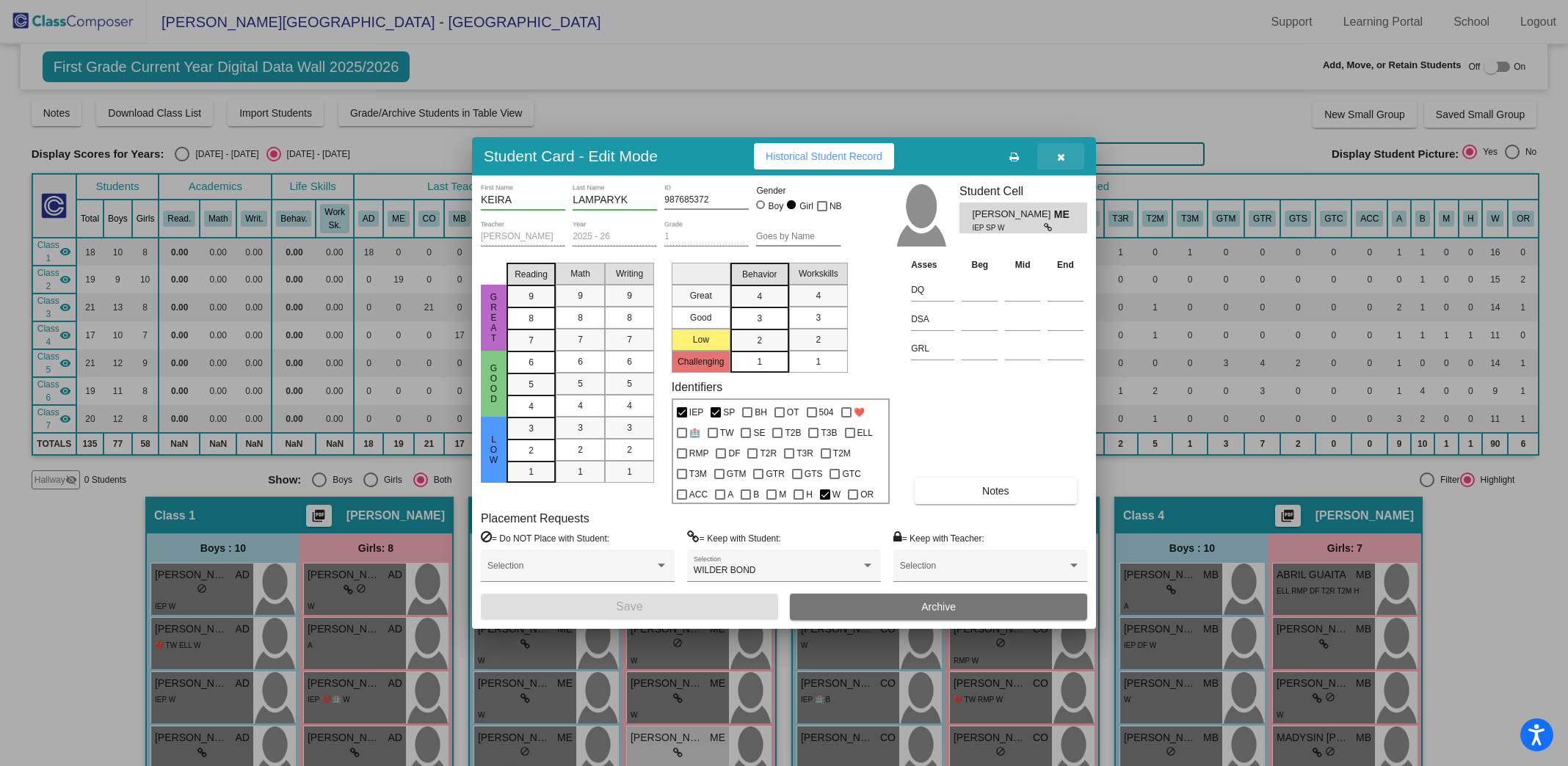
click at [1070, 157] on button "button" at bounding box center [1060, 156] width 47 height 26
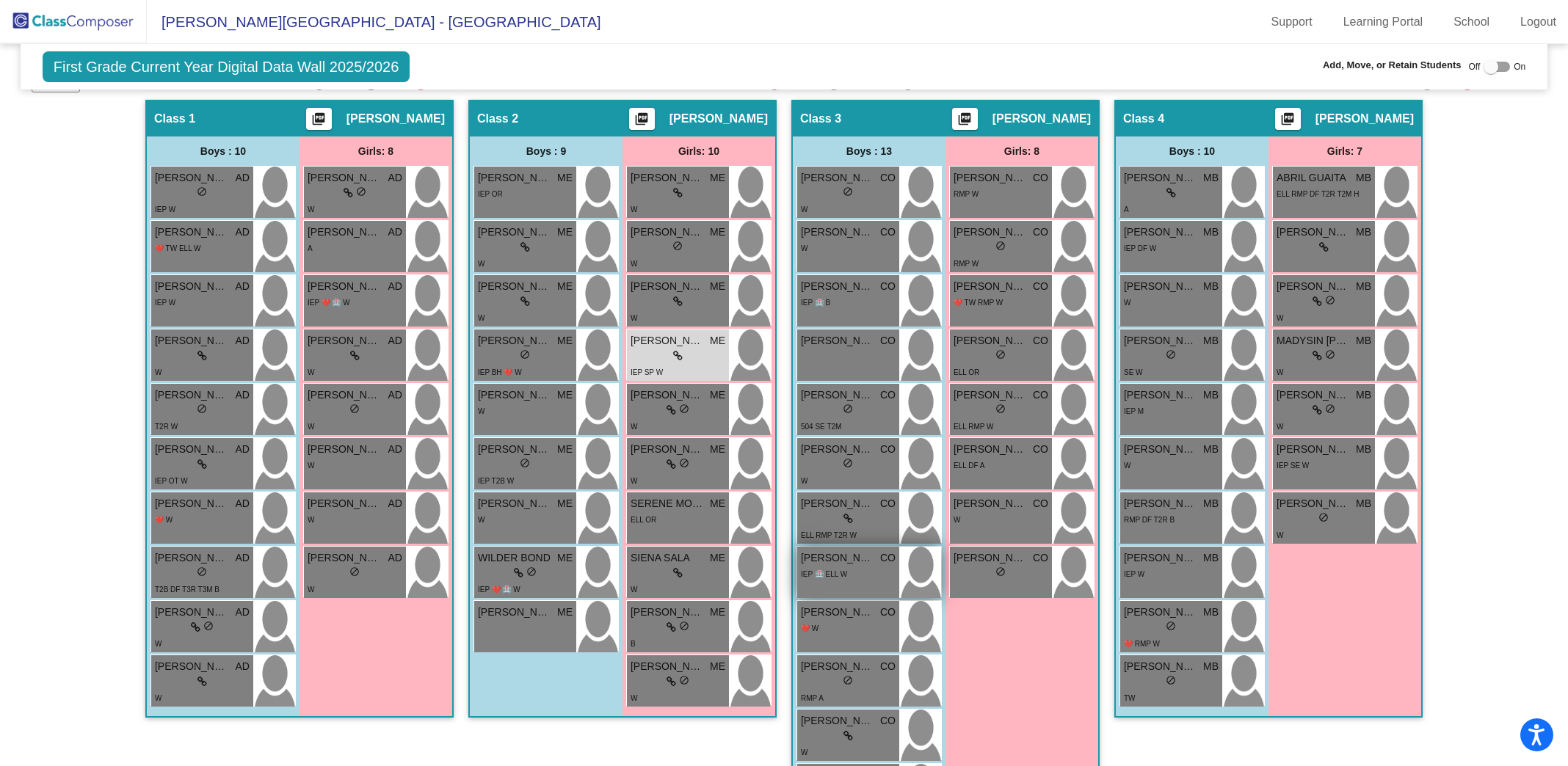
scroll to position [416, 0]
